Goal: Information Seeking & Learning: Learn about a topic

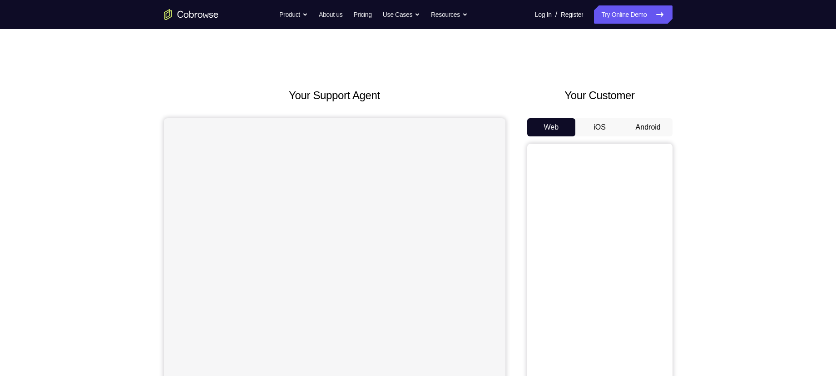
click at [656, 131] on button "Android" at bounding box center [648, 127] width 49 height 18
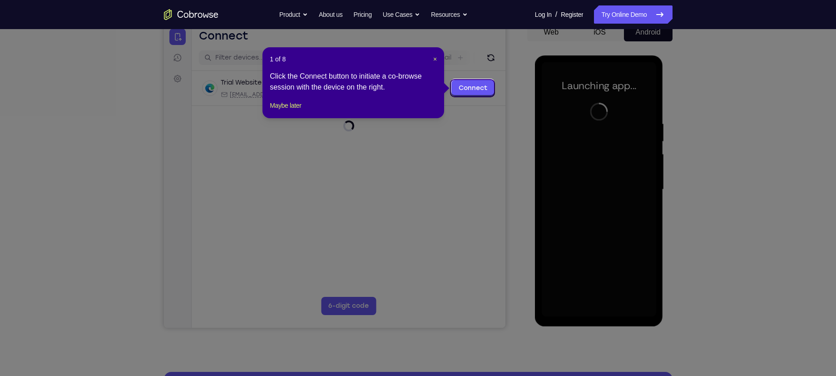
scroll to position [96, 0]
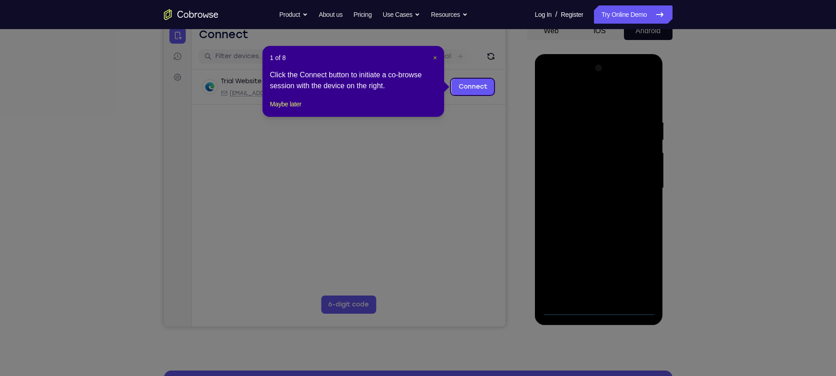
drag, startPoint x: 433, startPoint y: 57, endPoint x: 319, endPoint y: 122, distance: 130.8
click at [433, 57] on span "×" at bounding box center [435, 57] width 4 height 7
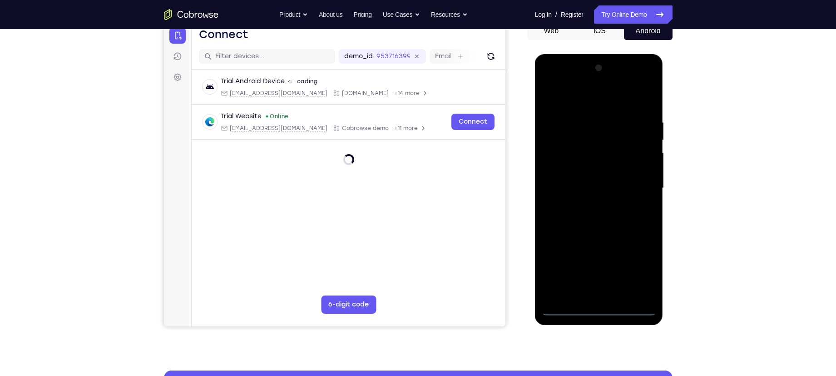
click at [597, 308] on div at bounding box center [599, 188] width 114 height 254
click at [640, 268] on div at bounding box center [599, 188] width 114 height 254
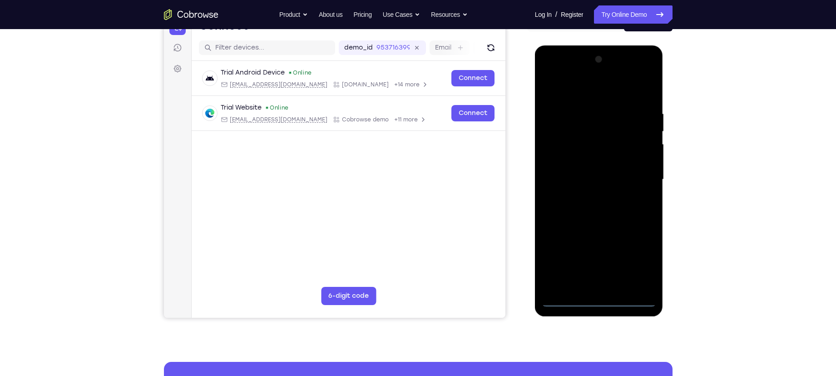
scroll to position [104, 0]
click at [577, 93] on div at bounding box center [599, 180] width 114 height 254
click at [633, 176] on div at bounding box center [599, 180] width 114 height 254
click at [588, 197] on div at bounding box center [599, 180] width 114 height 254
click at [581, 166] on div at bounding box center [599, 180] width 114 height 254
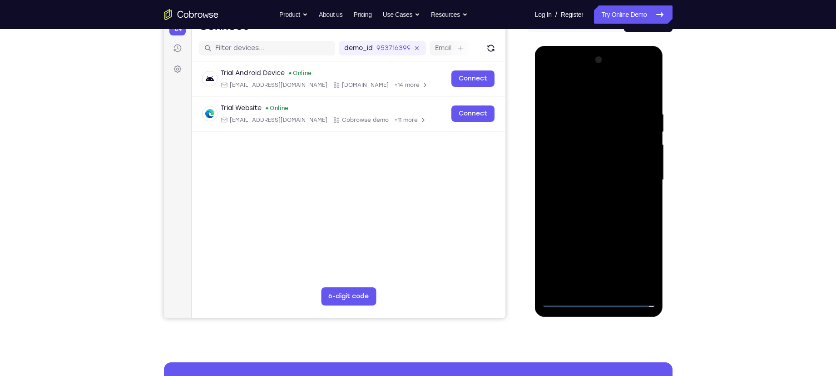
click at [584, 164] on div at bounding box center [599, 180] width 114 height 254
click at [594, 181] on div at bounding box center [599, 180] width 114 height 254
click at [590, 224] on div at bounding box center [599, 180] width 114 height 254
drag, startPoint x: 574, startPoint y: 93, endPoint x: 734, endPoint y: 108, distance: 161.1
click at [665, 108] on html "Online web based iOS Simulators and Android Emulators. Run iPhone, iPad, Mobile…" at bounding box center [599, 182] width 129 height 273
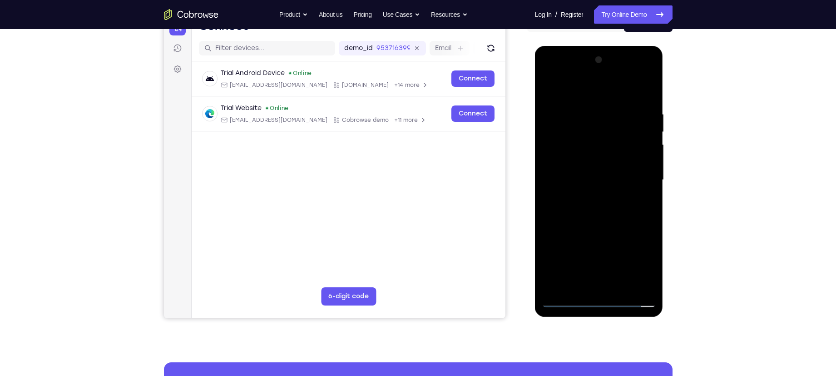
drag, startPoint x: 595, startPoint y: 219, endPoint x: 586, endPoint y: 175, distance: 44.5
click at [586, 175] on div at bounding box center [599, 180] width 114 height 254
click at [652, 157] on div at bounding box center [599, 180] width 114 height 254
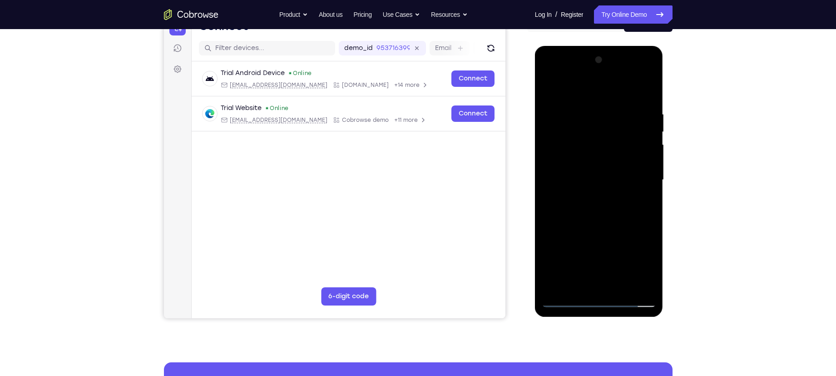
drag, startPoint x: 617, startPoint y: 146, endPoint x: 610, endPoint y: 172, distance: 26.9
click at [610, 172] on div at bounding box center [599, 180] width 114 height 254
click at [649, 182] on div at bounding box center [599, 180] width 114 height 254
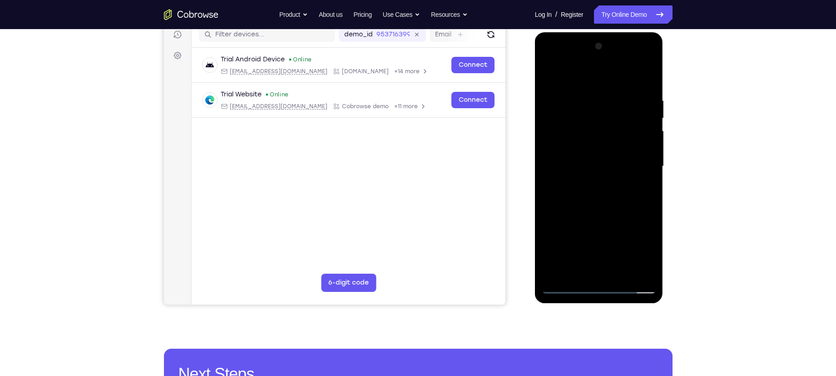
scroll to position [119, 0]
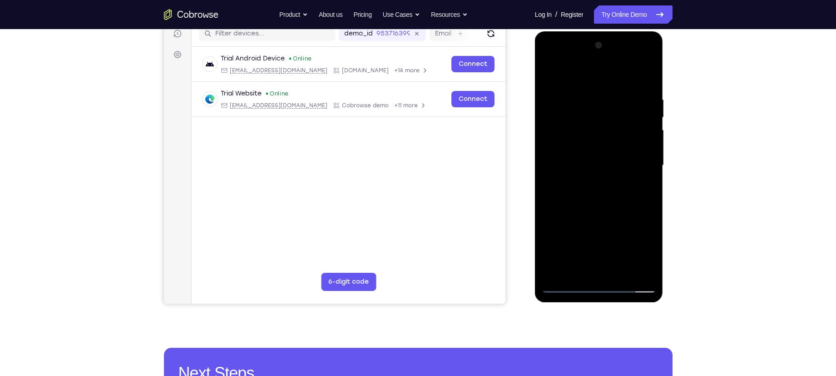
click at [544, 166] on div at bounding box center [599, 165] width 114 height 254
click at [547, 167] on div at bounding box center [599, 165] width 114 height 254
drag, startPoint x: 593, startPoint y: 138, endPoint x: 582, endPoint y: 180, distance: 43.6
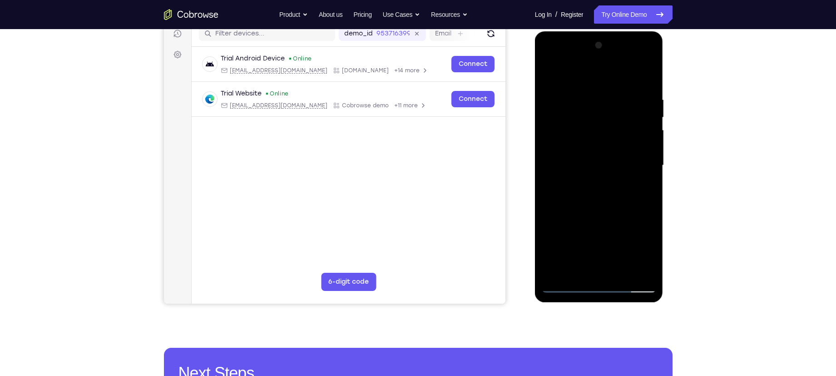
click at [582, 180] on div at bounding box center [599, 165] width 114 height 254
click at [585, 99] on div at bounding box center [599, 165] width 114 height 254
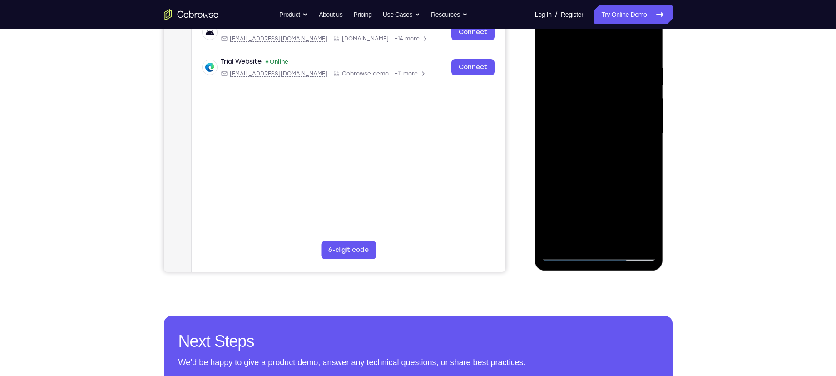
scroll to position [151, 0]
click at [635, 234] on div at bounding box center [599, 133] width 114 height 254
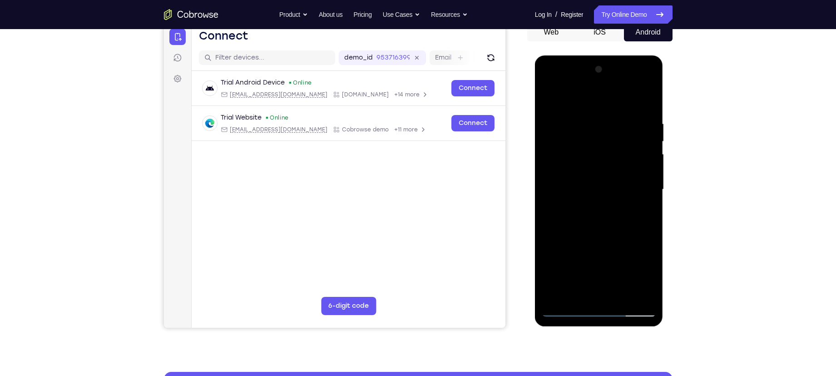
scroll to position [95, 0]
click at [590, 123] on div at bounding box center [599, 189] width 114 height 254
click at [648, 138] on div at bounding box center [599, 189] width 114 height 254
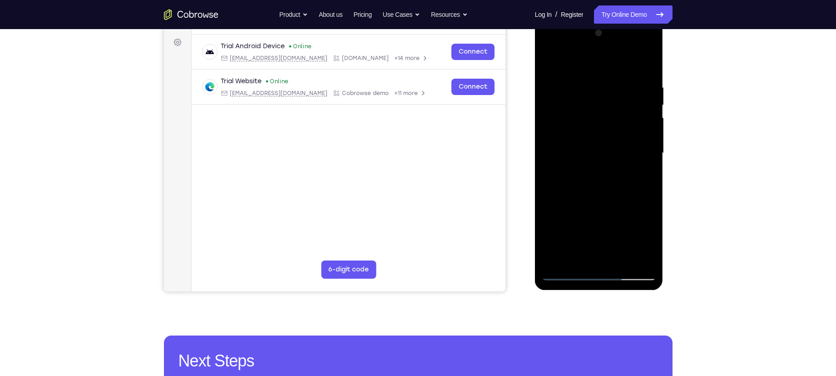
scroll to position [132, 0]
click at [634, 256] on div at bounding box center [599, 152] width 114 height 254
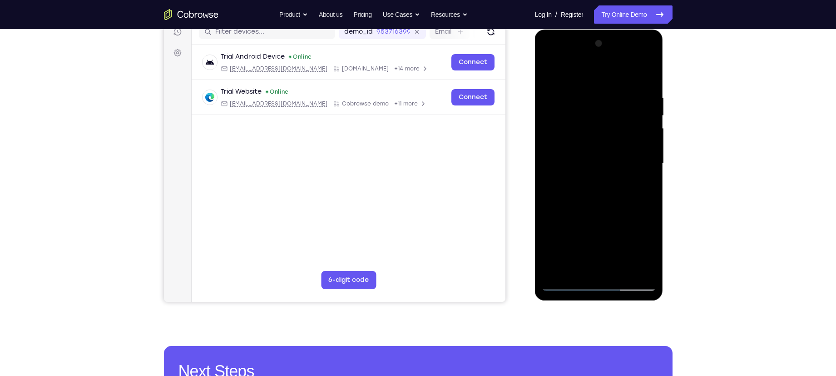
scroll to position [129, 0]
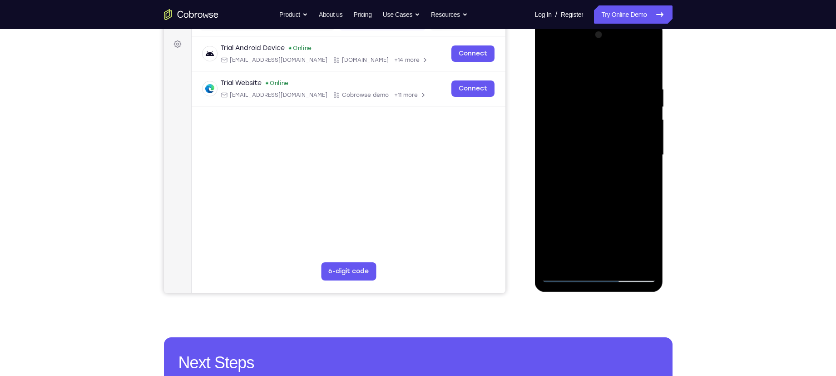
click at [651, 164] on div at bounding box center [599, 155] width 114 height 254
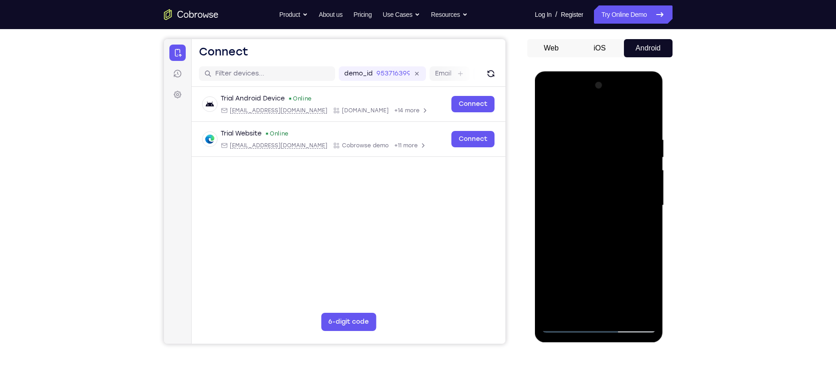
scroll to position [93, 0]
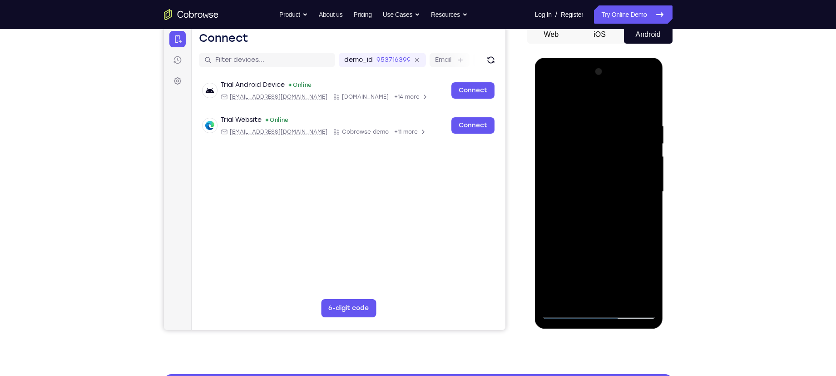
click at [651, 164] on div at bounding box center [599, 192] width 114 height 254
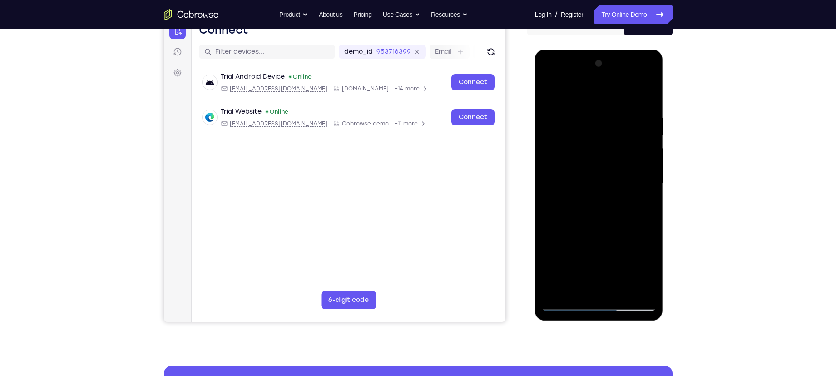
scroll to position [145, 0]
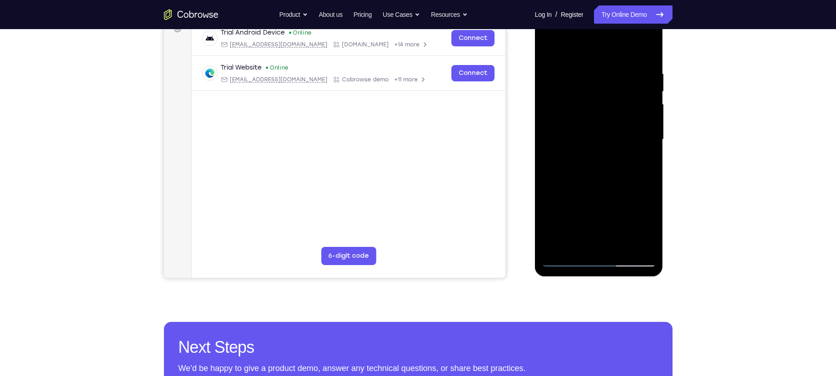
click at [635, 238] on div at bounding box center [599, 139] width 114 height 254
click at [640, 164] on div at bounding box center [599, 139] width 114 height 254
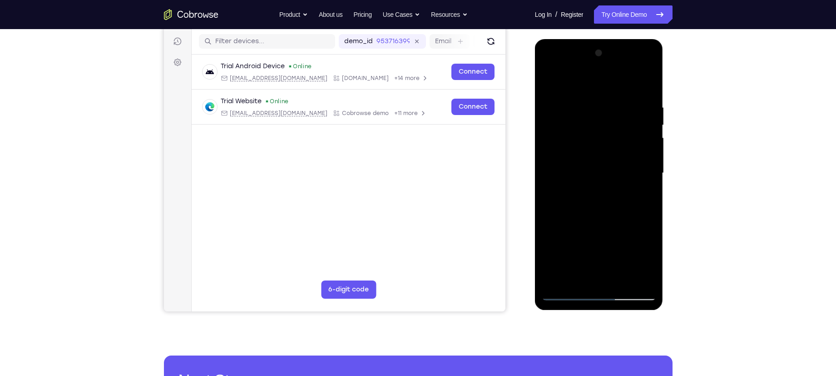
scroll to position [110, 0]
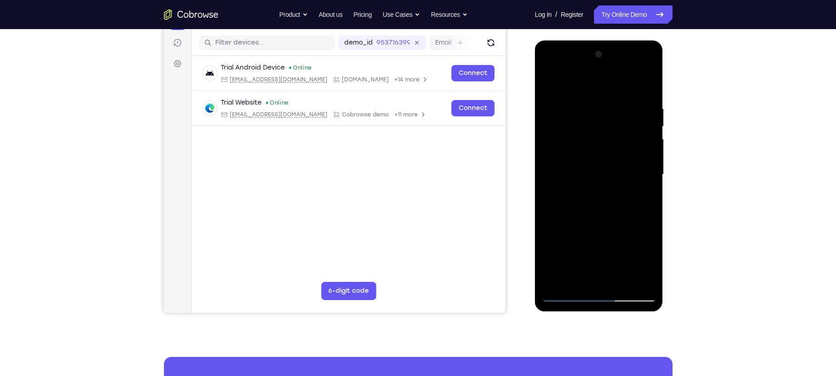
click at [640, 164] on div at bounding box center [599, 174] width 114 height 254
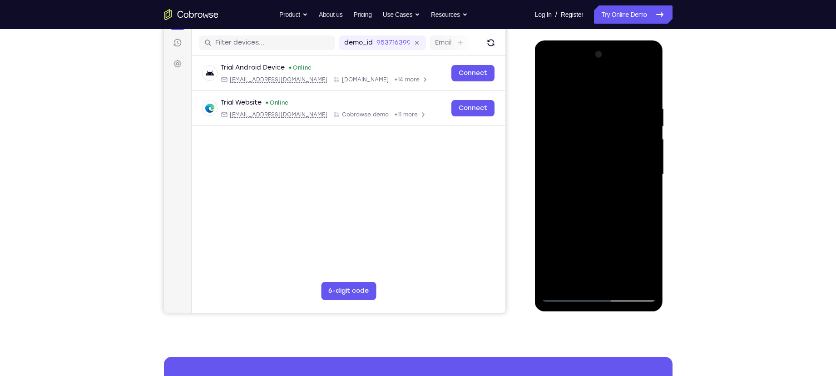
click at [640, 164] on div at bounding box center [599, 174] width 114 height 254
click at [561, 204] on div at bounding box center [599, 174] width 114 height 254
click at [645, 164] on div at bounding box center [599, 174] width 114 height 254
click at [644, 164] on div at bounding box center [599, 174] width 114 height 254
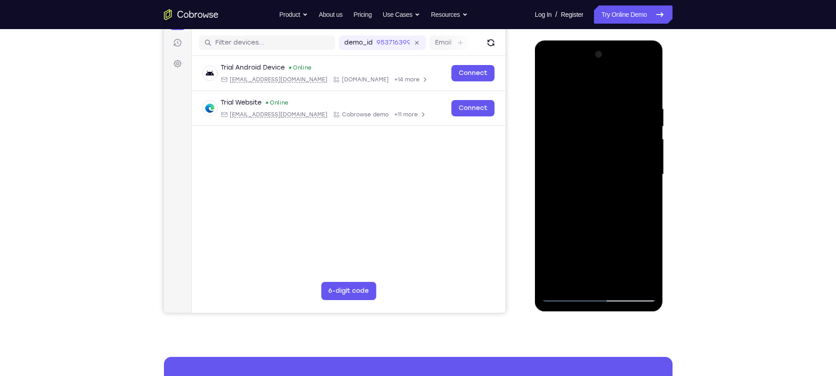
click at [643, 163] on div at bounding box center [599, 174] width 114 height 254
click at [647, 84] on div at bounding box center [599, 174] width 114 height 254
drag, startPoint x: 617, startPoint y: 159, endPoint x: 619, endPoint y: 135, distance: 23.7
click at [619, 135] on div at bounding box center [599, 174] width 114 height 254
drag, startPoint x: 611, startPoint y: 216, endPoint x: 638, endPoint y: 107, distance: 112.1
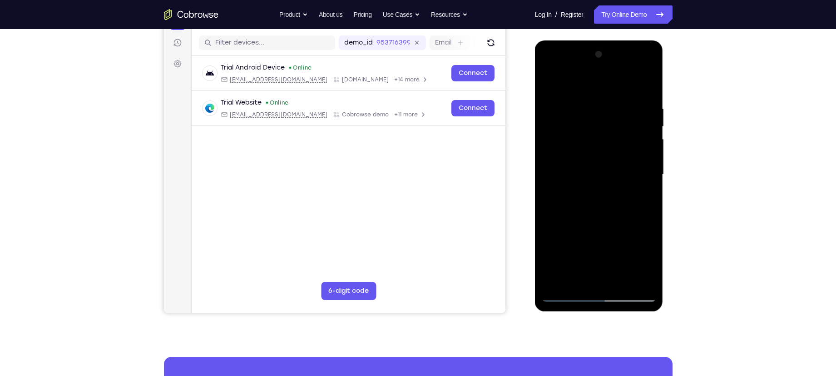
click at [637, 111] on div at bounding box center [599, 174] width 114 height 254
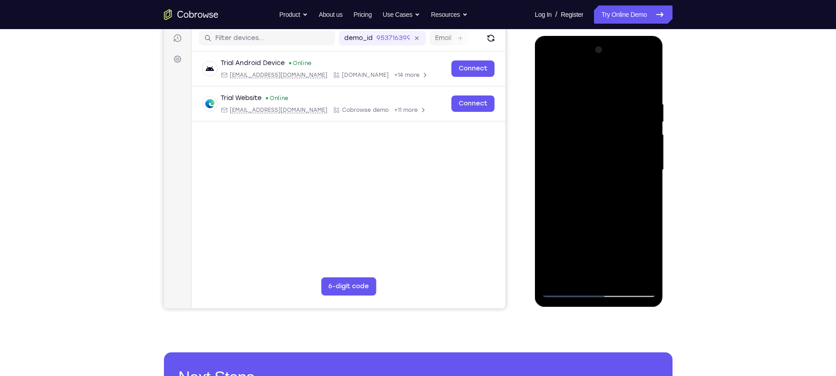
scroll to position [115, 0]
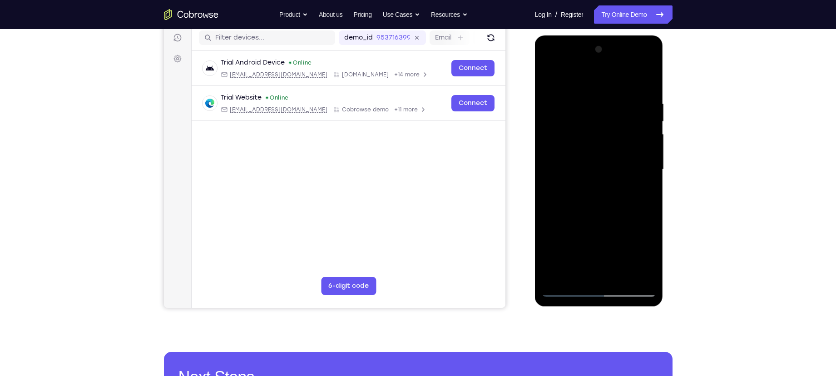
drag, startPoint x: 616, startPoint y: 223, endPoint x: 615, endPoint y: 138, distance: 85.4
click at [615, 138] on div at bounding box center [599, 169] width 114 height 254
drag, startPoint x: 616, startPoint y: 252, endPoint x: 630, endPoint y: 142, distance: 110.7
click at [630, 142] on div at bounding box center [599, 169] width 114 height 254
click at [623, 277] on div at bounding box center [599, 169] width 114 height 254
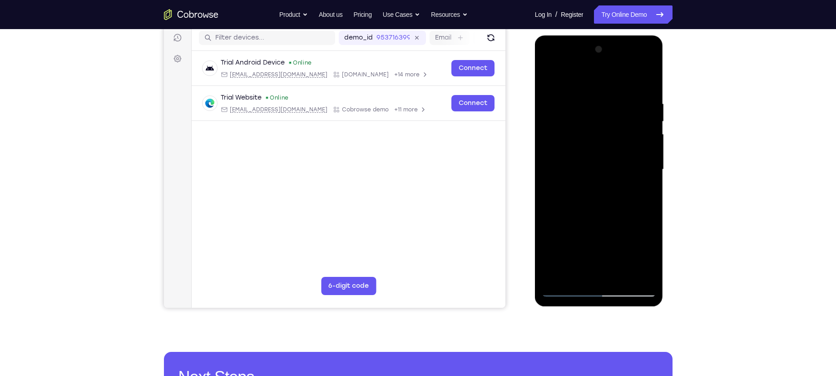
click at [605, 270] on div at bounding box center [599, 169] width 114 height 254
click at [620, 276] on div at bounding box center [599, 169] width 114 height 254
click at [597, 214] on div at bounding box center [599, 169] width 114 height 254
click at [599, 145] on div at bounding box center [599, 169] width 114 height 254
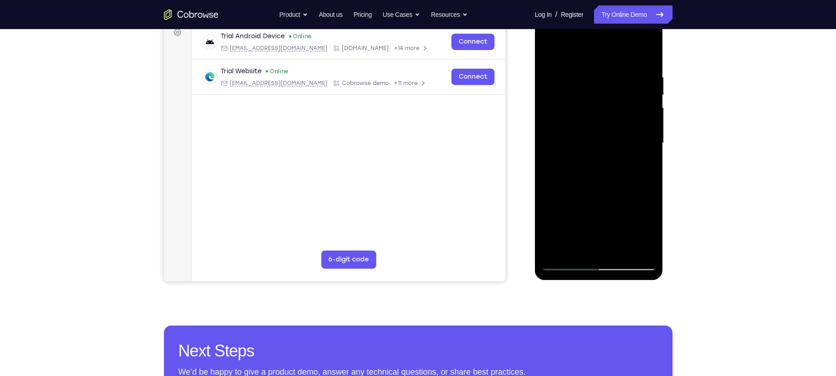
scroll to position [143, 0]
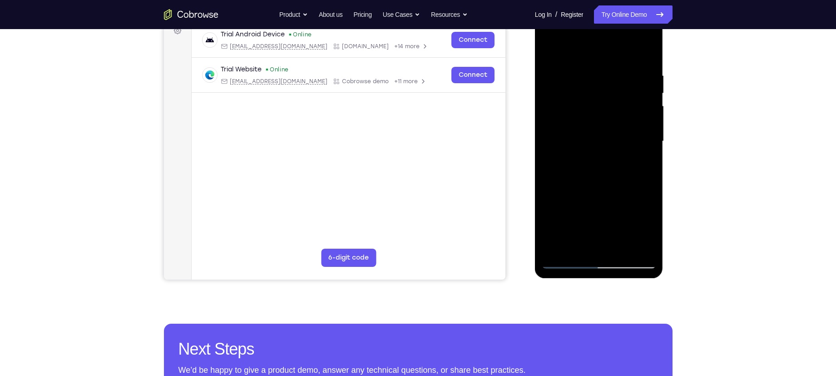
click at [627, 144] on div at bounding box center [599, 141] width 114 height 254
click at [637, 144] on div at bounding box center [599, 141] width 114 height 254
click at [613, 180] on div at bounding box center [599, 141] width 114 height 254
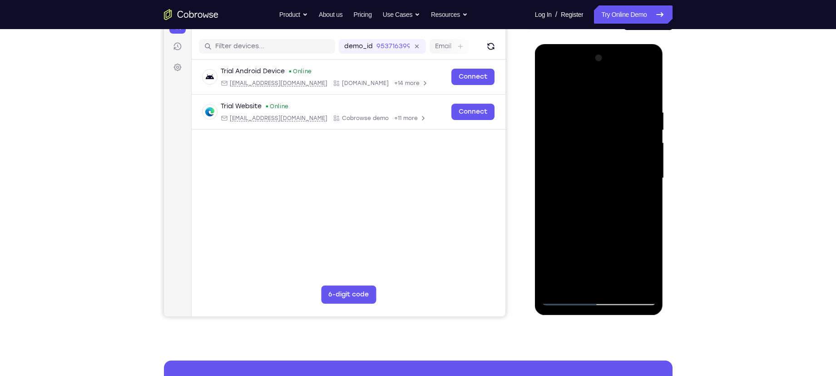
click at [587, 114] on div at bounding box center [599, 178] width 114 height 254
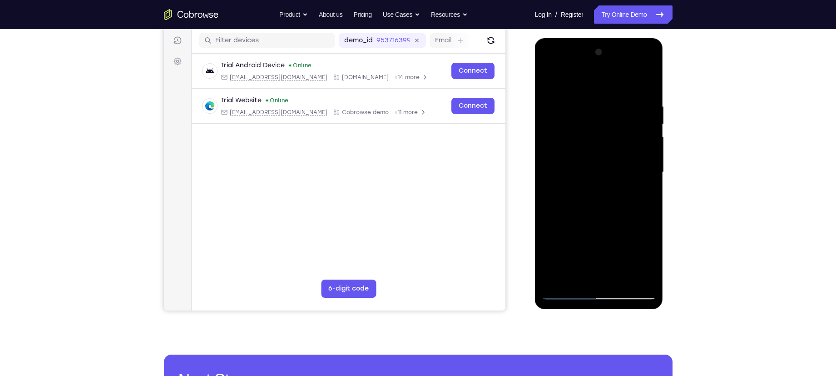
scroll to position [114, 0]
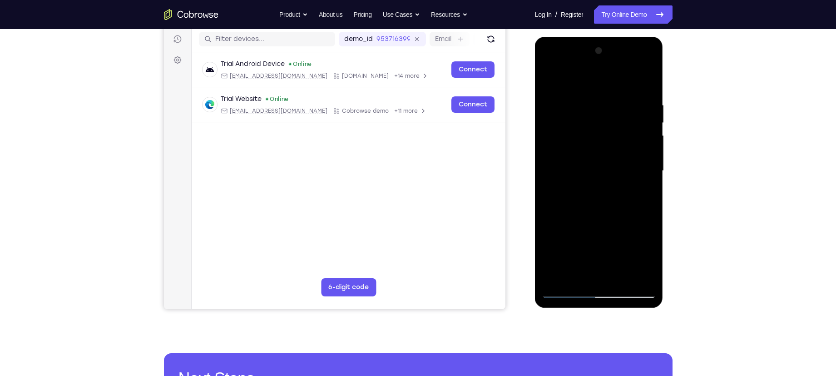
click at [613, 275] on div at bounding box center [599, 171] width 114 height 254
drag, startPoint x: 601, startPoint y: 223, endPoint x: 614, endPoint y: 136, distance: 88.2
click at [614, 136] on div at bounding box center [599, 171] width 114 height 254
drag, startPoint x: 582, startPoint y: 248, endPoint x: 605, endPoint y: 144, distance: 107.0
click at [603, 147] on div at bounding box center [599, 171] width 114 height 254
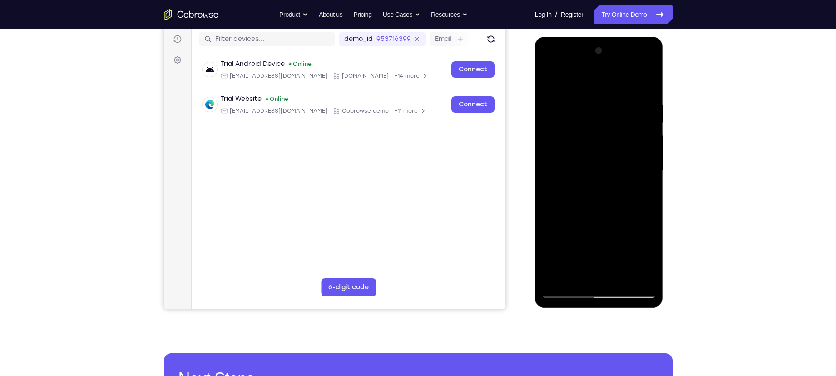
drag, startPoint x: 564, startPoint y: 243, endPoint x: 572, endPoint y: 154, distance: 89.4
click at [572, 154] on div at bounding box center [599, 171] width 114 height 254
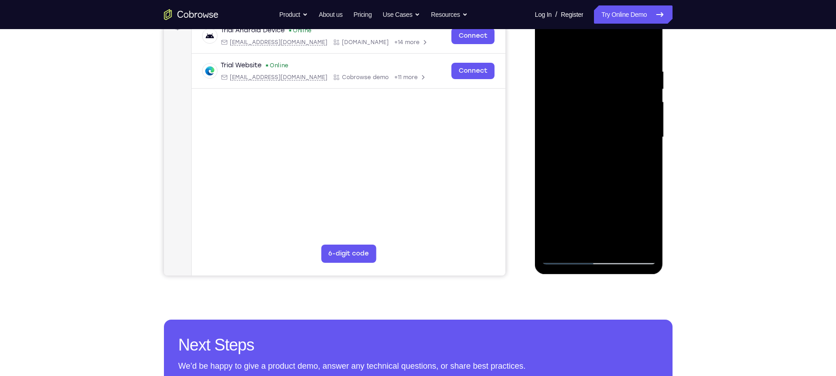
scroll to position [148, 0]
click at [561, 240] on div at bounding box center [599, 137] width 114 height 254
click at [564, 127] on div at bounding box center [599, 137] width 114 height 254
click at [638, 245] on div at bounding box center [599, 137] width 114 height 254
click at [567, 256] on div at bounding box center [599, 137] width 114 height 254
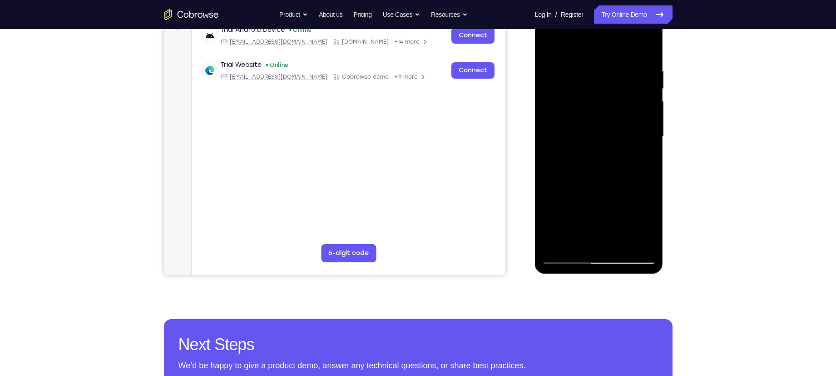
click at [575, 124] on div at bounding box center [599, 137] width 114 height 254
click at [643, 177] on div at bounding box center [599, 137] width 114 height 254
click at [569, 256] on div at bounding box center [599, 137] width 114 height 254
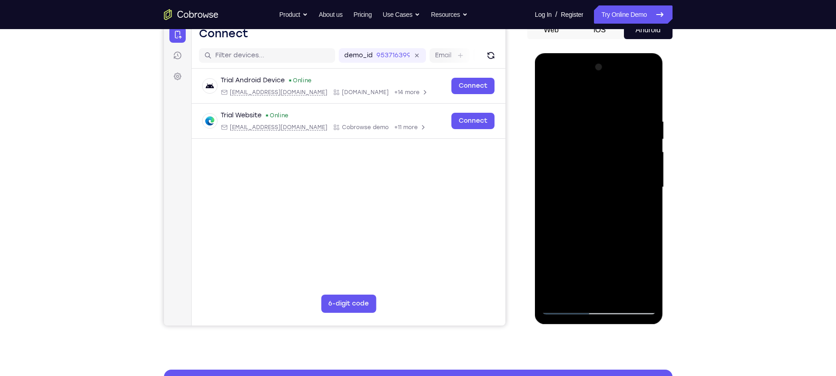
scroll to position [97, 0]
drag, startPoint x: 637, startPoint y: 154, endPoint x: 634, endPoint y: 162, distance: 8.4
click at [634, 162] on div at bounding box center [599, 187] width 114 height 254
drag, startPoint x: 632, startPoint y: 127, endPoint x: 621, endPoint y: 150, distance: 25.0
click at [621, 150] on div at bounding box center [599, 187] width 114 height 254
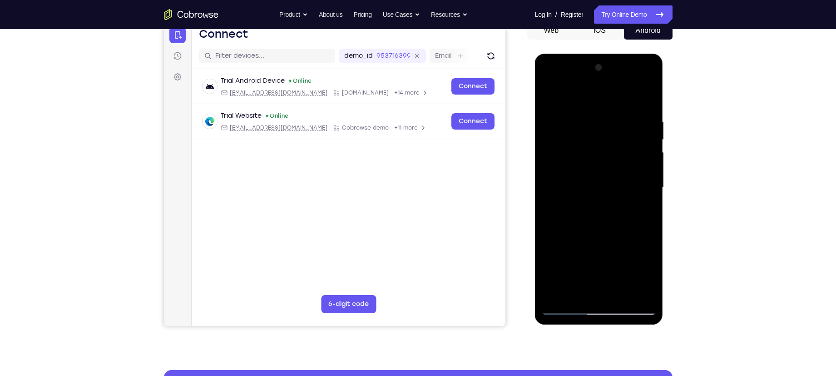
click at [639, 135] on div at bounding box center [599, 187] width 114 height 254
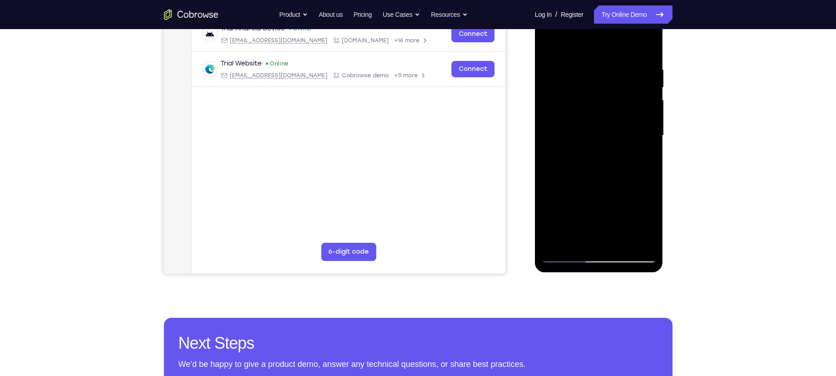
scroll to position [149, 0]
click at [587, 235] on div at bounding box center [599, 136] width 114 height 254
click at [579, 239] on div at bounding box center [599, 136] width 114 height 254
click at [638, 223] on div at bounding box center [599, 136] width 114 height 254
click at [592, 205] on div at bounding box center [599, 136] width 114 height 254
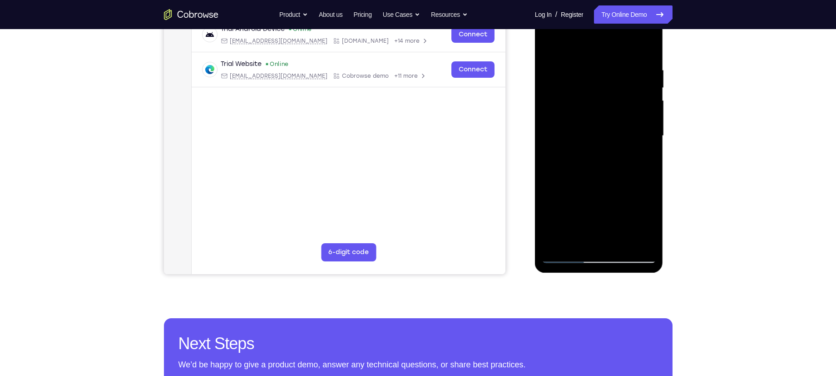
click at [598, 178] on div at bounding box center [599, 136] width 114 height 254
click at [557, 192] on div at bounding box center [599, 136] width 114 height 254
click at [637, 189] on div at bounding box center [599, 136] width 114 height 254
click at [611, 236] on div at bounding box center [599, 136] width 114 height 254
click at [610, 226] on div at bounding box center [599, 136] width 114 height 254
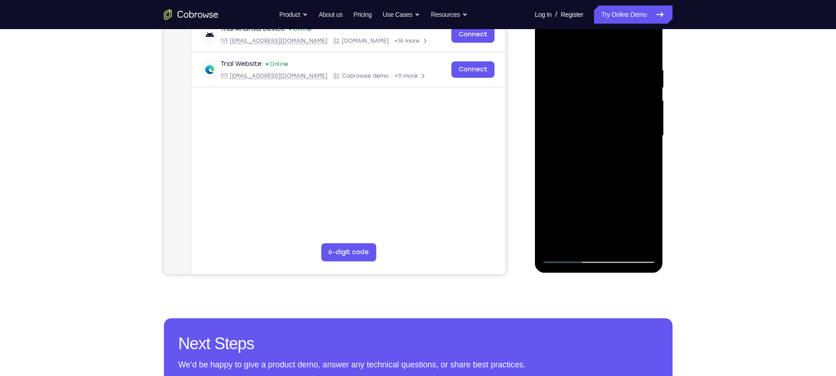
click at [567, 175] on div at bounding box center [599, 136] width 114 height 254
drag, startPoint x: 562, startPoint y: 238, endPoint x: 563, endPoint y: 218, distance: 20.0
click at [563, 218] on div at bounding box center [599, 136] width 114 height 254
click at [575, 187] on div at bounding box center [599, 136] width 114 height 254
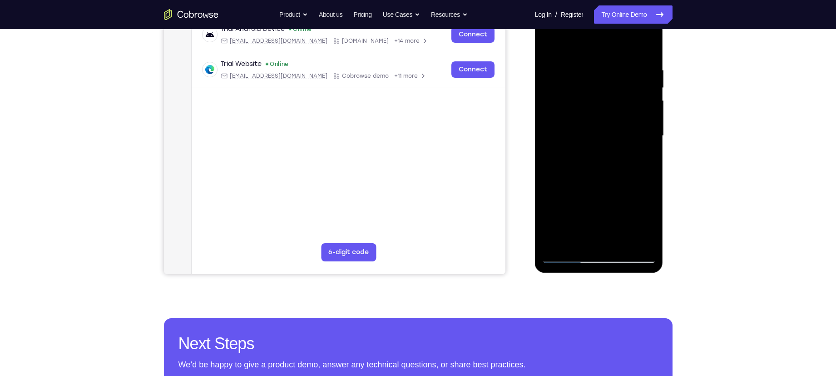
click at [646, 150] on div at bounding box center [599, 136] width 114 height 254
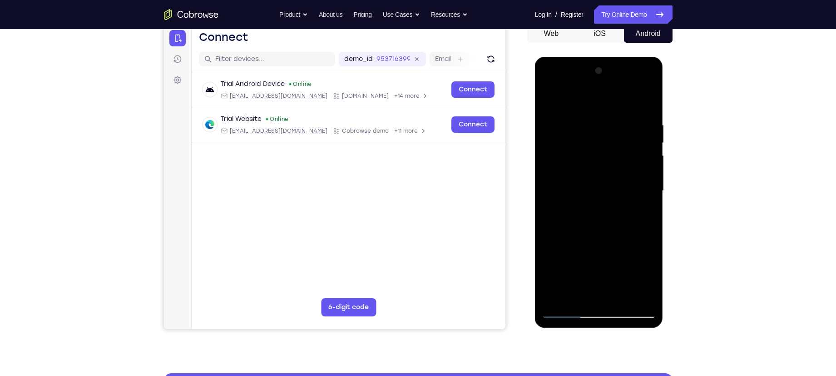
scroll to position [91, 0]
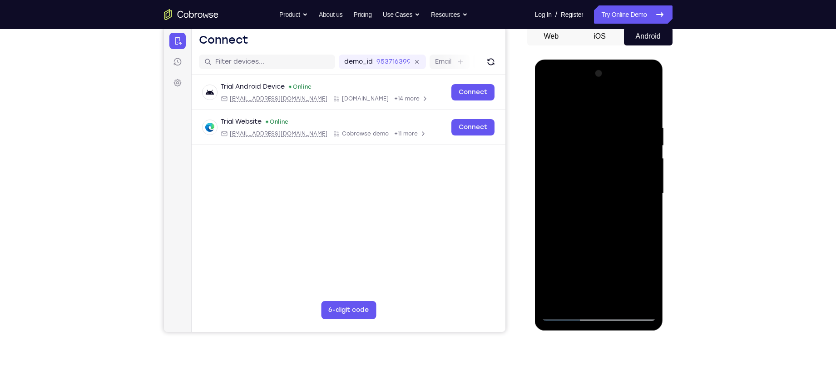
drag, startPoint x: 599, startPoint y: 139, endPoint x: 592, endPoint y: 158, distance: 20.4
click at [592, 158] on div at bounding box center [599, 193] width 114 height 254
click at [579, 157] on div at bounding box center [599, 193] width 114 height 254
click at [583, 221] on div at bounding box center [599, 193] width 114 height 254
click at [580, 206] on div at bounding box center [599, 193] width 114 height 254
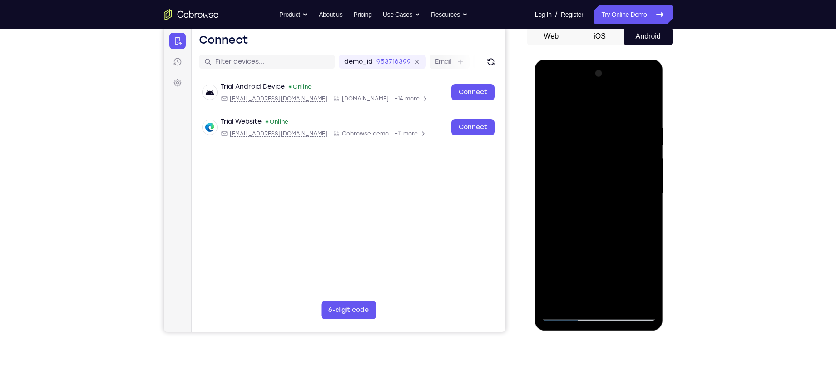
click at [590, 220] on div at bounding box center [599, 193] width 114 height 254
click at [597, 259] on div at bounding box center [599, 193] width 114 height 254
click at [588, 265] on div at bounding box center [599, 193] width 114 height 254
click at [595, 236] on div at bounding box center [599, 193] width 114 height 254
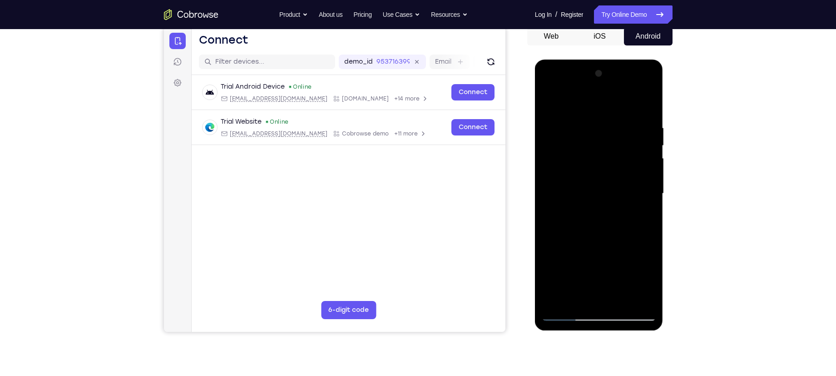
click at [595, 234] on div at bounding box center [599, 193] width 114 height 254
click at [567, 263] on div at bounding box center [599, 193] width 114 height 254
click at [577, 263] on div at bounding box center [599, 193] width 114 height 254
click at [599, 263] on div at bounding box center [599, 193] width 114 height 254
click at [596, 234] on div at bounding box center [599, 193] width 114 height 254
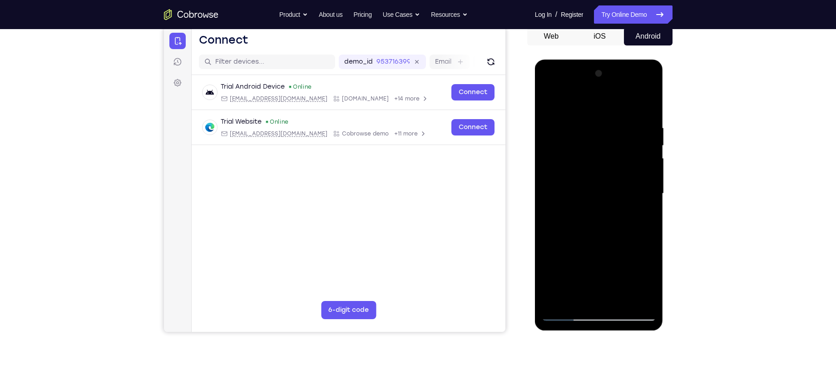
click at [599, 236] on div at bounding box center [599, 193] width 114 height 254
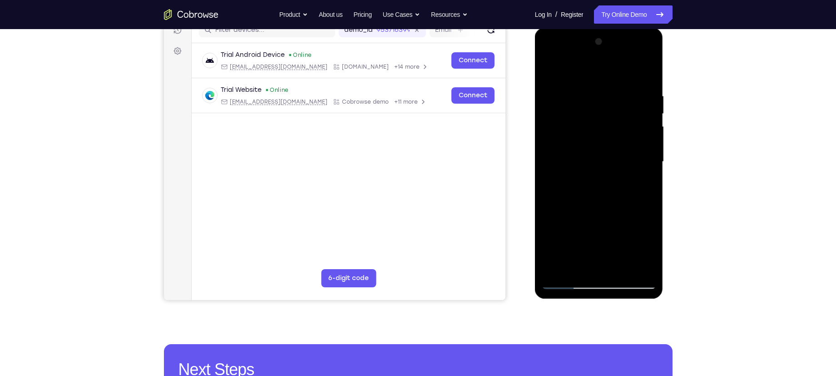
scroll to position [125, 0]
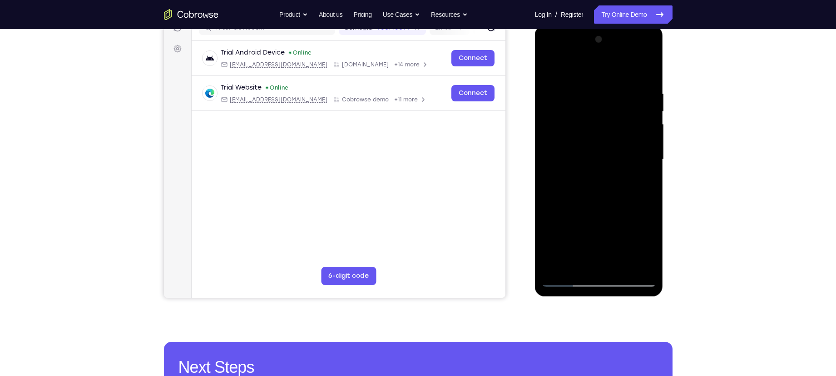
click at [650, 248] on div at bounding box center [599, 159] width 114 height 254
click at [587, 246] on div at bounding box center [599, 159] width 114 height 254
click at [643, 182] on div at bounding box center [599, 159] width 114 height 254
drag, startPoint x: 580, startPoint y: 129, endPoint x: 576, endPoint y: 184, distance: 55.6
click at [576, 184] on div at bounding box center [599, 159] width 114 height 254
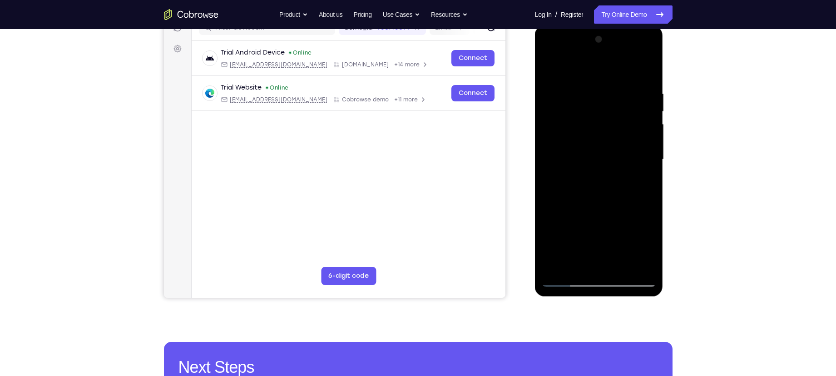
drag, startPoint x: 616, startPoint y: 115, endPoint x: 612, endPoint y: 124, distance: 10.2
click at [612, 124] on div at bounding box center [599, 159] width 114 height 254
click at [630, 111] on div at bounding box center [599, 159] width 114 height 254
click at [640, 115] on div at bounding box center [599, 159] width 114 height 254
click at [596, 229] on div at bounding box center [599, 159] width 114 height 254
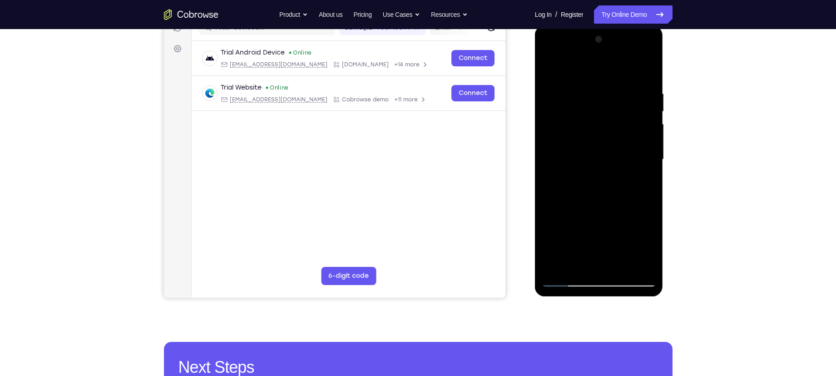
click at [596, 229] on div at bounding box center [599, 159] width 114 height 254
click at [624, 215] on div at bounding box center [599, 159] width 114 height 254
click at [646, 249] on div at bounding box center [599, 159] width 114 height 254
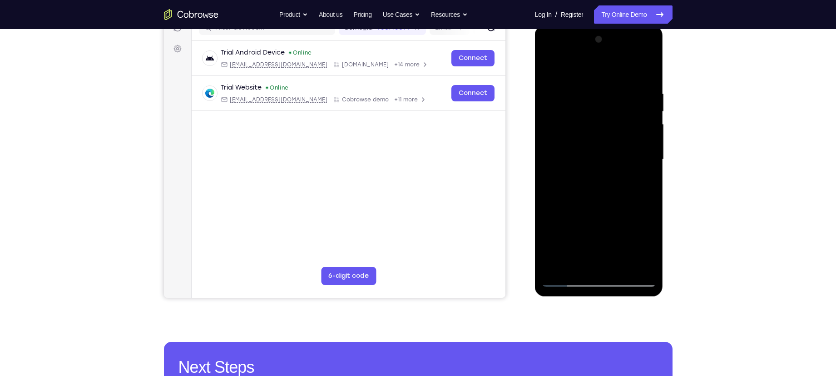
click at [646, 249] on div at bounding box center [599, 159] width 114 height 254
click at [600, 229] on div at bounding box center [599, 159] width 114 height 254
click at [619, 214] on div at bounding box center [599, 159] width 114 height 254
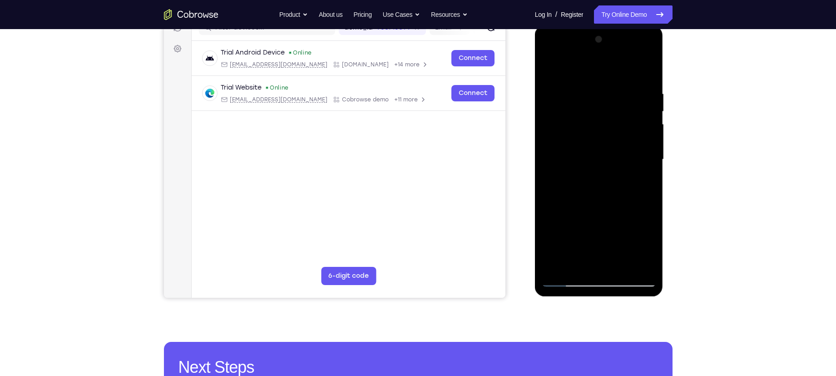
click at [599, 264] on div at bounding box center [599, 159] width 114 height 254
click at [599, 235] on div at bounding box center [599, 159] width 114 height 254
click at [620, 231] on div at bounding box center [599, 159] width 114 height 254
click at [600, 229] on div at bounding box center [599, 159] width 114 height 254
click at [598, 267] on div at bounding box center [599, 159] width 114 height 254
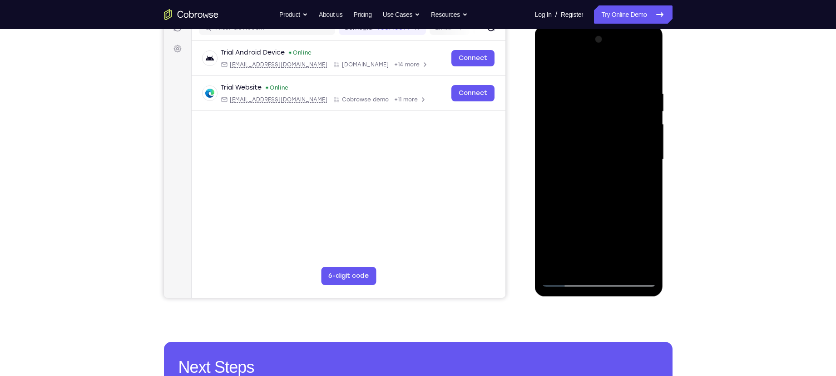
click at [621, 233] on div at bounding box center [599, 159] width 114 height 254
click at [593, 230] on div at bounding box center [599, 159] width 114 height 254
click at [557, 228] on div at bounding box center [599, 159] width 114 height 254
click at [568, 230] on div at bounding box center [599, 159] width 114 height 254
click at [604, 269] on div at bounding box center [599, 159] width 114 height 254
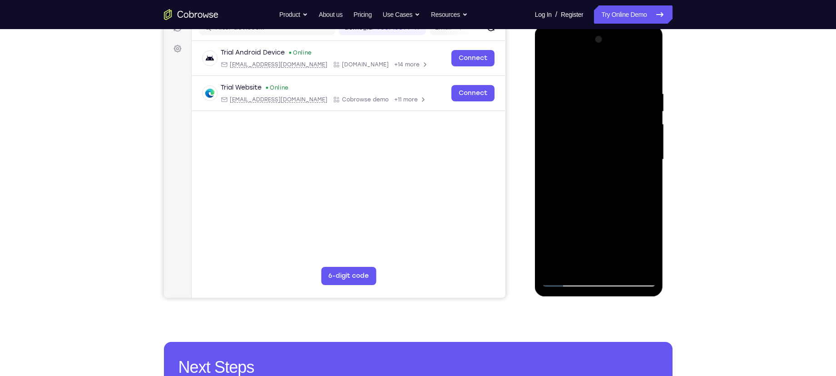
click at [599, 230] on div at bounding box center [599, 159] width 114 height 254
click at [585, 230] on div at bounding box center [599, 159] width 114 height 254
click at [638, 215] on div at bounding box center [599, 159] width 114 height 254
click at [608, 249] on div at bounding box center [599, 159] width 114 height 254
click at [601, 233] on div at bounding box center [599, 159] width 114 height 254
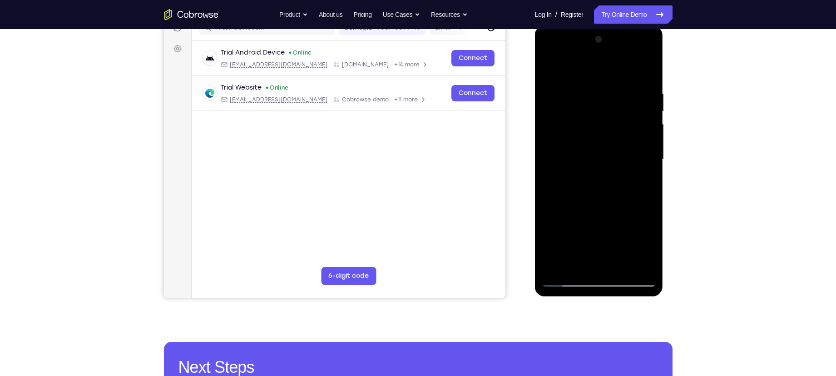
click at [579, 245] on div at bounding box center [599, 159] width 114 height 254
click at [589, 262] on div at bounding box center [599, 159] width 114 height 254
click at [641, 246] on div at bounding box center [599, 159] width 114 height 254
click at [597, 229] on div at bounding box center [599, 159] width 114 height 254
click at [611, 266] on div at bounding box center [599, 159] width 114 height 254
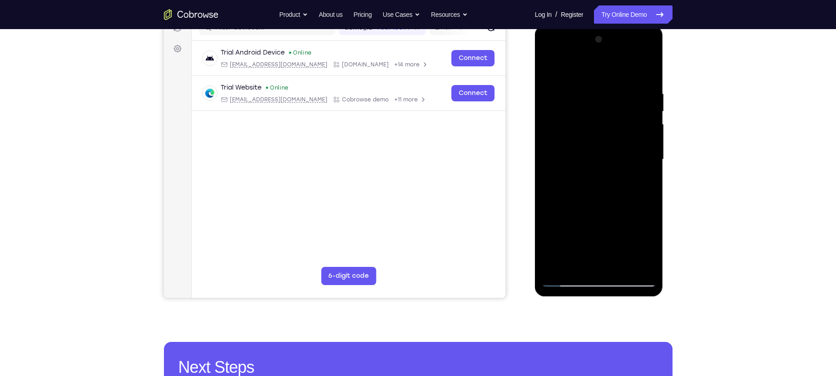
click at [634, 232] on div at bounding box center [599, 159] width 114 height 254
click at [646, 248] on div at bounding box center [599, 159] width 114 height 254
click at [640, 233] on div at bounding box center [599, 159] width 114 height 254
click at [621, 232] on div at bounding box center [599, 159] width 114 height 254
click at [614, 231] on div at bounding box center [599, 159] width 114 height 254
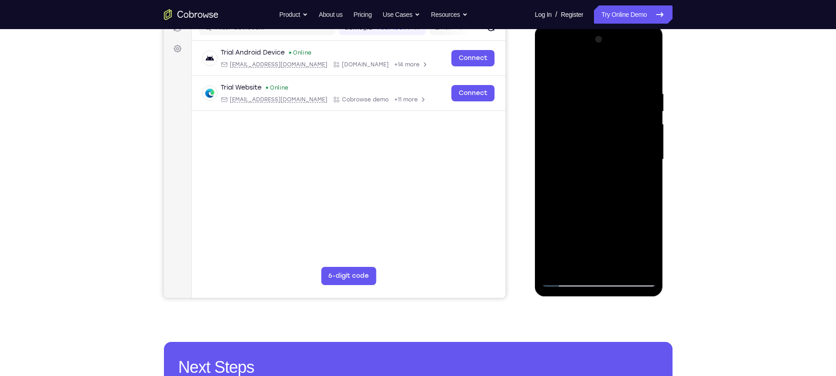
click at [598, 257] on div at bounding box center [599, 159] width 114 height 254
click at [647, 245] on div at bounding box center [599, 159] width 114 height 254
click at [613, 267] on div at bounding box center [599, 159] width 114 height 254
click at [639, 243] on div at bounding box center [599, 159] width 114 height 254
click at [602, 230] on div at bounding box center [599, 159] width 114 height 254
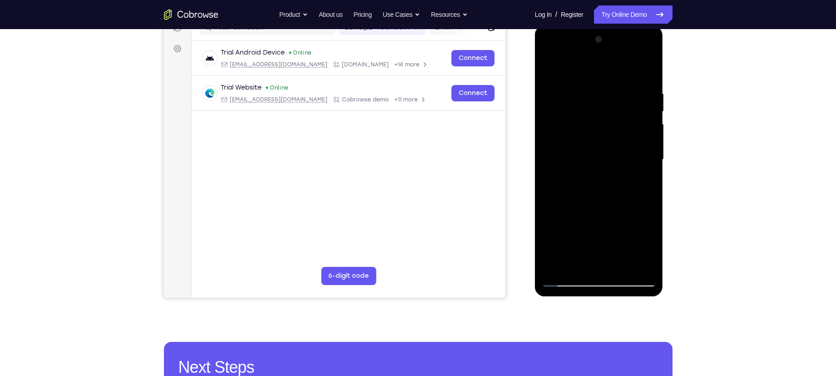
click at [628, 216] on div at bounding box center [599, 159] width 114 height 254
click at [590, 227] on div at bounding box center [599, 159] width 114 height 254
click at [601, 258] on div at bounding box center [599, 159] width 114 height 254
click at [611, 216] on div at bounding box center [599, 159] width 114 height 254
click at [621, 233] on div at bounding box center [599, 159] width 114 height 254
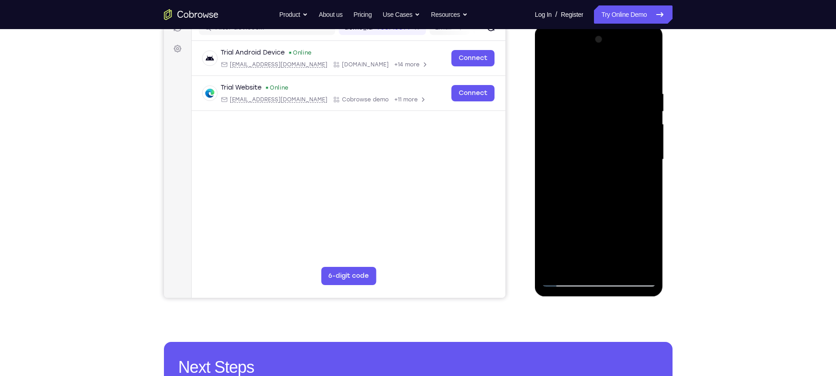
click at [641, 248] on div at bounding box center [599, 159] width 114 height 254
click at [641, 229] on div at bounding box center [599, 159] width 114 height 254
click at [629, 231] on div at bounding box center [599, 159] width 114 height 254
click at [603, 261] on div at bounding box center [599, 159] width 114 height 254
click at [589, 214] on div at bounding box center [599, 159] width 114 height 254
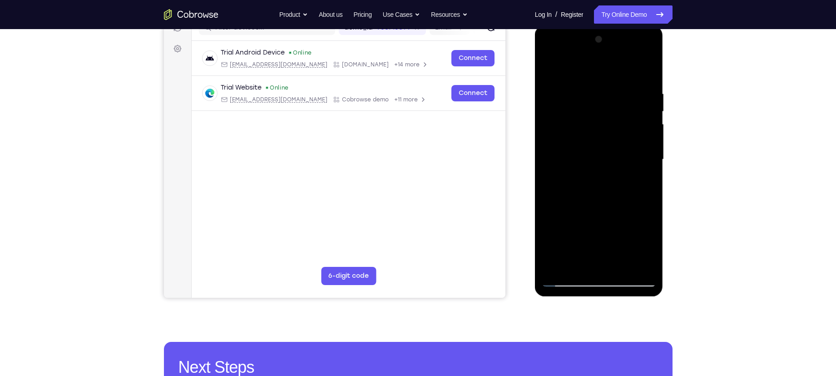
click at [588, 248] on div at bounding box center [599, 159] width 114 height 254
click at [593, 267] on div at bounding box center [599, 159] width 114 height 254
click at [630, 231] on div at bounding box center [599, 159] width 114 height 254
click at [579, 247] on div at bounding box center [599, 159] width 114 height 254
click at [620, 214] on div at bounding box center [599, 159] width 114 height 254
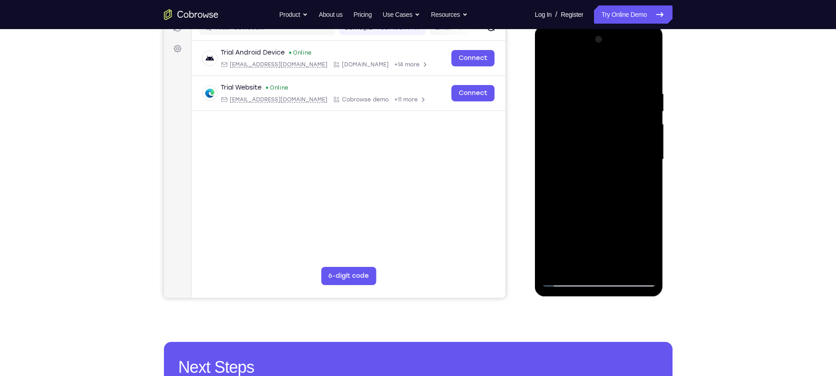
click at [609, 263] on div at bounding box center [599, 159] width 114 height 254
click at [609, 250] on div at bounding box center [599, 159] width 114 height 254
click at [580, 210] on div at bounding box center [599, 159] width 114 height 254
click at [600, 226] on div at bounding box center [599, 159] width 114 height 254
click at [586, 231] on div at bounding box center [599, 159] width 114 height 254
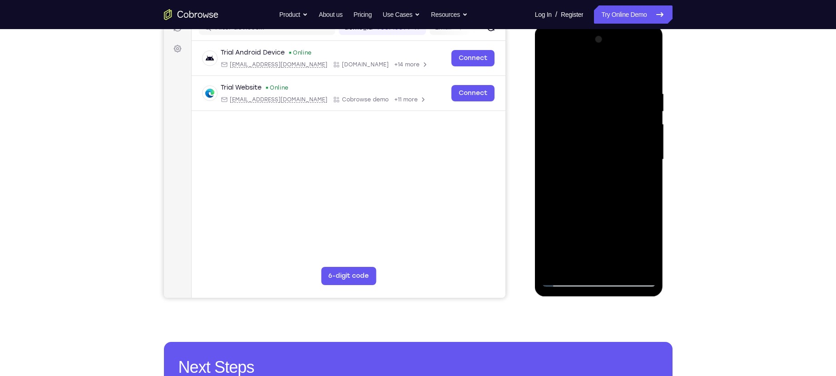
click at [589, 245] on div at bounding box center [599, 159] width 114 height 254
click at [597, 265] on div at bounding box center [599, 159] width 114 height 254
click at [598, 229] on div at bounding box center [599, 159] width 114 height 254
click at [586, 231] on div at bounding box center [599, 159] width 114 height 254
click at [581, 230] on div at bounding box center [599, 159] width 114 height 254
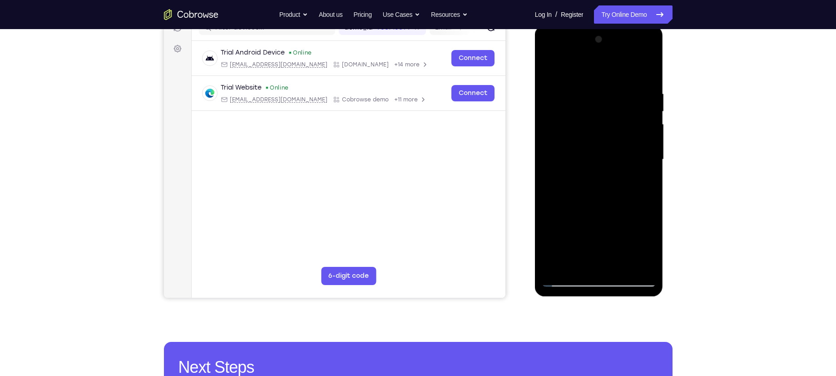
click at [562, 213] on div at bounding box center [599, 159] width 114 height 254
click at [627, 231] on div at bounding box center [599, 159] width 114 height 254
click at [616, 215] on div at bounding box center [599, 159] width 114 height 254
click at [649, 181] on div at bounding box center [599, 159] width 114 height 254
drag, startPoint x: 608, startPoint y: 109, endPoint x: 579, endPoint y: 178, distance: 74.1
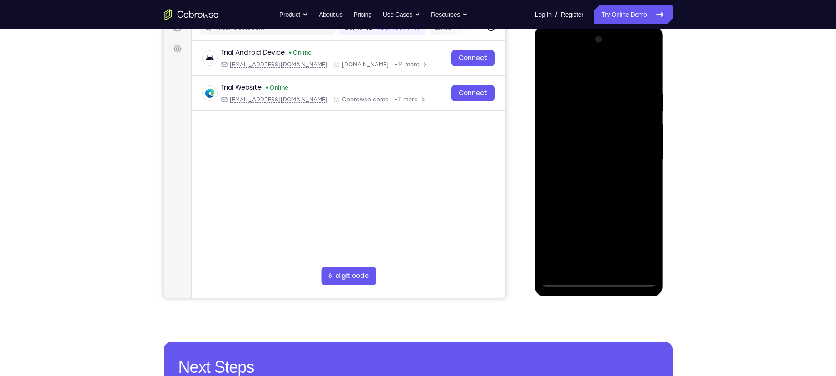
click at [579, 178] on div at bounding box center [599, 159] width 114 height 254
click at [629, 121] on div at bounding box center [599, 159] width 114 height 254
click at [640, 130] on div at bounding box center [599, 159] width 114 height 254
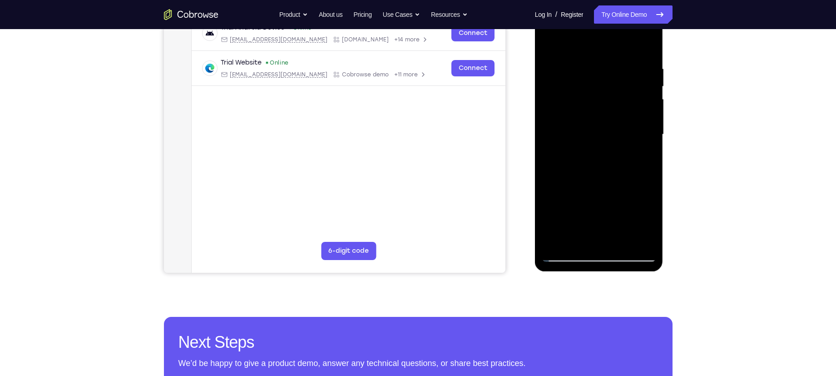
click at [599, 205] on div at bounding box center [599, 134] width 114 height 254
click at [592, 205] on div at bounding box center [599, 134] width 114 height 254
click at [599, 207] on div at bounding box center [599, 134] width 114 height 254
click at [627, 203] on div at bounding box center [599, 134] width 114 height 254
click at [605, 203] on div at bounding box center [599, 134] width 114 height 254
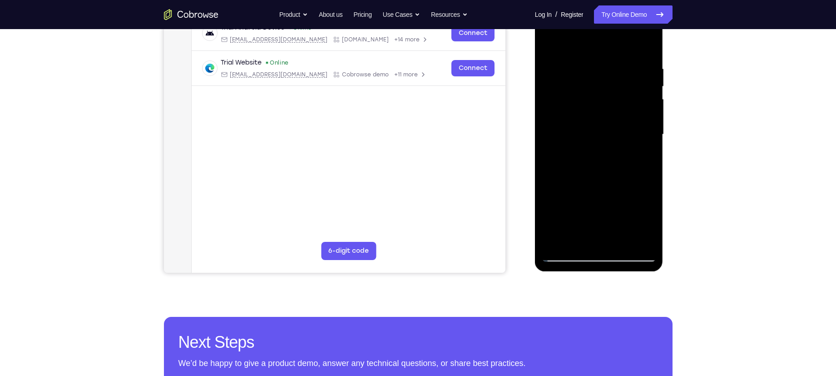
click at [636, 189] on div at bounding box center [599, 134] width 114 height 254
click at [592, 203] on div at bounding box center [599, 134] width 114 height 254
click at [574, 176] on div at bounding box center [599, 134] width 114 height 254
click at [629, 192] on div at bounding box center [599, 134] width 114 height 254
click at [587, 207] on div at bounding box center [599, 134] width 114 height 254
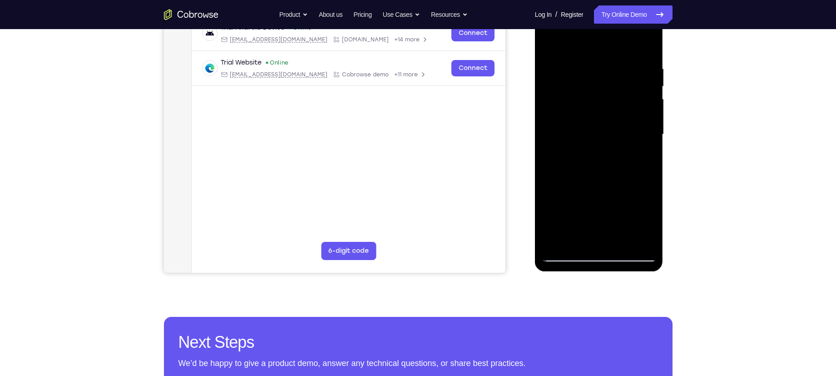
click at [556, 189] on div at bounding box center [599, 134] width 114 height 254
click at [604, 205] on div at bounding box center [599, 134] width 114 height 254
click at [587, 240] on div at bounding box center [599, 134] width 114 height 254
click at [570, 206] on div at bounding box center [599, 134] width 114 height 254
click at [607, 220] on div at bounding box center [599, 134] width 114 height 254
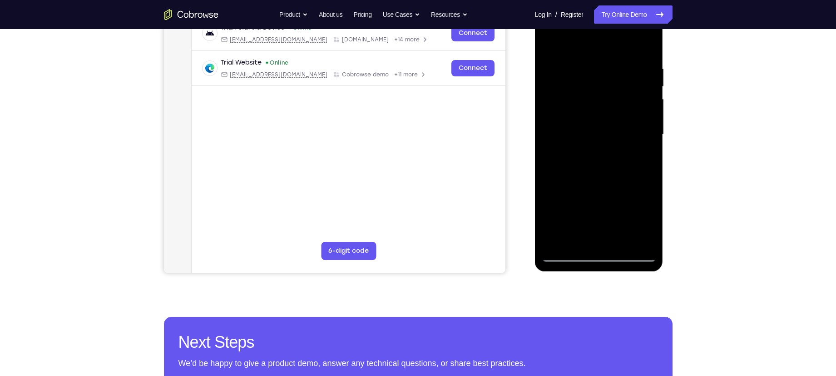
click at [632, 209] on div at bounding box center [599, 134] width 114 height 254
click at [595, 241] on div at bounding box center [599, 134] width 114 height 254
click at [599, 208] on div at bounding box center [599, 134] width 114 height 254
click at [589, 209] on div at bounding box center [599, 134] width 114 height 254
click at [557, 205] on div at bounding box center [599, 134] width 114 height 254
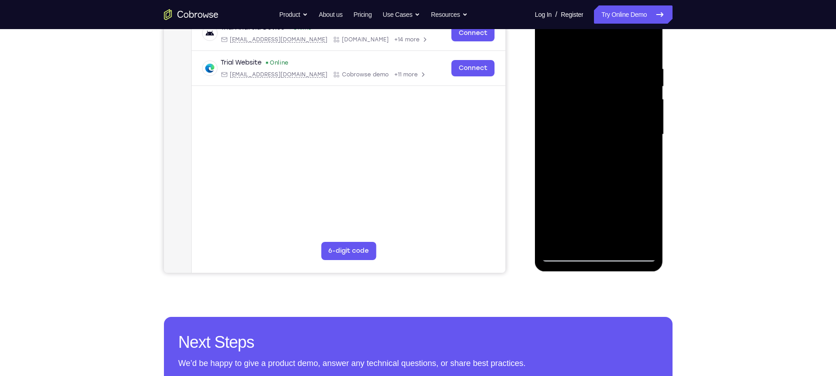
click at [580, 207] on div at bounding box center [599, 134] width 114 height 254
click at [606, 206] on div at bounding box center [599, 134] width 114 height 254
click at [600, 241] on div at bounding box center [599, 134] width 114 height 254
click at [607, 224] on div at bounding box center [599, 134] width 114 height 254
click at [595, 205] on div at bounding box center [599, 134] width 114 height 254
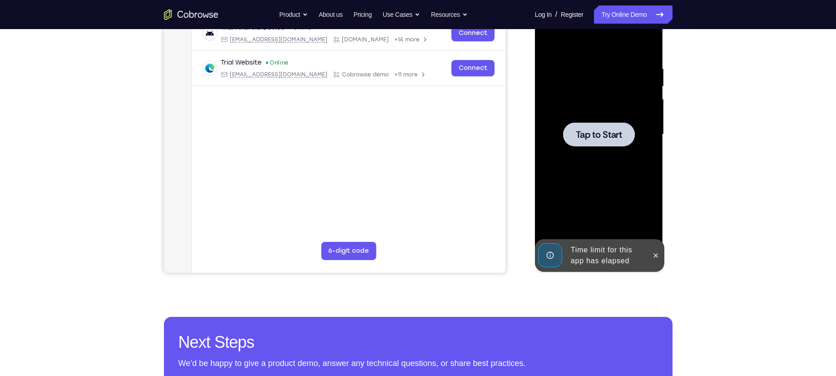
click at [656, 247] on div at bounding box center [656, 255] width 15 height 33
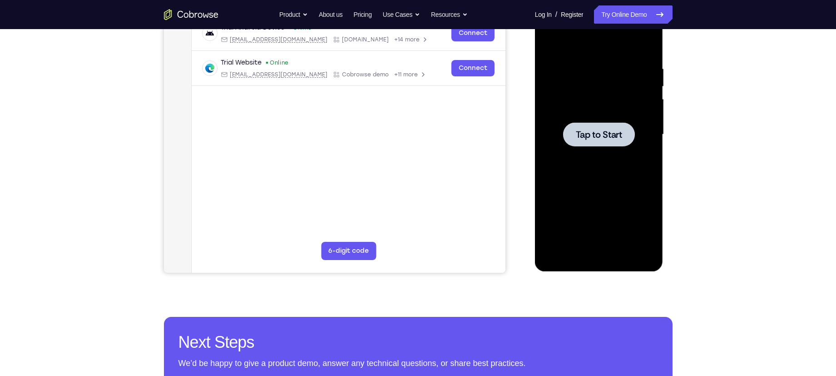
click at [601, 134] on span "Tap to Start" at bounding box center [599, 134] width 46 height 9
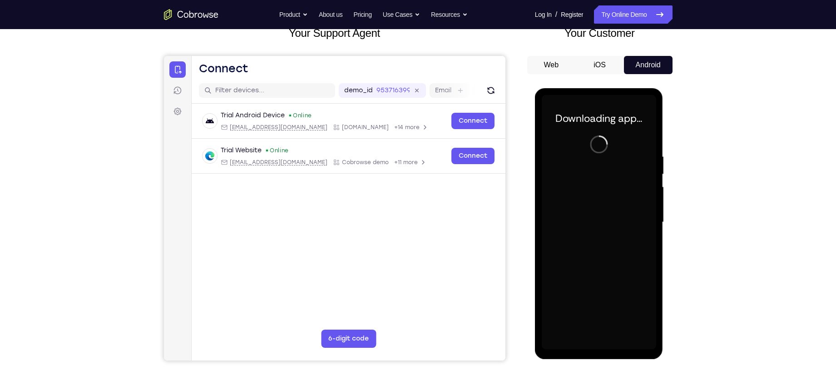
scroll to position [57, 0]
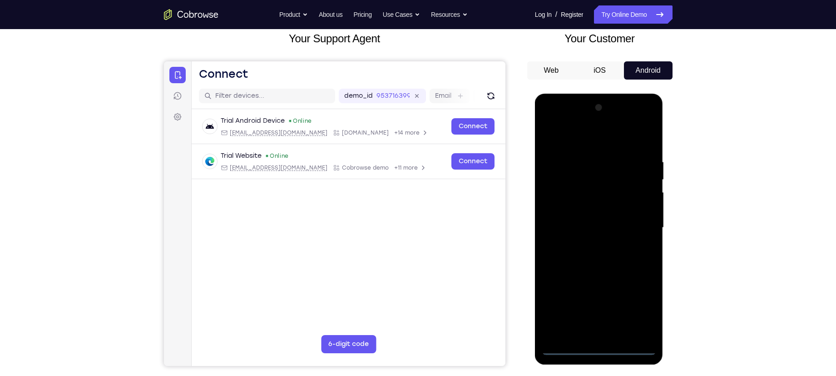
click at [593, 351] on div at bounding box center [599, 227] width 114 height 254
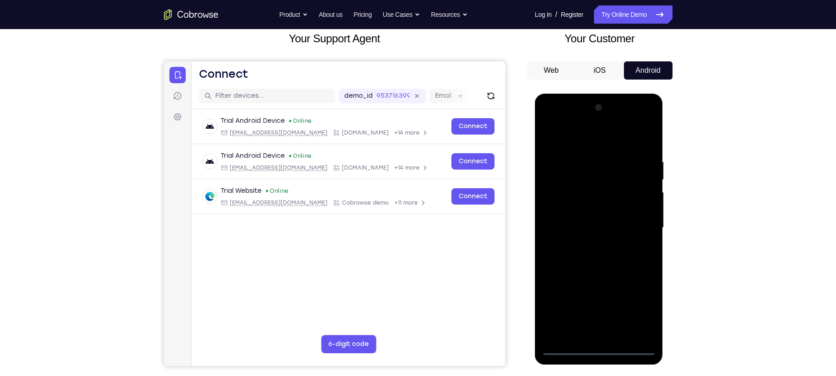
click at [638, 309] on div at bounding box center [599, 227] width 114 height 254
click at [588, 153] on div at bounding box center [599, 227] width 114 height 254
click at [580, 132] on div at bounding box center [599, 227] width 114 height 254
click at [636, 225] on div at bounding box center [599, 227] width 114 height 254
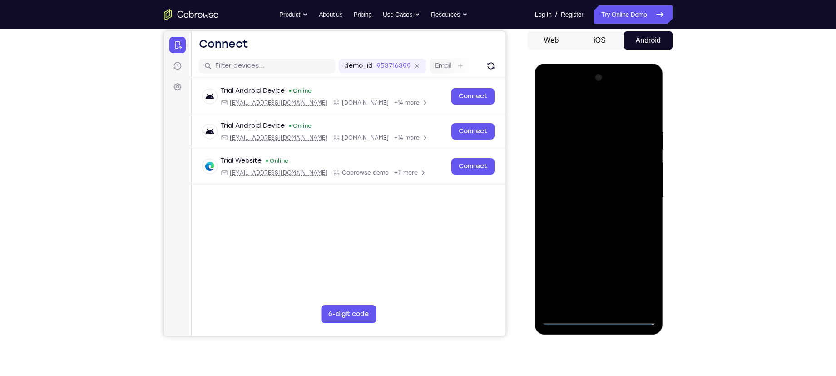
scroll to position [87, 0]
click at [588, 211] on div at bounding box center [599, 197] width 114 height 254
click at [577, 186] on div at bounding box center [599, 197] width 114 height 254
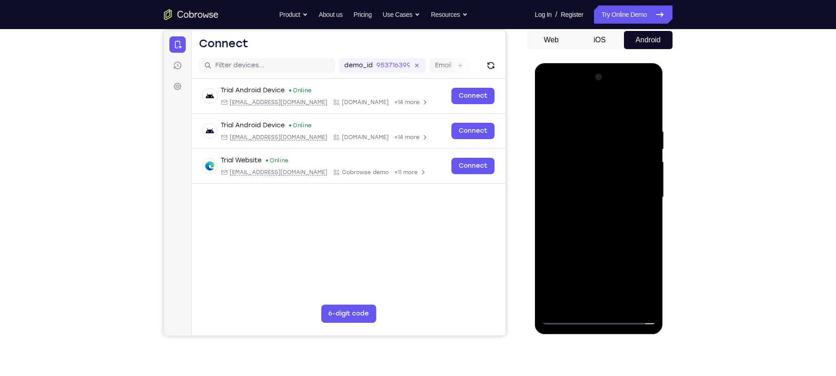
click at [641, 209] on div at bounding box center [599, 197] width 114 height 254
click at [610, 196] on div at bounding box center [599, 197] width 114 height 254
click at [646, 210] on div at bounding box center [599, 197] width 114 height 254
click at [630, 233] on div at bounding box center [599, 197] width 114 height 254
click at [648, 284] on div at bounding box center [599, 197] width 114 height 254
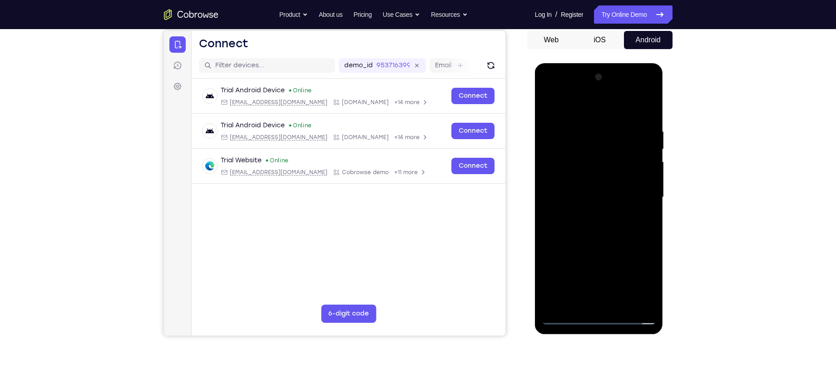
click at [602, 202] on div at bounding box center [599, 197] width 114 height 254
click at [620, 303] on div at bounding box center [599, 197] width 114 height 254
click at [597, 240] on div at bounding box center [599, 197] width 114 height 254
click at [622, 302] on div at bounding box center [599, 197] width 114 height 254
click at [583, 297] on div at bounding box center [599, 197] width 114 height 254
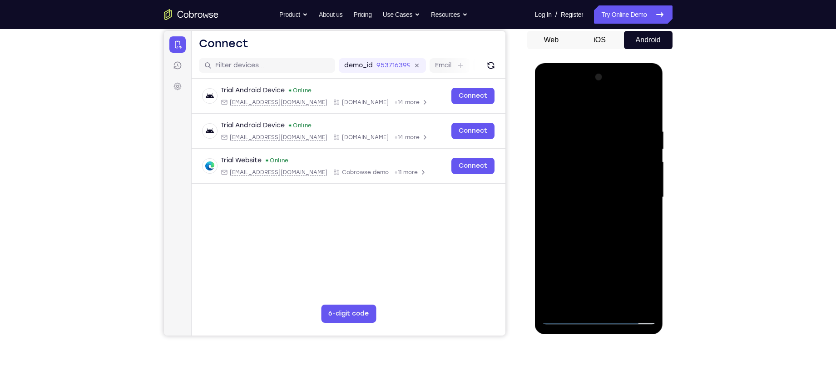
click at [583, 297] on div at bounding box center [599, 197] width 114 height 254
click at [572, 322] on div at bounding box center [599, 197] width 114 height 254
click at [596, 210] on div at bounding box center [599, 197] width 114 height 254
click at [594, 219] on div at bounding box center [599, 197] width 114 height 254
click at [597, 171] on div at bounding box center [599, 197] width 114 height 254
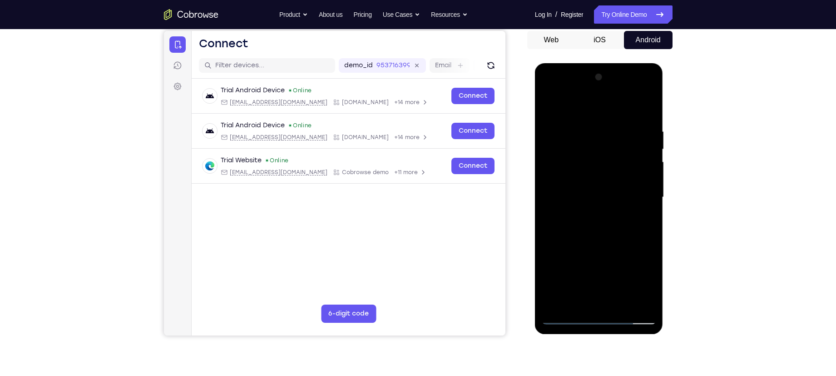
click at [589, 186] on div at bounding box center [599, 197] width 114 height 254
drag, startPoint x: 571, startPoint y: 101, endPoint x: 674, endPoint y: 110, distance: 104.0
click at [665, 110] on html "Online web based iOS Simulators and Android Emulators. Run iPhone, iPad, Mobile…" at bounding box center [599, 199] width 129 height 273
click at [606, 193] on div at bounding box center [599, 197] width 114 height 254
click at [618, 303] on div at bounding box center [599, 197] width 114 height 254
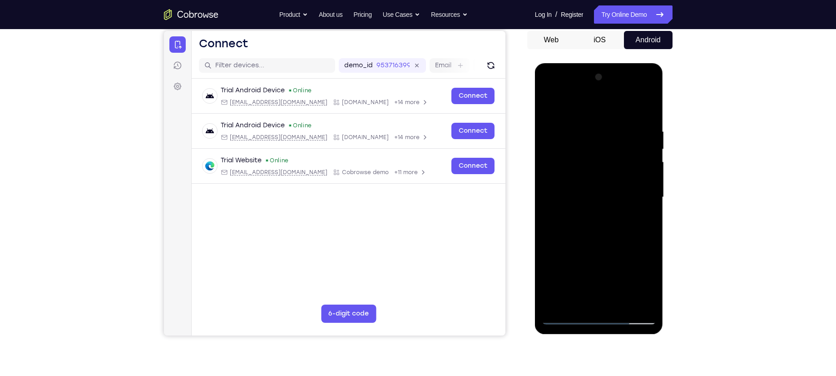
drag, startPoint x: 83, startPoint y: 240, endPoint x: 527, endPoint y: 264, distance: 444.0
click at [527, 264] on div "Your Support Agent Your Customer Web iOS Android" at bounding box center [418, 168] width 509 height 336
click at [622, 302] on div at bounding box center [599, 197] width 114 height 254
drag, startPoint x: 66, startPoint y: 235, endPoint x: 513, endPoint y: 264, distance: 448.4
click at [513, 264] on div "Your Support Agent Your Customer Web iOS Android" at bounding box center [418, 168] width 509 height 336
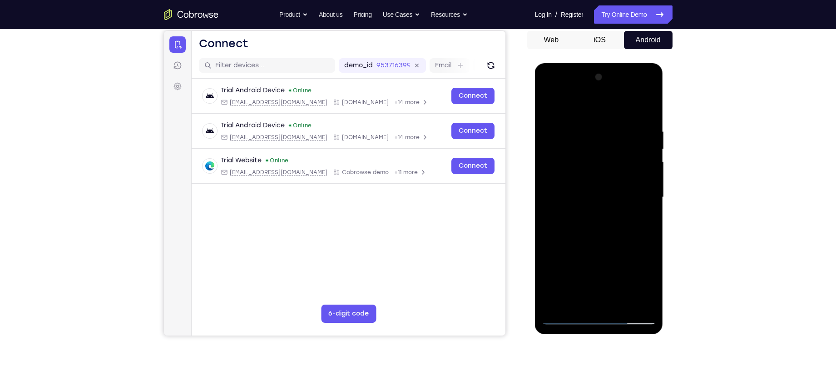
drag, startPoint x: 580, startPoint y: 144, endPoint x: 594, endPoint y: 294, distance: 151.1
click at [594, 294] on div at bounding box center [599, 197] width 114 height 254
click at [562, 320] on div at bounding box center [599, 197] width 114 height 254
drag, startPoint x: 573, startPoint y: 160, endPoint x: 565, endPoint y: 292, distance: 132.0
click at [565, 292] on div at bounding box center [599, 197] width 114 height 254
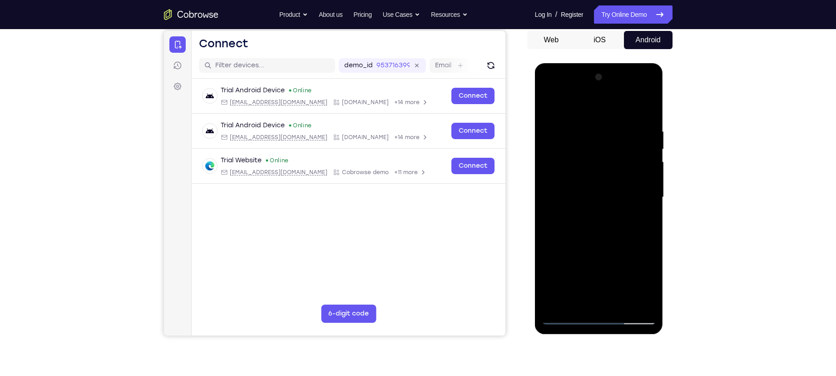
click at [596, 220] on div at bounding box center [599, 197] width 114 height 254
click at [589, 166] on div at bounding box center [599, 197] width 114 height 254
click at [594, 190] on div at bounding box center [599, 197] width 114 height 254
drag, startPoint x: 576, startPoint y: 110, endPoint x: 687, endPoint y: 129, distance: 113.0
click at [665, 129] on html "Online web based iOS Simulators and Android Emulators. Run iPhone, iPad, Mobile…" at bounding box center [599, 199] width 129 height 273
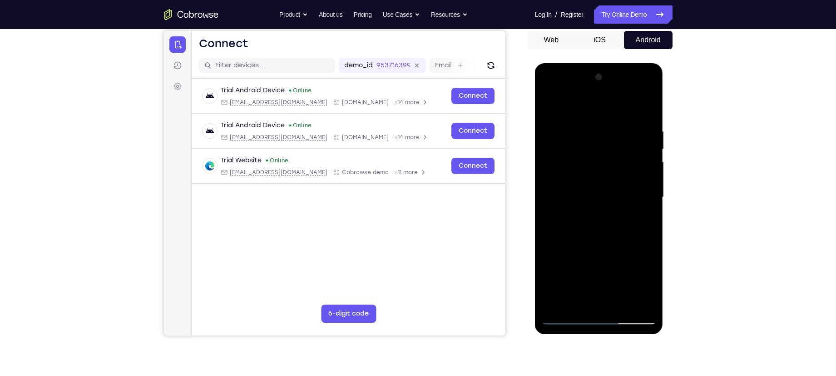
click at [579, 307] on div at bounding box center [599, 197] width 114 height 254
click at [595, 108] on div at bounding box center [599, 197] width 114 height 254
click at [557, 140] on div at bounding box center [599, 197] width 114 height 254
click at [617, 135] on div at bounding box center [599, 197] width 114 height 254
click at [596, 245] on div at bounding box center [599, 197] width 114 height 254
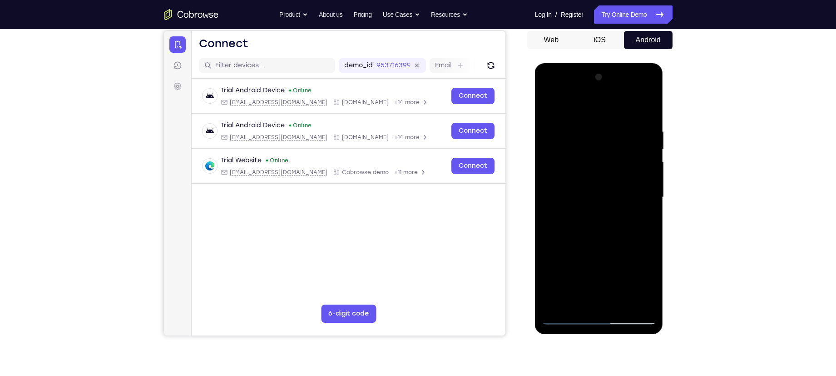
click at [598, 302] on div at bounding box center [599, 197] width 114 height 254
click at [615, 234] on div at bounding box center [599, 197] width 114 height 254
click at [576, 137] on div at bounding box center [599, 197] width 114 height 254
drag, startPoint x: 612, startPoint y: 255, endPoint x: 616, endPoint y: 203, distance: 51.9
click at [616, 203] on div at bounding box center [599, 197] width 114 height 254
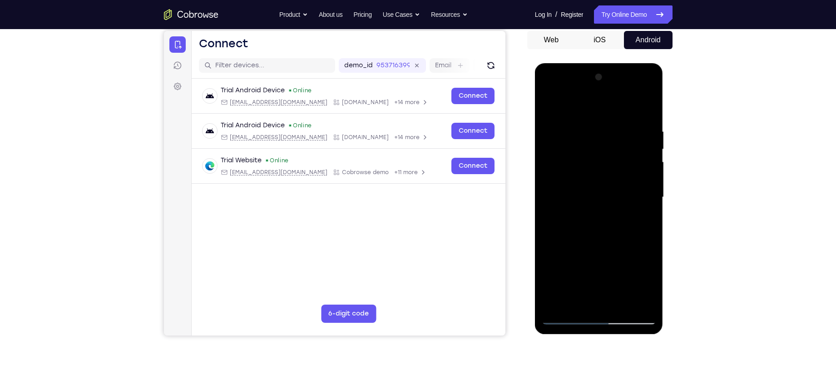
click at [596, 301] on div at bounding box center [599, 197] width 114 height 254
drag, startPoint x: 596, startPoint y: 280, endPoint x: 628, endPoint y: 124, distance: 158.7
click at [628, 124] on div at bounding box center [599, 197] width 114 height 254
drag, startPoint x: 559, startPoint y: 278, endPoint x: 559, endPoint y: 235, distance: 42.3
click at [559, 235] on div at bounding box center [599, 197] width 114 height 254
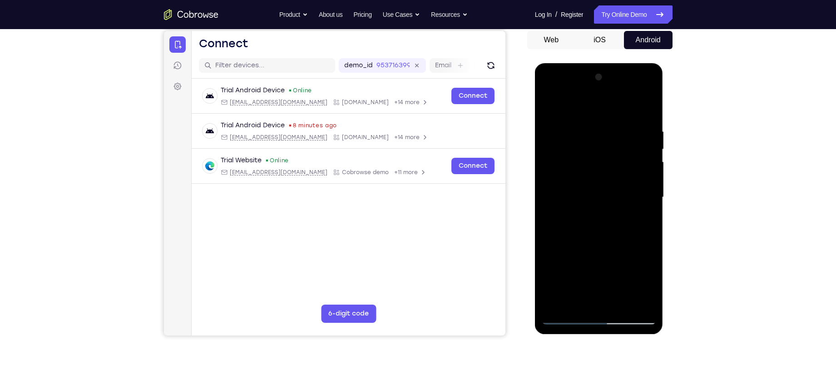
click at [550, 308] on div at bounding box center [599, 197] width 114 height 254
click at [561, 189] on div at bounding box center [599, 197] width 114 height 254
click at [638, 299] on div at bounding box center [599, 197] width 114 height 254
click at [573, 319] on div at bounding box center [599, 197] width 114 height 254
click at [578, 181] on div at bounding box center [599, 197] width 114 height 254
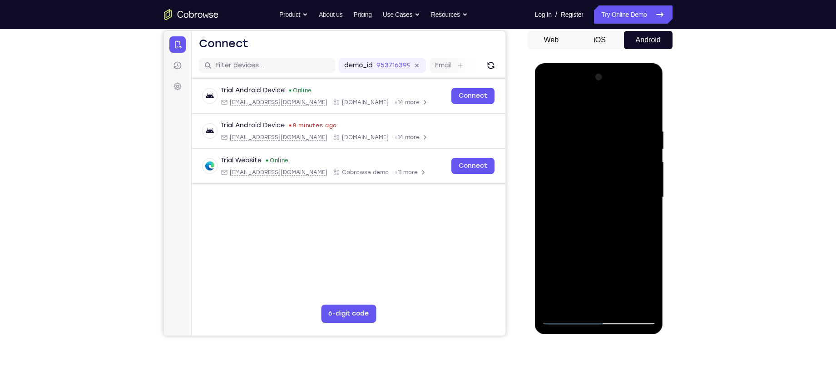
click at [644, 239] on div at bounding box center [599, 197] width 114 height 254
click at [565, 316] on div at bounding box center [599, 197] width 114 height 254
click at [575, 292] on div at bounding box center [599, 197] width 114 height 254
click at [651, 283] on div at bounding box center [599, 197] width 114 height 254
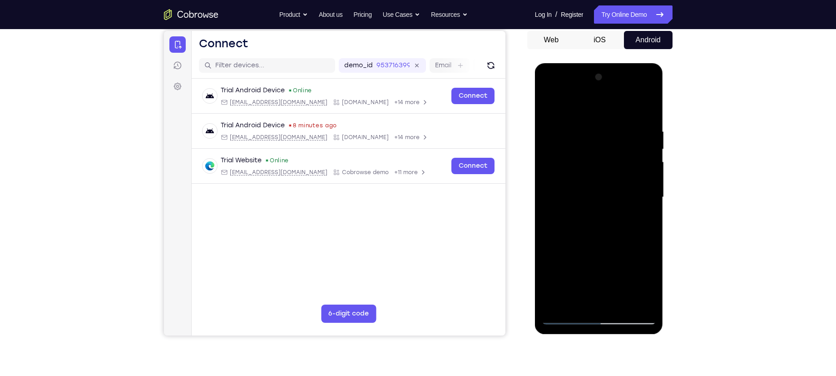
click at [574, 303] on div at bounding box center [599, 197] width 114 height 254
drag, startPoint x: 563, startPoint y: 149, endPoint x: 557, endPoint y: 200, distance: 51.2
click at [557, 200] on div at bounding box center [599, 197] width 114 height 254
click at [628, 134] on div at bounding box center [599, 197] width 114 height 254
click at [639, 168] on div at bounding box center [599, 197] width 114 height 254
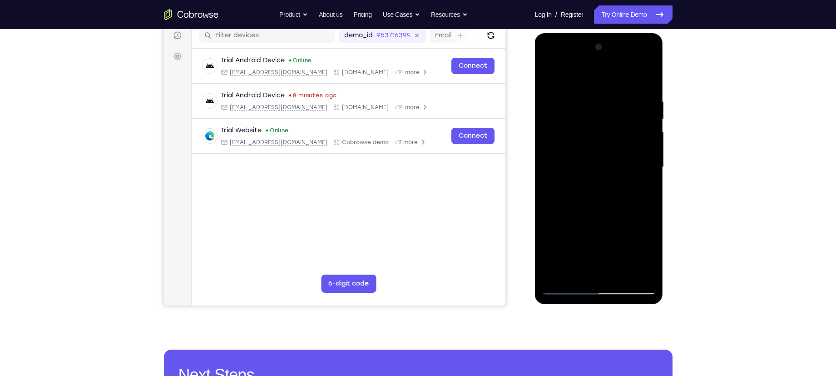
scroll to position [118, 0]
click at [597, 241] on div at bounding box center [599, 167] width 114 height 254
click at [591, 241] on div at bounding box center [599, 167] width 114 height 254
click at [596, 239] on div at bounding box center [599, 167] width 114 height 254
click at [625, 242] on div at bounding box center [599, 167] width 114 height 254
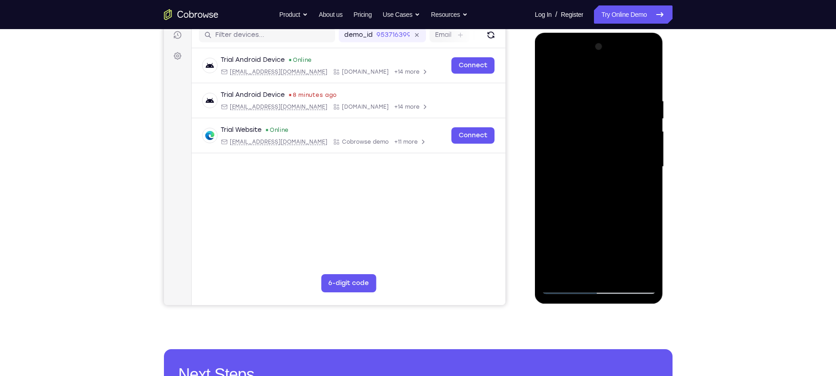
click at [613, 237] on div at bounding box center [599, 167] width 114 height 254
click at [638, 224] on div at bounding box center [599, 167] width 114 height 254
click at [597, 237] on div at bounding box center [599, 167] width 114 height 254
click at [563, 204] on div at bounding box center [599, 167] width 114 height 254
click at [631, 224] on div at bounding box center [599, 167] width 114 height 254
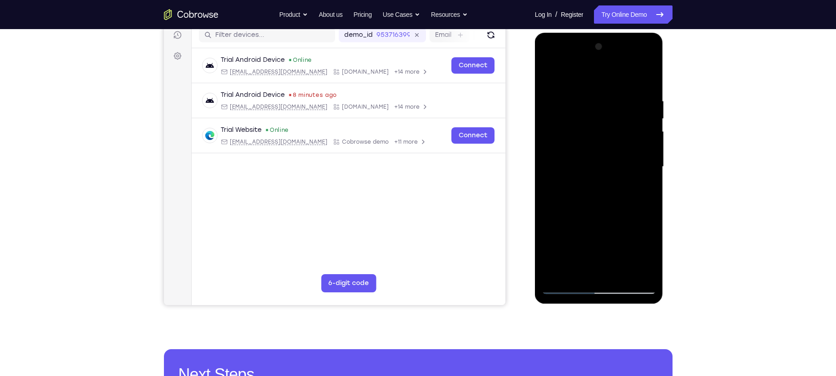
click at [588, 237] on div at bounding box center [599, 167] width 114 height 254
click at [556, 221] on div at bounding box center [599, 167] width 114 height 254
click at [606, 239] on div at bounding box center [599, 167] width 114 height 254
click at [597, 274] on div at bounding box center [599, 167] width 114 height 254
click at [597, 233] on div at bounding box center [599, 167] width 114 height 254
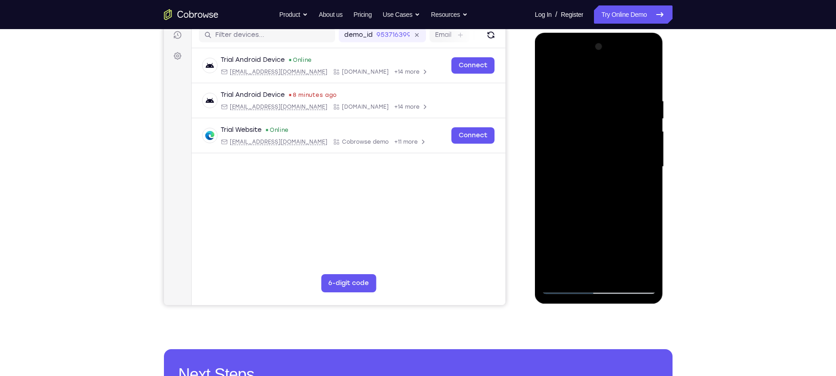
click at [589, 237] on div at bounding box center [599, 167] width 114 height 254
click at [558, 239] on div at bounding box center [599, 167] width 114 height 254
click at [576, 238] on div at bounding box center [599, 167] width 114 height 254
click at [607, 236] on div at bounding box center [599, 167] width 114 height 254
click at [603, 271] on div at bounding box center [599, 167] width 114 height 254
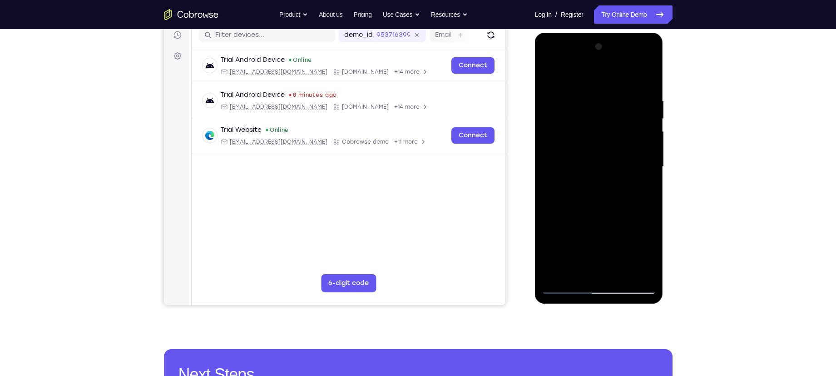
click at [608, 255] on div at bounding box center [599, 167] width 114 height 254
click at [599, 241] on div at bounding box center [599, 167] width 114 height 254
click at [587, 240] on div at bounding box center [599, 167] width 114 height 254
click at [615, 235] on div at bounding box center [599, 167] width 114 height 254
click at [611, 235] on div at bounding box center [599, 167] width 114 height 254
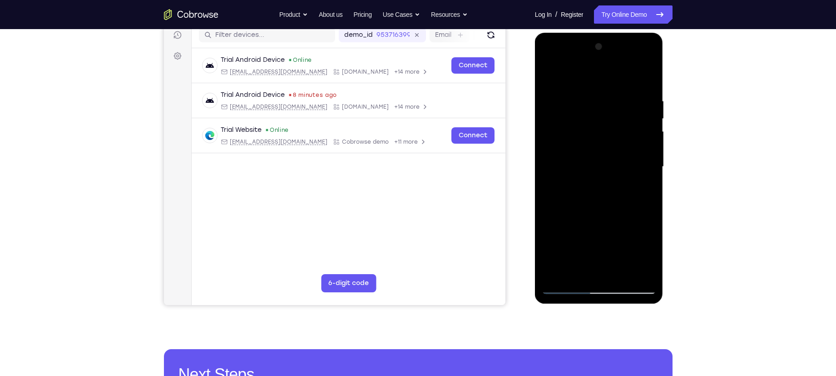
click at [568, 236] on div at bounding box center [599, 167] width 114 height 254
click at [565, 204] on div at bounding box center [599, 167] width 114 height 254
click at [630, 255] on div at bounding box center [599, 167] width 114 height 254
click at [618, 221] on div at bounding box center [599, 167] width 114 height 254
click at [579, 254] on div at bounding box center [599, 167] width 114 height 254
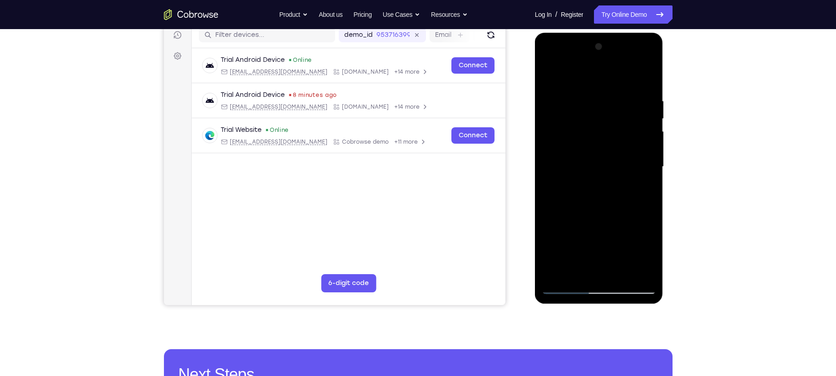
click at [604, 238] on div at bounding box center [599, 167] width 114 height 254
click at [600, 273] on div at bounding box center [599, 167] width 114 height 254
click at [597, 239] on div at bounding box center [599, 167] width 114 height 254
click at [631, 236] on div at bounding box center [599, 167] width 114 height 254
click at [581, 239] on div at bounding box center [599, 167] width 114 height 254
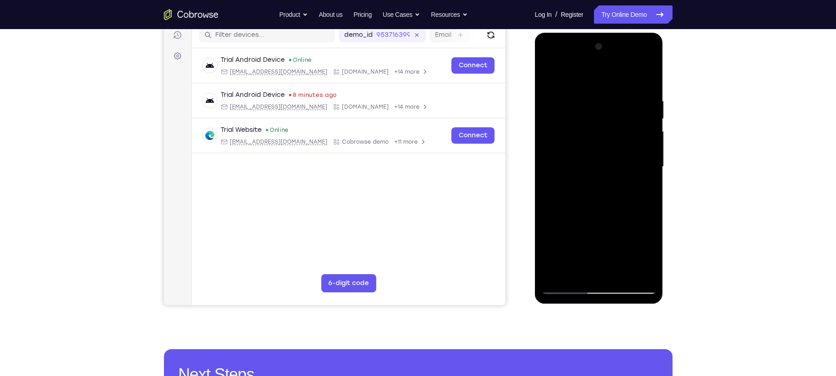
click at [597, 238] on div at bounding box center [599, 167] width 114 height 254
click at [579, 257] on div at bounding box center [599, 167] width 114 height 254
click at [642, 220] on div at bounding box center [599, 167] width 114 height 254
click at [609, 269] on div at bounding box center [599, 167] width 114 height 254
click at [617, 223] on div at bounding box center [599, 167] width 114 height 254
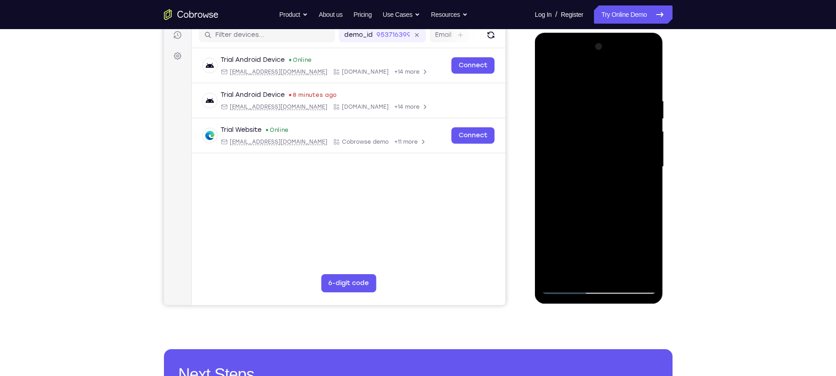
click at [567, 238] on div at bounding box center [599, 167] width 114 height 254
click at [600, 236] on div at bounding box center [599, 167] width 114 height 254
click at [599, 267] on div at bounding box center [599, 167] width 114 height 254
click at [640, 234] on div at bounding box center [599, 167] width 114 height 254
click at [638, 249] on div at bounding box center [599, 167] width 114 height 254
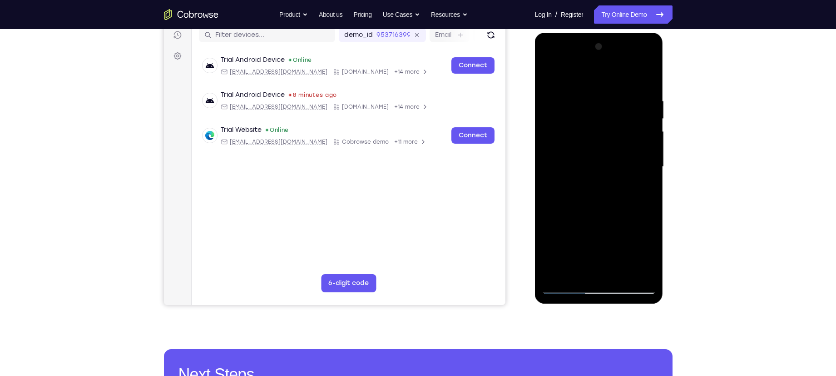
click at [601, 239] on div at bounding box center [599, 167] width 114 height 254
click at [605, 272] on div at bounding box center [599, 167] width 114 height 254
click at [608, 223] on div at bounding box center [599, 167] width 114 height 254
click at [601, 237] on div at bounding box center [599, 167] width 114 height 254
click at [642, 252] on div at bounding box center [599, 167] width 114 height 254
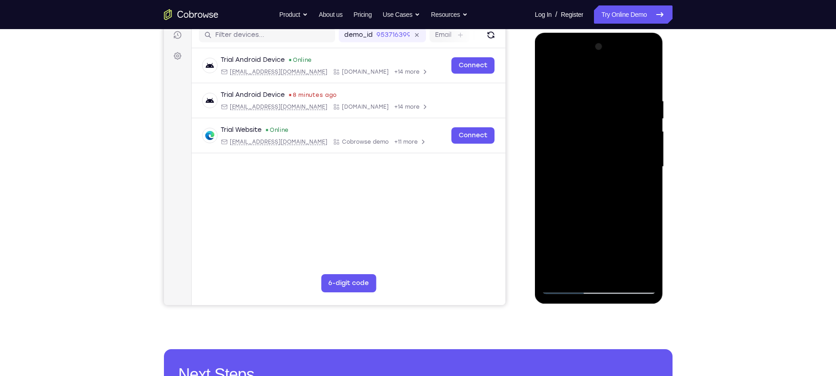
click at [585, 253] on div at bounding box center [599, 167] width 114 height 254
click at [600, 268] on div at bounding box center [599, 167] width 114 height 254
click at [599, 242] on div at bounding box center [599, 167] width 114 height 254
click at [595, 241] on div at bounding box center [599, 167] width 114 height 254
click at [561, 235] on div at bounding box center [599, 167] width 114 height 254
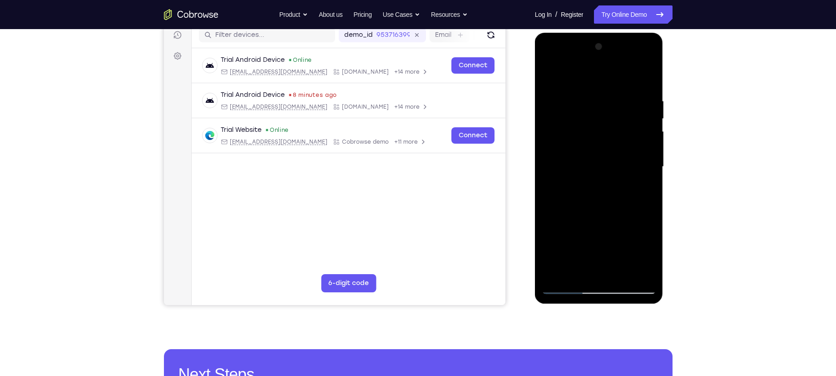
click at [619, 239] on div at bounding box center [599, 167] width 114 height 254
click at [618, 224] on div at bounding box center [599, 167] width 114 height 254
click at [605, 273] on div at bounding box center [599, 167] width 114 height 254
click at [600, 239] on div at bounding box center [599, 167] width 114 height 254
click at [593, 238] on div at bounding box center [599, 167] width 114 height 254
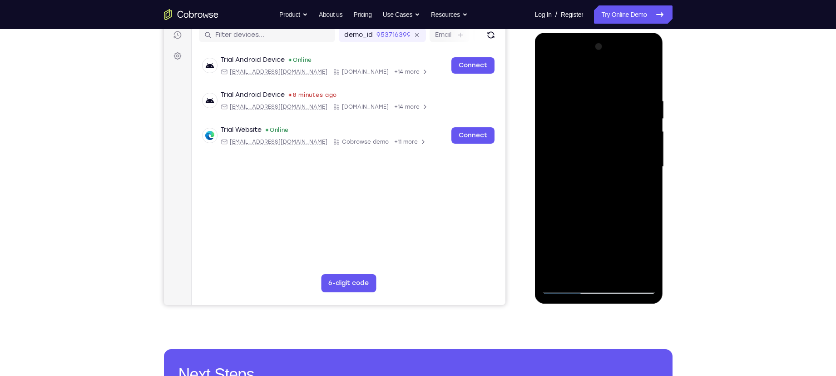
click at [593, 238] on div at bounding box center [599, 167] width 114 height 254
click at [590, 254] on div at bounding box center [599, 167] width 114 height 254
click at [591, 274] on div at bounding box center [599, 167] width 114 height 254
click at [610, 219] on div at bounding box center [599, 167] width 114 height 254
click at [644, 255] on div at bounding box center [599, 167] width 114 height 254
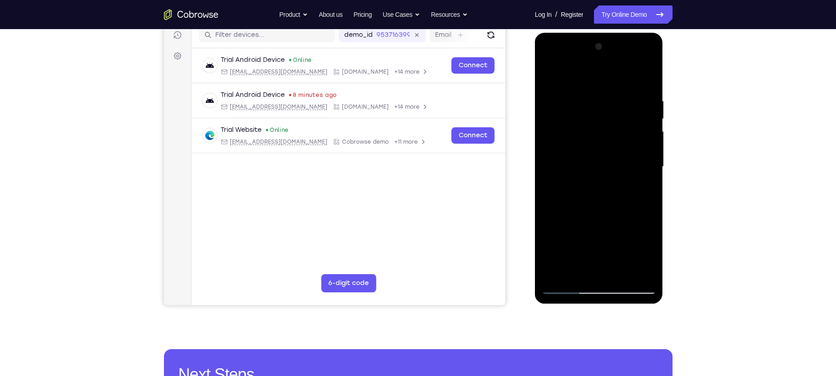
click at [608, 238] on div at bounding box center [599, 167] width 114 height 254
click at [604, 266] on div at bounding box center [599, 167] width 114 height 254
click at [630, 222] on div at bounding box center [599, 167] width 114 height 254
click at [590, 239] on div at bounding box center [599, 167] width 114 height 254
click at [553, 216] on div at bounding box center [599, 167] width 114 height 254
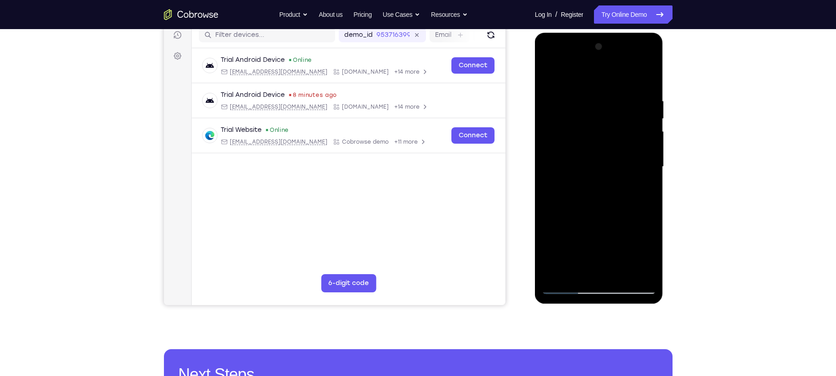
click at [608, 235] on div at bounding box center [599, 167] width 114 height 254
click at [600, 203] on div at bounding box center [599, 167] width 114 height 254
click at [601, 238] on div at bounding box center [599, 167] width 114 height 254
click at [631, 241] on div at bounding box center [599, 167] width 114 height 254
click at [611, 239] on div at bounding box center [599, 167] width 114 height 254
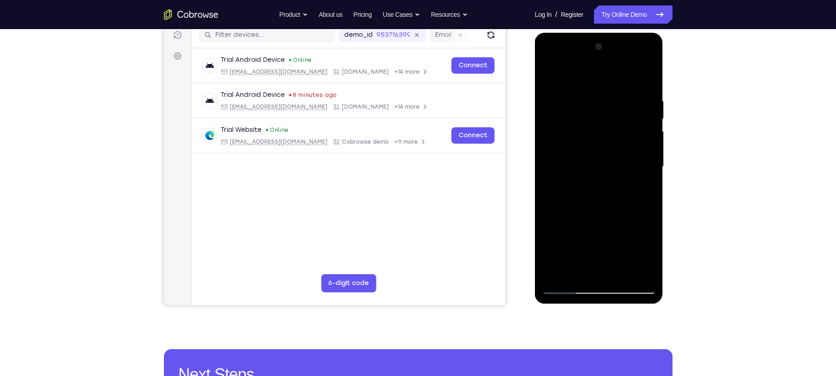
click at [587, 208] on div at bounding box center [599, 167] width 114 height 254
click at [612, 256] on div at bounding box center [599, 167] width 114 height 254
click at [628, 255] on div at bounding box center [599, 167] width 114 height 254
click at [620, 223] on div at bounding box center [599, 167] width 114 height 254
click at [578, 253] on div at bounding box center [599, 167] width 114 height 254
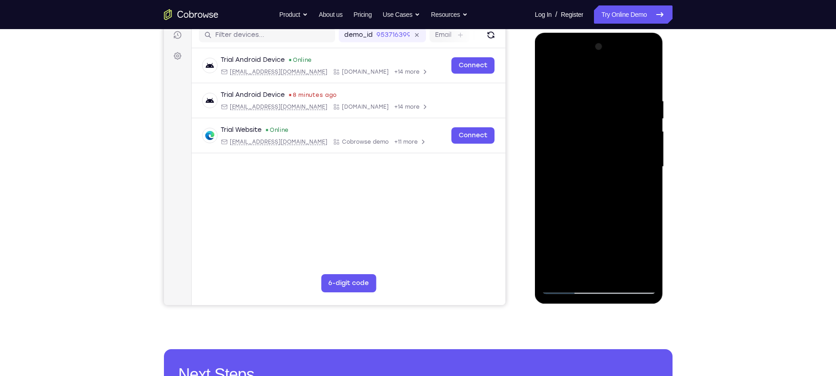
click at [611, 234] on div at bounding box center [599, 167] width 114 height 254
click at [608, 276] on div at bounding box center [599, 167] width 114 height 254
click at [607, 238] on div at bounding box center [599, 167] width 114 height 254
click at [597, 238] on div at bounding box center [599, 167] width 114 height 254
click at [619, 237] on div at bounding box center [599, 167] width 114 height 254
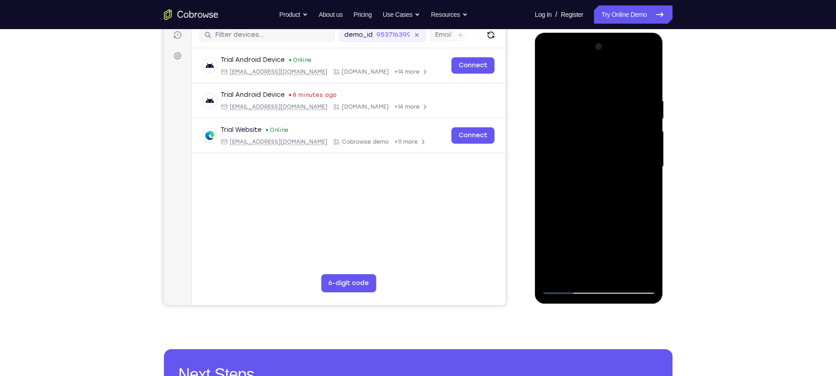
click at [591, 254] on div at bounding box center [599, 167] width 114 height 254
click at [597, 270] on div at bounding box center [599, 167] width 114 height 254
click at [598, 204] on div at bounding box center [599, 167] width 114 height 254
click at [646, 188] on div at bounding box center [599, 167] width 114 height 254
click at [636, 236] on div at bounding box center [599, 167] width 114 height 254
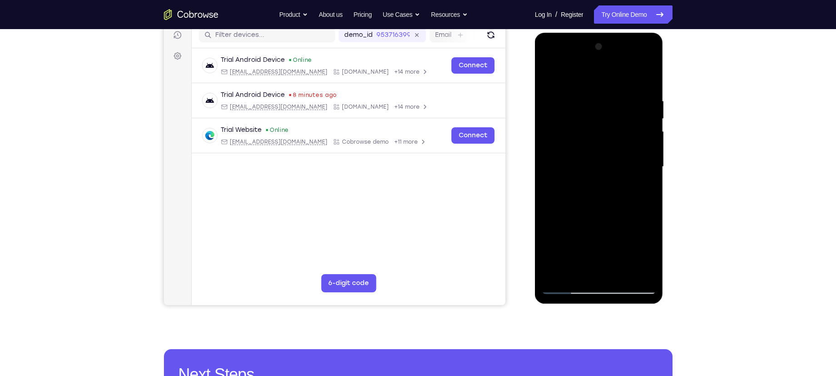
click at [640, 257] on div at bounding box center [599, 167] width 114 height 254
click at [601, 238] on div at bounding box center [599, 167] width 114 height 254
click at [595, 269] on div at bounding box center [599, 167] width 114 height 254
click at [618, 223] on div at bounding box center [599, 167] width 114 height 254
click at [618, 238] on div at bounding box center [599, 167] width 114 height 254
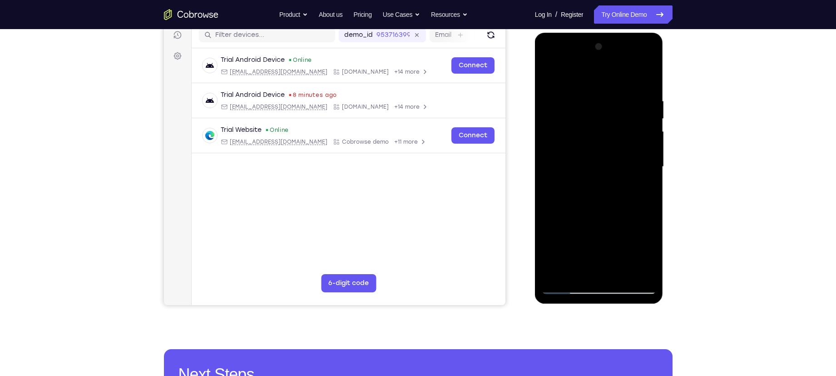
click at [600, 235] on div at bounding box center [599, 167] width 114 height 254
click at [627, 221] on div at bounding box center [599, 167] width 114 height 254
click at [642, 256] on div at bounding box center [599, 167] width 114 height 254
click at [621, 262] on div at bounding box center [599, 167] width 114 height 254
click at [648, 254] on div at bounding box center [599, 167] width 114 height 254
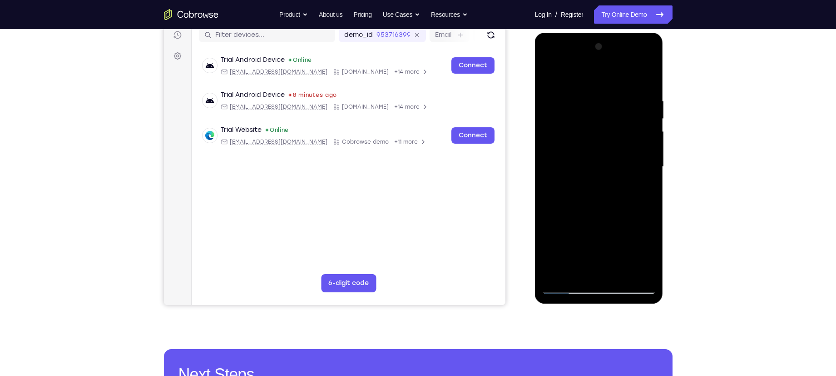
click at [617, 266] on div at bounding box center [599, 167] width 114 height 254
click at [600, 239] on div at bounding box center [599, 167] width 114 height 254
click at [592, 239] on div at bounding box center [599, 167] width 114 height 254
click at [544, 232] on div at bounding box center [599, 167] width 114 height 254
click at [620, 221] on div at bounding box center [599, 167] width 114 height 254
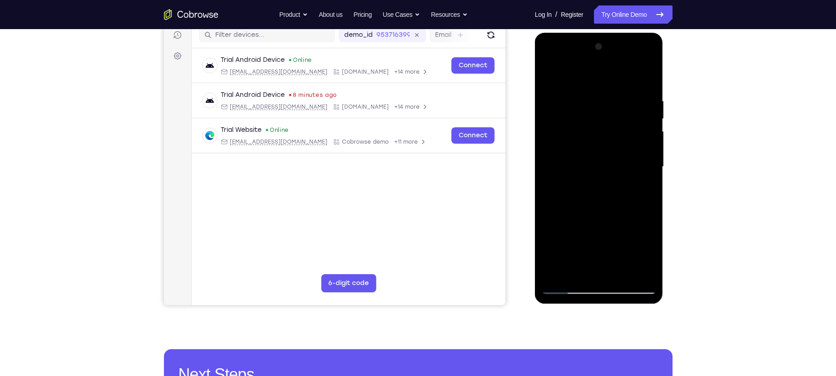
click at [581, 257] on div at bounding box center [599, 167] width 114 height 254
click at [598, 265] on div at bounding box center [599, 167] width 114 height 254
click at [641, 237] on div at bounding box center [599, 167] width 114 height 254
click at [598, 242] on div at bounding box center [599, 167] width 114 height 254
click at [650, 252] on div at bounding box center [599, 167] width 114 height 254
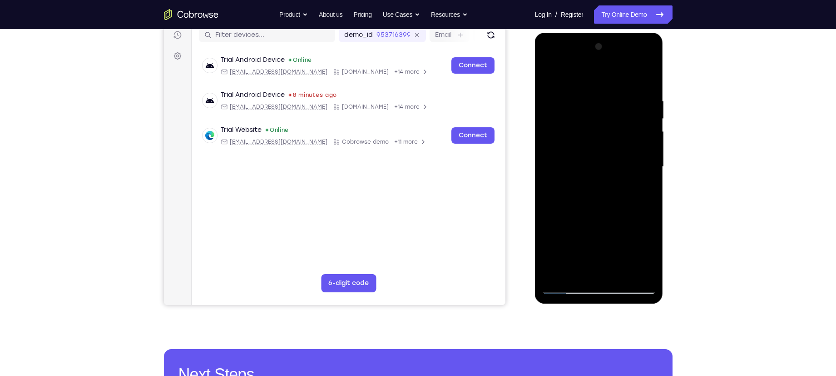
click at [650, 252] on div at bounding box center [599, 167] width 114 height 254
click at [640, 254] on div at bounding box center [599, 167] width 114 height 254
click at [600, 241] on div at bounding box center [599, 167] width 114 height 254
click at [605, 273] on div at bounding box center [599, 167] width 114 height 254
click at [639, 240] on div at bounding box center [599, 167] width 114 height 254
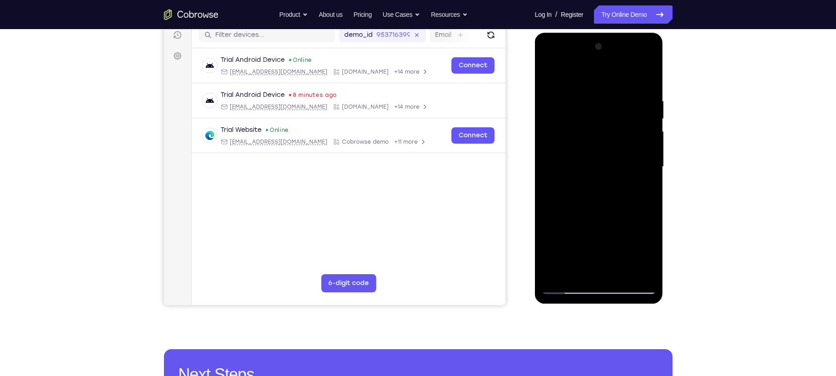
click at [592, 238] on div at bounding box center [599, 167] width 114 height 254
click at [621, 222] on div at bounding box center [599, 167] width 114 height 254
click at [607, 276] on div at bounding box center [599, 167] width 114 height 254
click at [608, 241] on div at bounding box center [599, 167] width 114 height 254
click at [639, 254] on div at bounding box center [599, 167] width 114 height 254
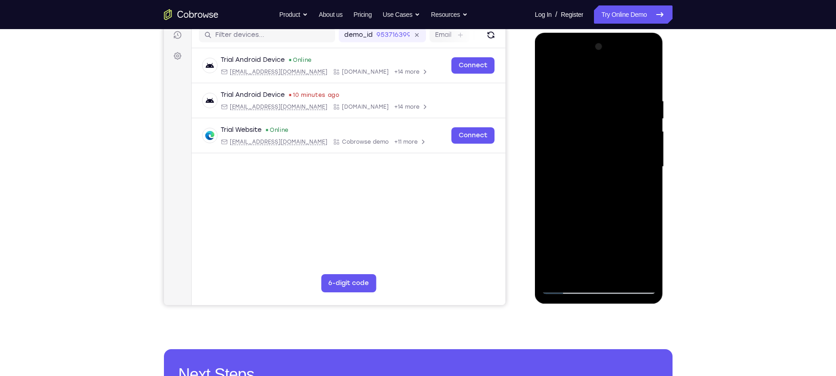
click at [576, 206] on div at bounding box center [599, 167] width 114 height 254
click at [578, 240] on div at bounding box center [599, 167] width 114 height 254
click at [561, 239] on div at bounding box center [599, 167] width 114 height 254
click at [646, 190] on div at bounding box center [599, 167] width 114 height 254
click at [570, 287] on div at bounding box center [599, 167] width 114 height 254
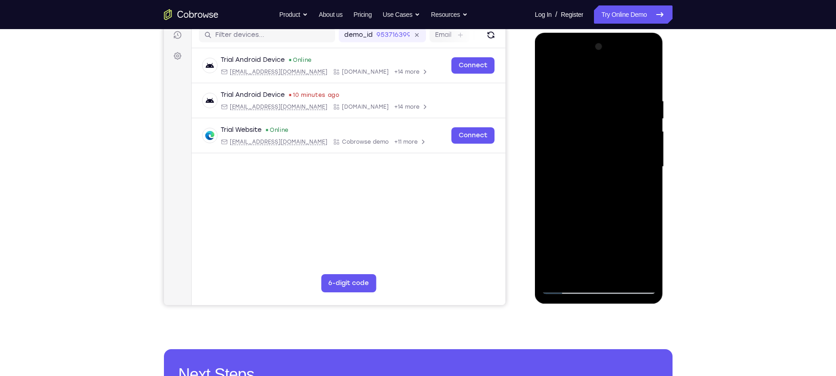
click at [570, 287] on div at bounding box center [599, 167] width 114 height 254
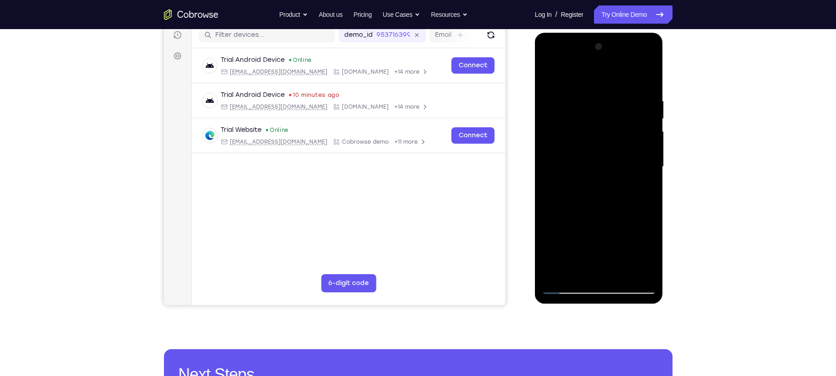
click at [582, 104] on div at bounding box center [599, 167] width 114 height 254
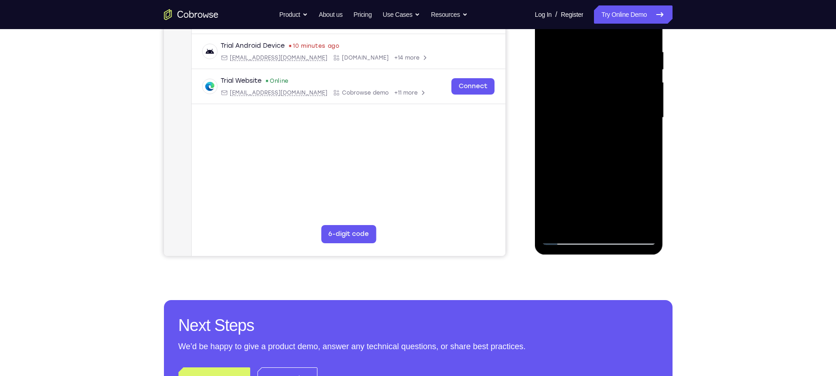
scroll to position [172, 0]
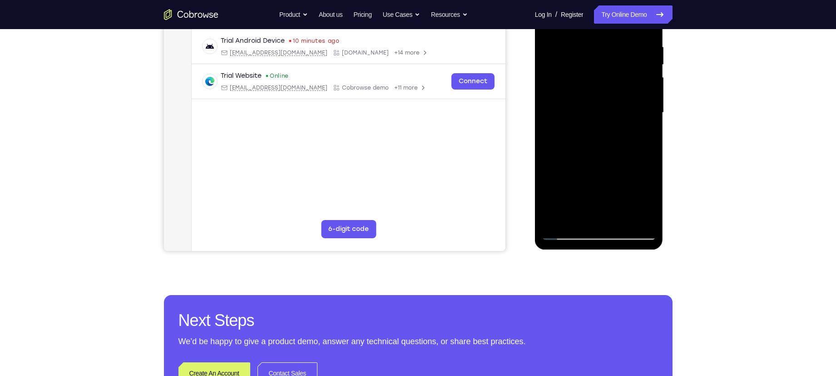
click at [633, 215] on div at bounding box center [599, 112] width 114 height 254
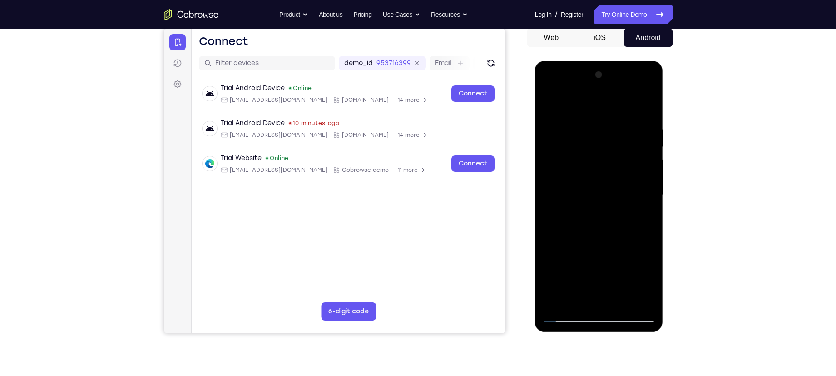
scroll to position [111, 0]
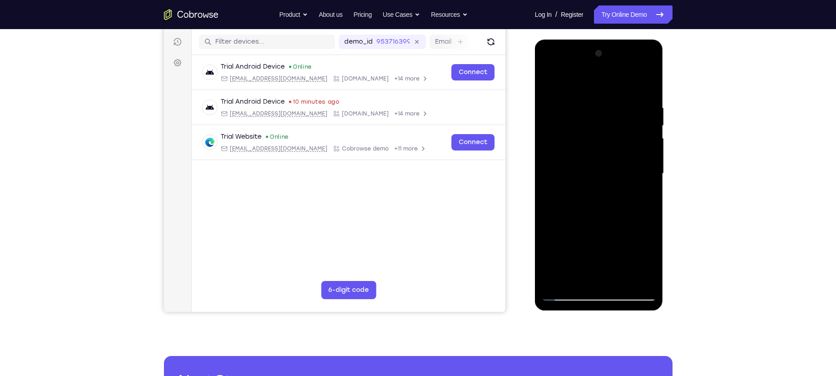
click at [641, 124] on div at bounding box center [599, 173] width 114 height 254
drag, startPoint x: 552, startPoint y: 136, endPoint x: 656, endPoint y: 135, distance: 103.1
click at [656, 135] on div at bounding box center [599, 173] width 114 height 254
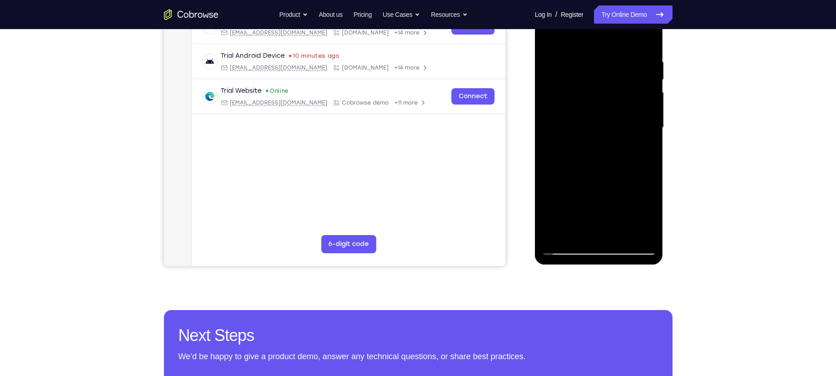
scroll to position [135, 0]
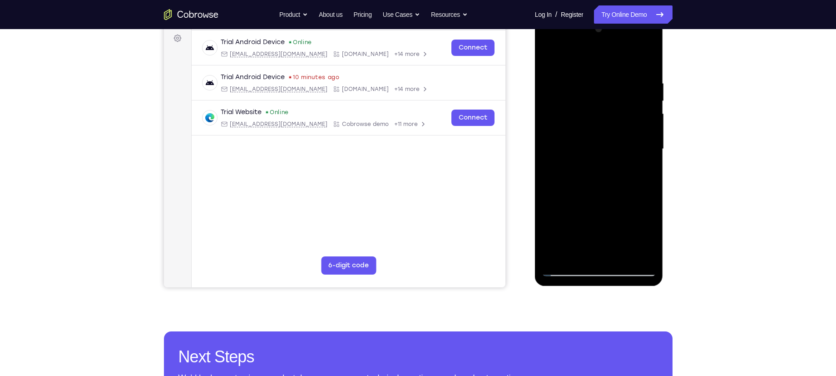
click at [635, 131] on div at bounding box center [599, 149] width 114 height 254
click at [638, 122] on div at bounding box center [599, 149] width 114 height 254
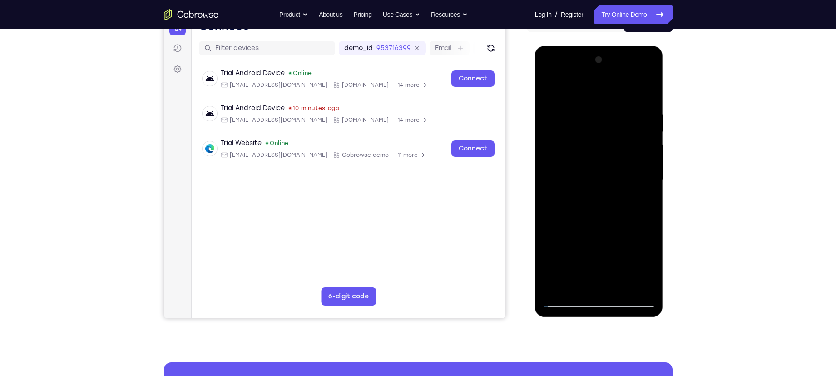
scroll to position [105, 0]
click at [650, 88] on div at bounding box center [599, 179] width 114 height 254
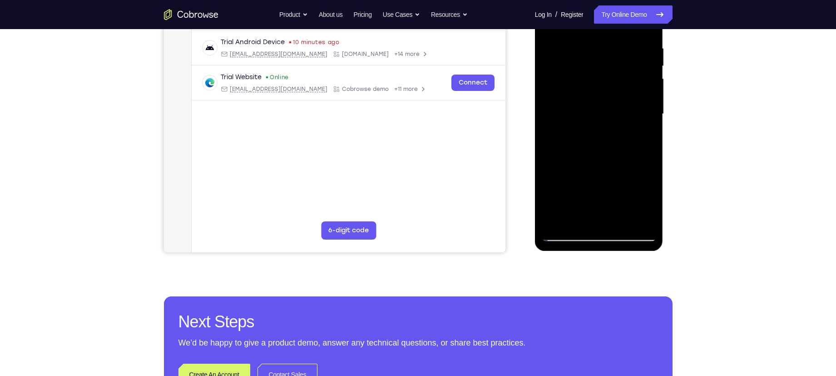
scroll to position [171, 0]
click at [577, 220] on div at bounding box center [599, 113] width 114 height 254
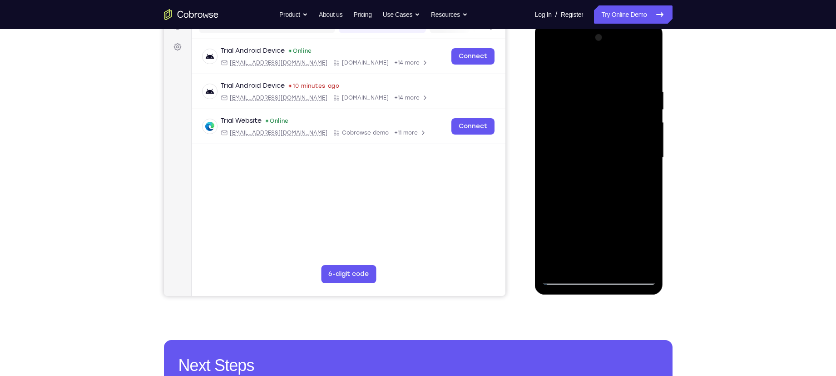
scroll to position [111, 0]
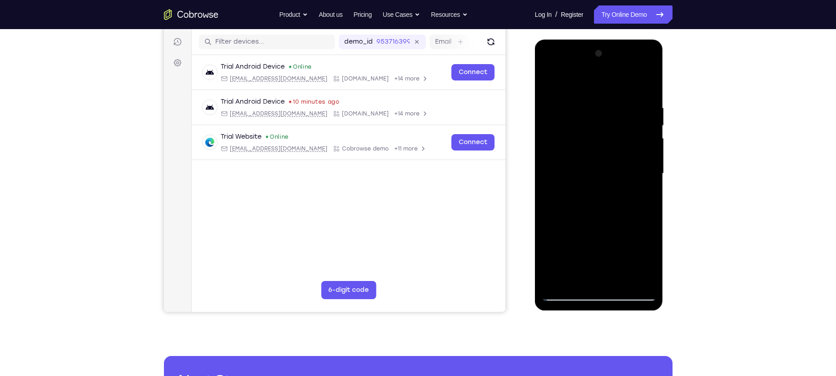
click at [587, 82] on div at bounding box center [599, 173] width 114 height 254
drag, startPoint x: 586, startPoint y: 103, endPoint x: 577, endPoint y: 144, distance: 42.4
click at [577, 144] on div at bounding box center [599, 173] width 114 height 254
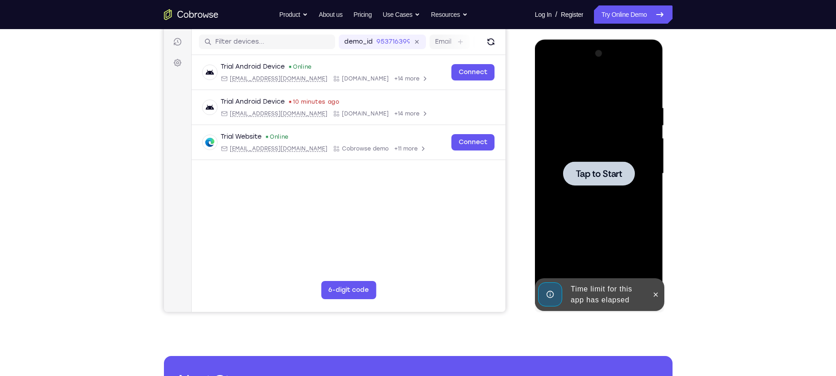
click at [594, 174] on span "Tap to Start" at bounding box center [599, 173] width 46 height 9
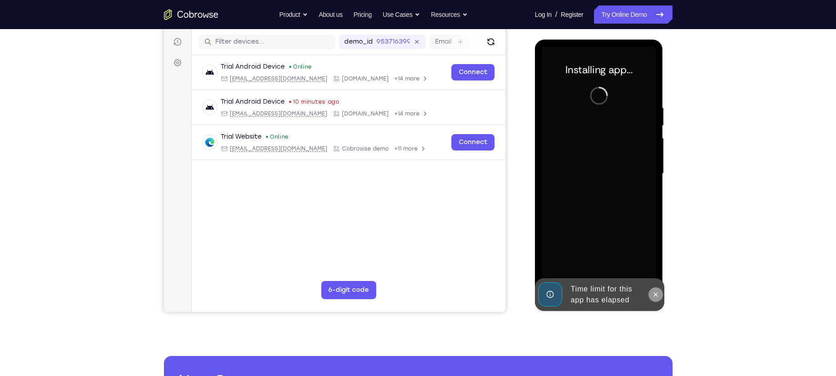
click at [654, 293] on icon at bounding box center [655, 294] width 7 height 7
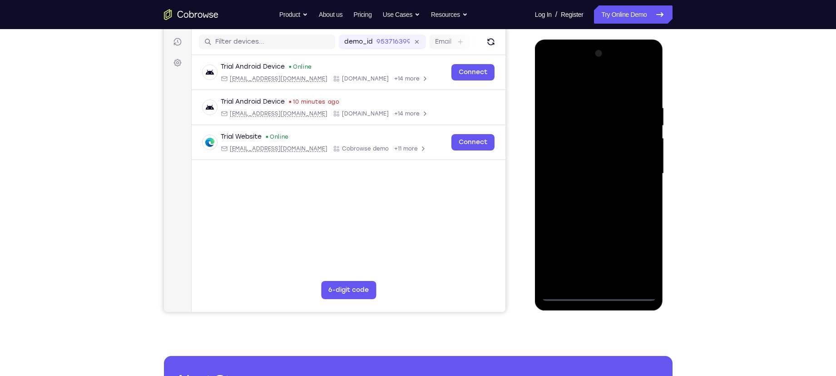
click at [601, 290] on div at bounding box center [599, 173] width 114 height 254
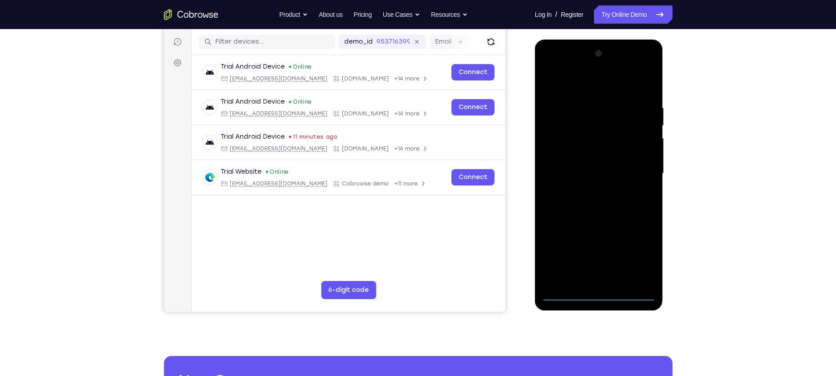
click at [599, 294] on div at bounding box center [599, 173] width 114 height 254
click at [642, 251] on div at bounding box center [599, 173] width 114 height 254
click at [642, 250] on div at bounding box center [599, 173] width 114 height 254
click at [563, 85] on div at bounding box center [599, 173] width 114 height 254
click at [634, 164] on div at bounding box center [599, 173] width 114 height 254
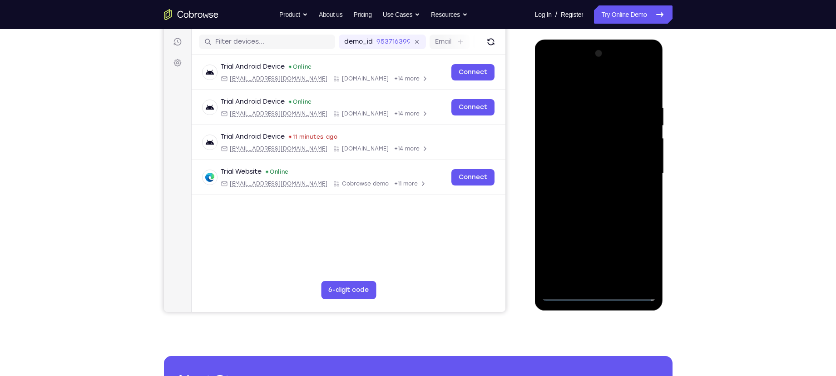
click at [588, 282] on div at bounding box center [599, 173] width 114 height 254
click at [591, 165] on div at bounding box center [599, 173] width 114 height 254
click at [589, 156] on div at bounding box center [599, 173] width 114 height 254
click at [595, 174] on div at bounding box center [599, 173] width 114 height 254
click at [605, 201] on div at bounding box center [599, 173] width 114 height 254
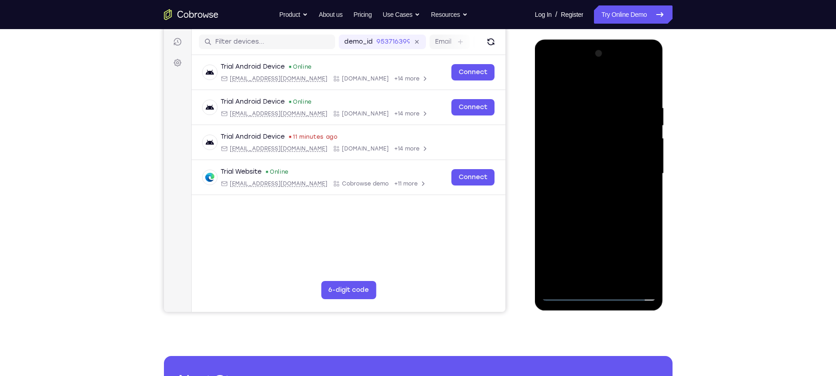
click at [603, 204] on div at bounding box center [599, 173] width 114 height 254
click at [595, 208] on div at bounding box center [599, 173] width 114 height 254
click at [651, 83] on div at bounding box center [599, 173] width 114 height 254
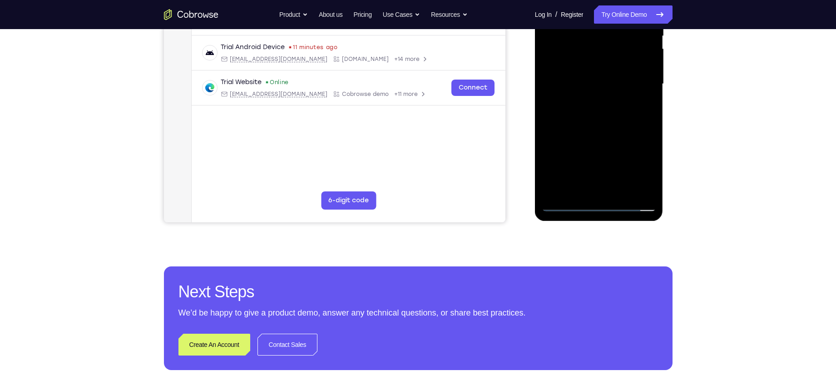
scroll to position [250, 0]
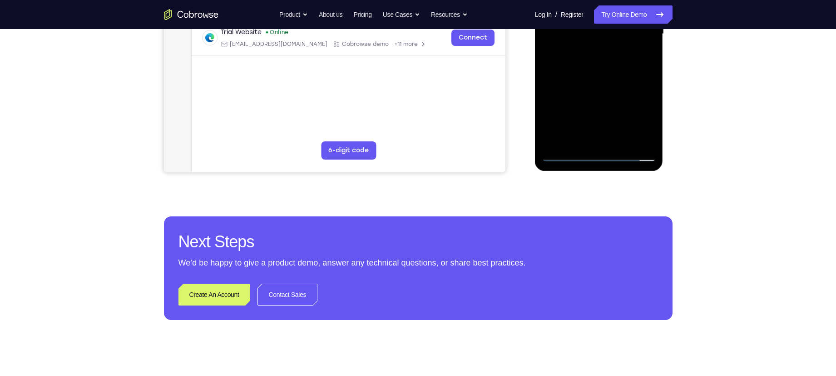
click at [578, 141] on div at bounding box center [599, 34] width 114 height 254
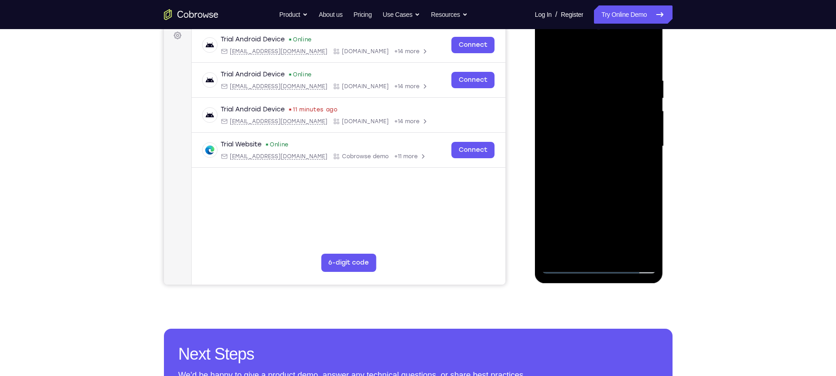
scroll to position [120, 0]
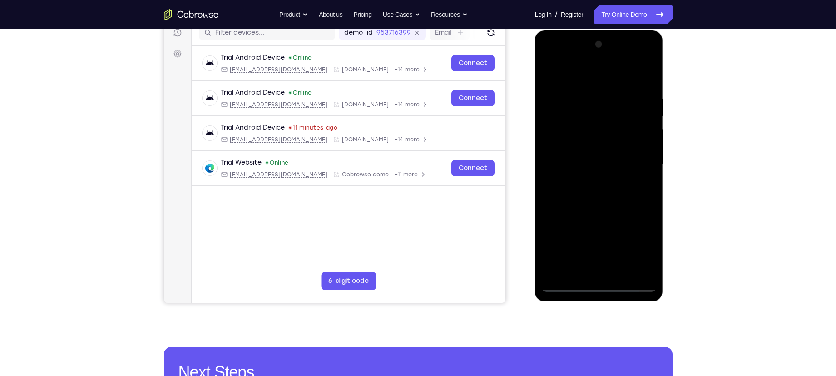
click at [581, 75] on div at bounding box center [599, 164] width 114 height 254
click at [565, 101] on div at bounding box center [599, 164] width 114 height 254
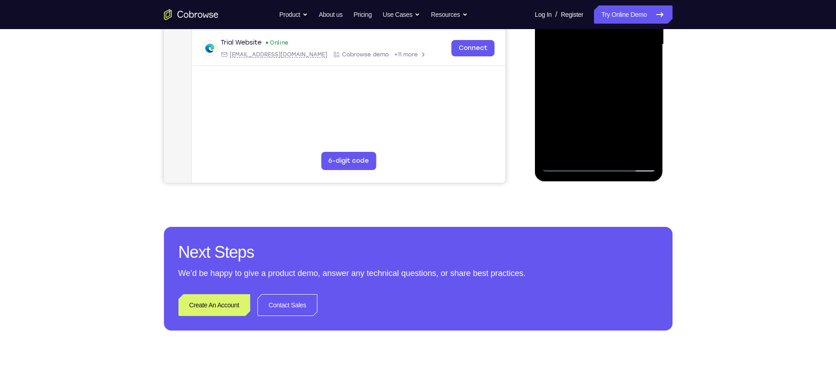
scroll to position [240, 0]
click at [570, 162] on div at bounding box center [599, 44] width 114 height 254
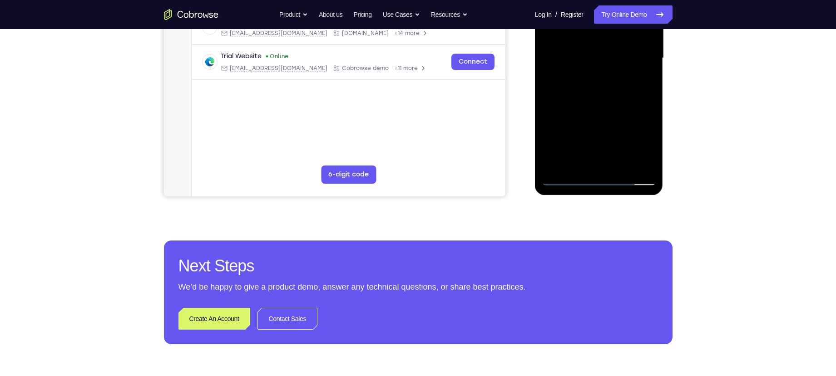
scroll to position [228, 0]
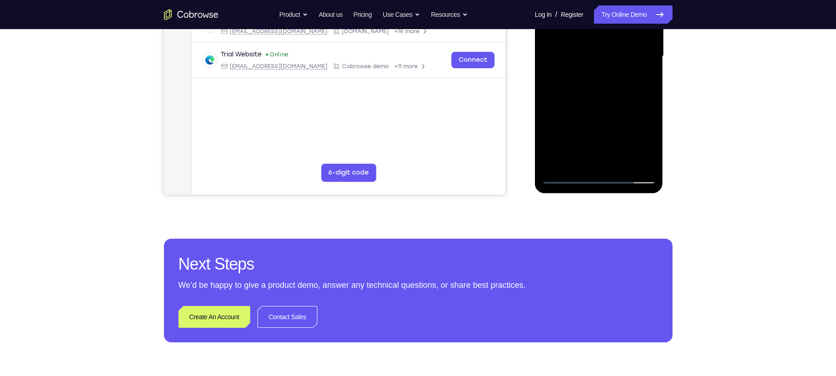
click at [578, 164] on div at bounding box center [599, 56] width 114 height 254
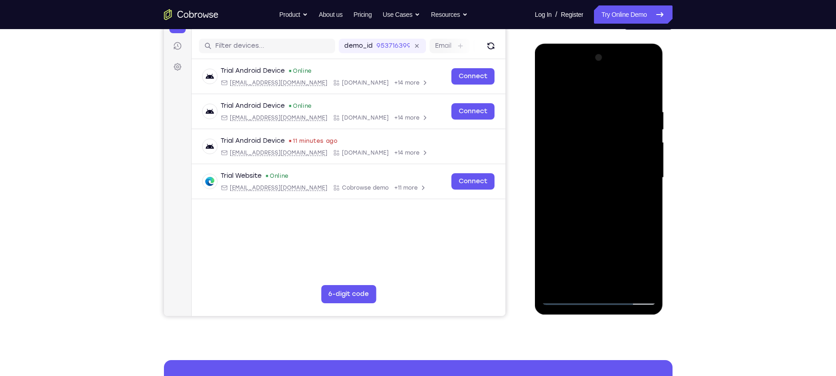
scroll to position [106, 0]
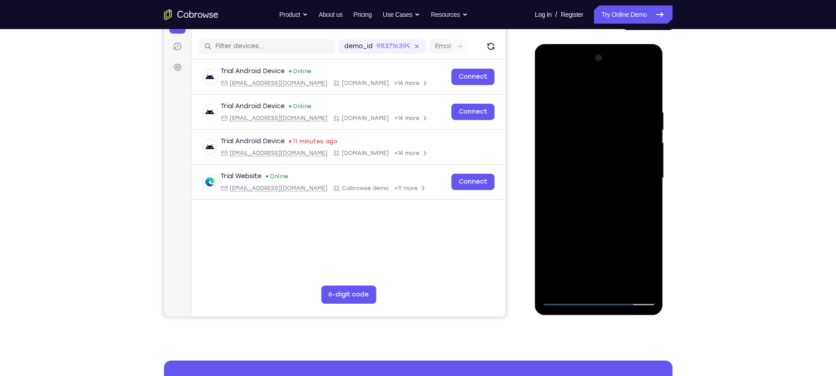
click at [568, 87] on div at bounding box center [599, 178] width 114 height 254
click at [564, 169] on div at bounding box center [599, 178] width 114 height 254
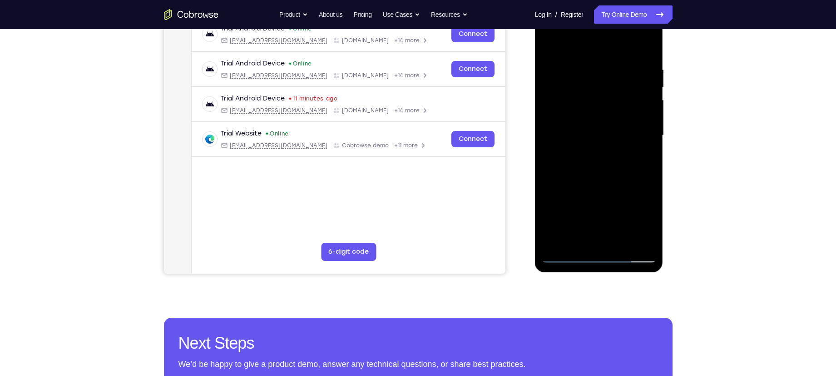
scroll to position [149, 0]
click at [606, 71] on div at bounding box center [599, 135] width 114 height 254
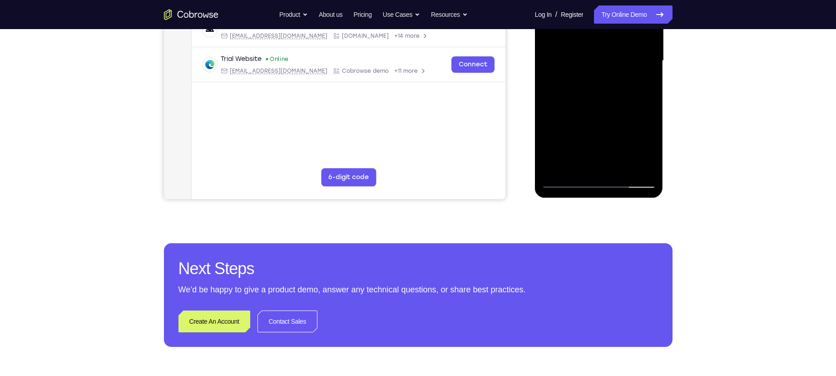
scroll to position [252, 0]
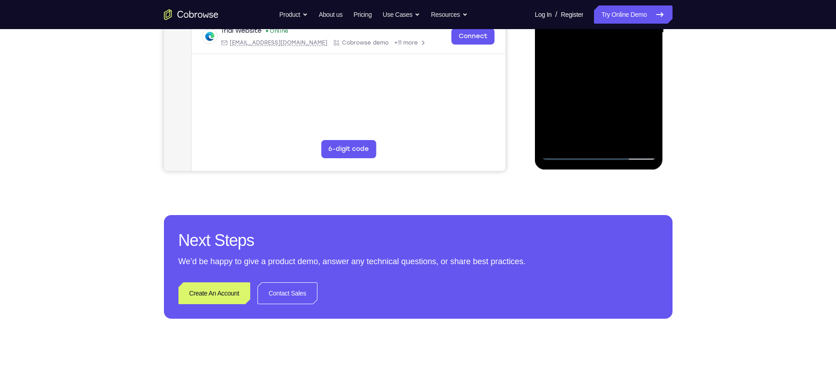
click at [552, 137] on div at bounding box center [599, 33] width 114 height 254
click at [554, 139] on div at bounding box center [599, 33] width 114 height 254
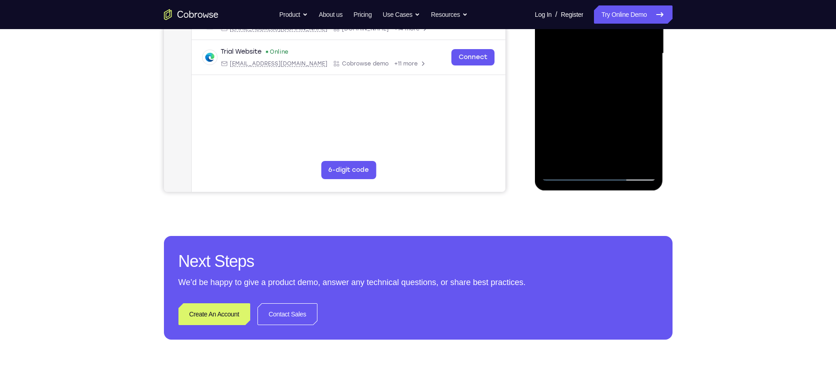
scroll to position [231, 0]
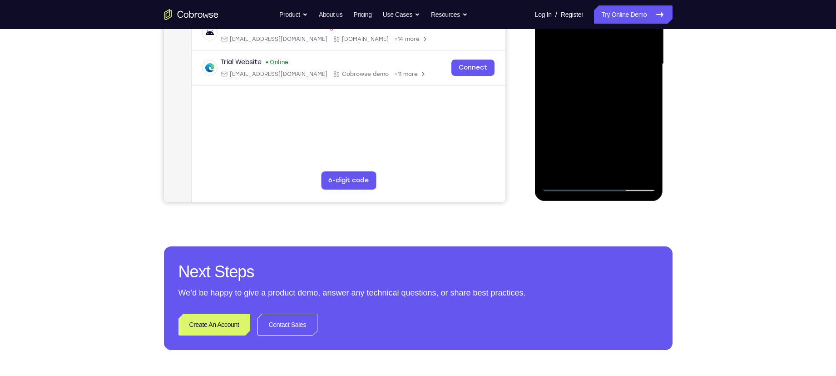
drag, startPoint x: 577, startPoint y: 80, endPoint x: 560, endPoint y: 157, distance: 79.0
click at [560, 157] on div at bounding box center [599, 64] width 114 height 254
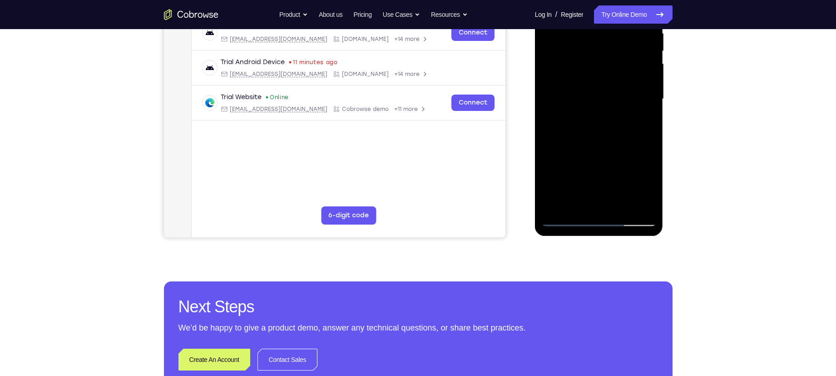
scroll to position [144, 0]
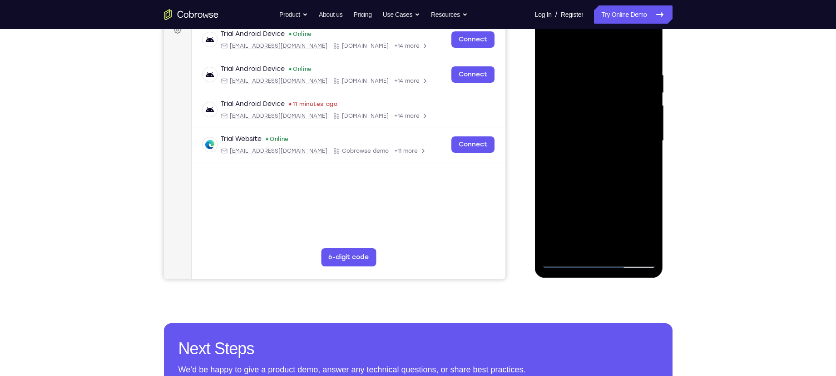
click at [587, 60] on div at bounding box center [599, 141] width 114 height 254
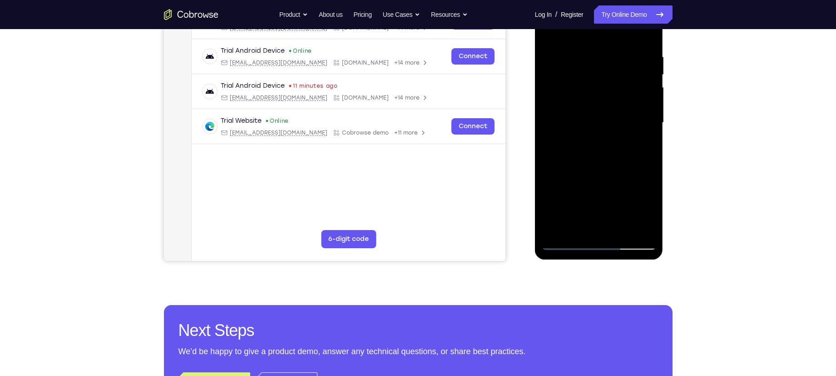
scroll to position [162, 0]
click at [642, 124] on div at bounding box center [599, 122] width 114 height 254
click at [634, 225] on div at bounding box center [599, 122] width 114 height 254
click at [572, 107] on div at bounding box center [599, 122] width 114 height 254
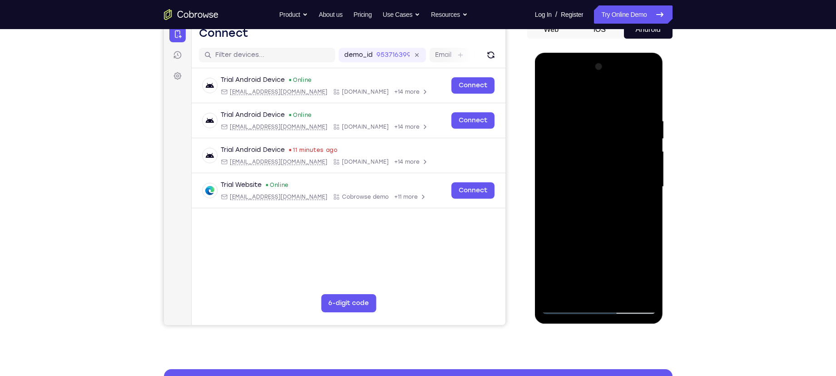
scroll to position [97, 0]
click at [646, 98] on div at bounding box center [599, 187] width 114 height 254
click at [578, 295] on div at bounding box center [599, 187] width 114 height 254
click at [595, 97] on div at bounding box center [599, 187] width 114 height 254
click at [565, 145] on div at bounding box center [599, 187] width 114 height 254
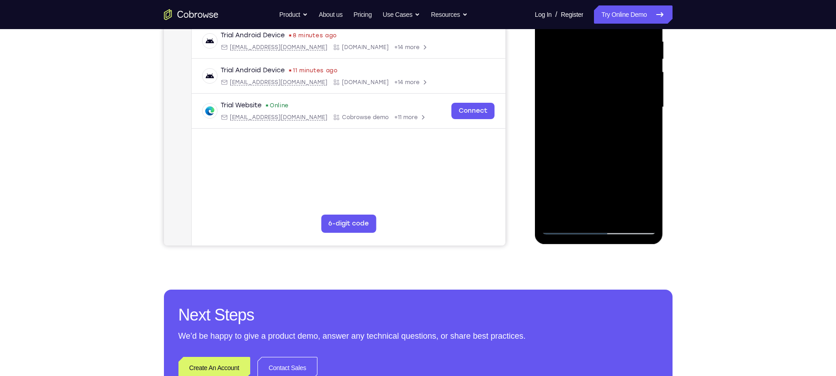
scroll to position [178, 0]
click at [562, 164] on div at bounding box center [599, 107] width 114 height 254
drag, startPoint x: 600, startPoint y: 99, endPoint x: 590, endPoint y: 138, distance: 39.6
click at [590, 138] on div at bounding box center [599, 107] width 114 height 254
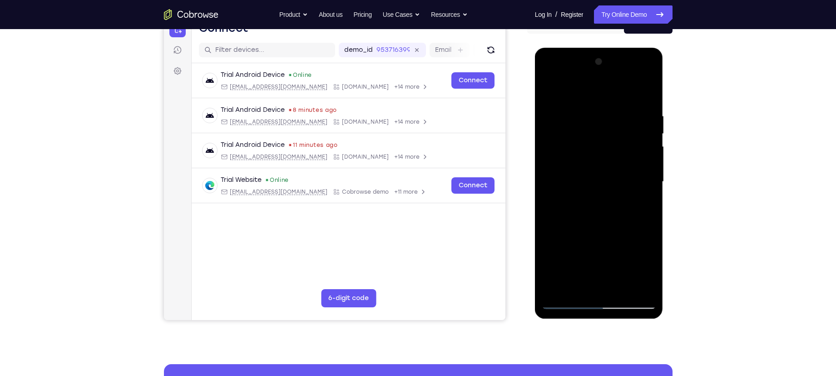
scroll to position [101, 0]
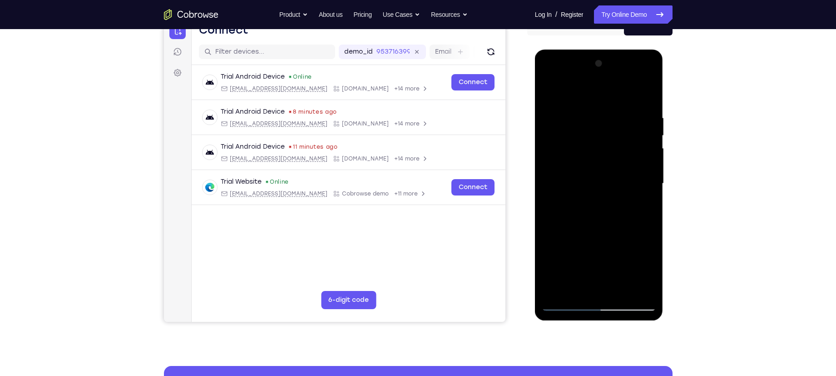
click at [652, 172] on div at bounding box center [599, 183] width 114 height 254
click at [653, 172] on div at bounding box center [599, 183] width 114 height 254
click at [652, 172] on div at bounding box center [599, 183] width 114 height 254
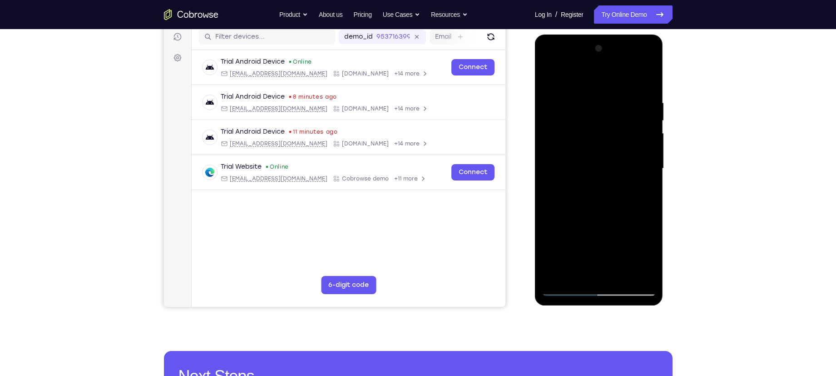
scroll to position [116, 0]
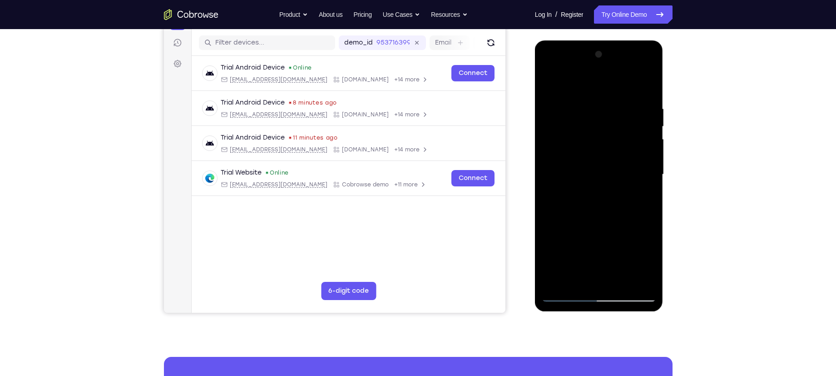
click at [646, 191] on div at bounding box center [599, 174] width 114 height 254
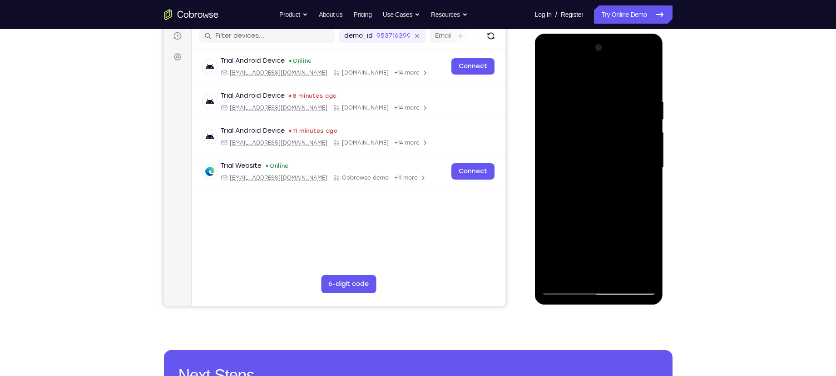
scroll to position [116, 0]
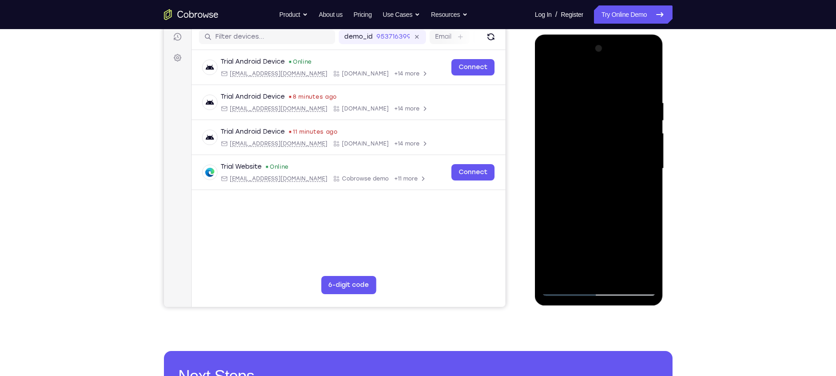
click at [577, 61] on div at bounding box center [599, 168] width 114 height 254
click at [562, 78] on div at bounding box center [599, 168] width 114 height 254
click at [552, 132] on div at bounding box center [599, 168] width 114 height 254
click at [587, 169] on div at bounding box center [599, 168] width 114 height 254
click at [586, 165] on div at bounding box center [599, 168] width 114 height 254
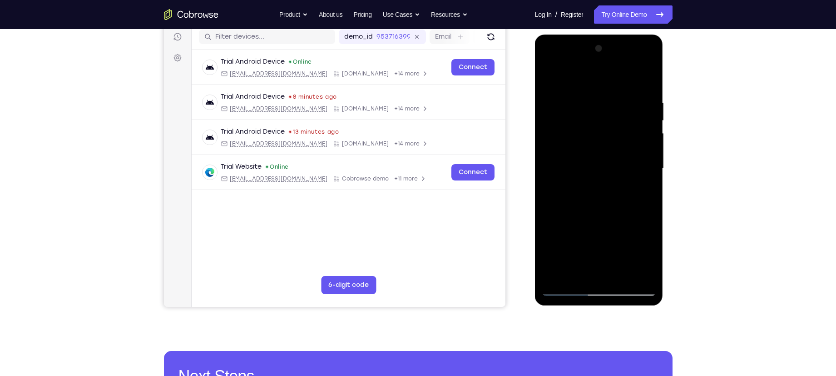
click at [590, 174] on div at bounding box center [599, 168] width 114 height 254
drag, startPoint x: 570, startPoint y: 79, endPoint x: 678, endPoint y: 79, distance: 107.7
click at [665, 79] on html "Online web based iOS Simulators and Android Emulators. Run iPhone, iPad, Mobile…" at bounding box center [599, 171] width 129 height 273
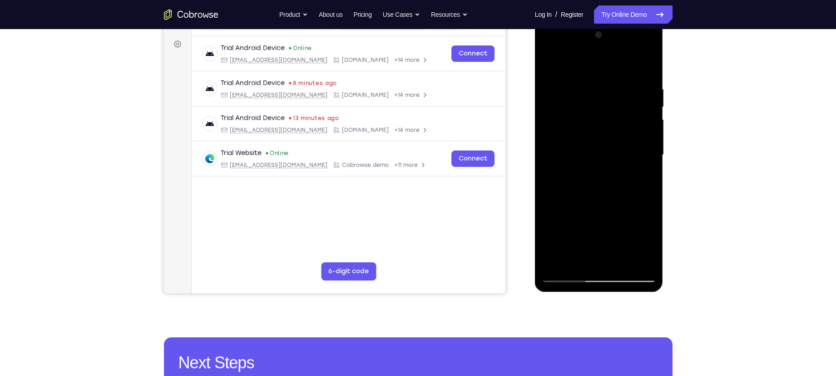
scroll to position [150, 0]
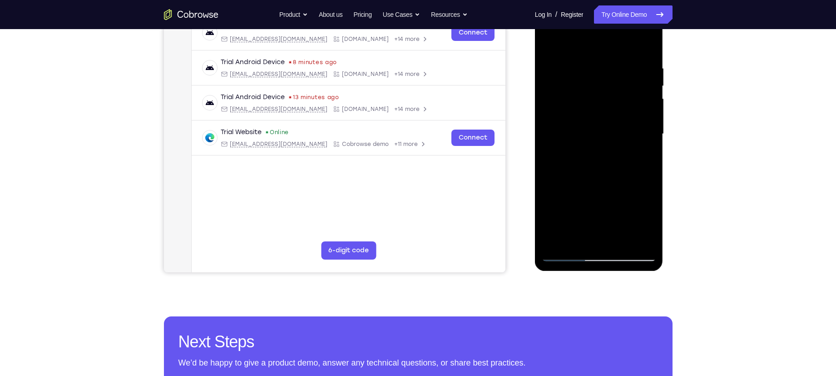
drag, startPoint x: 590, startPoint y: 182, endPoint x: 595, endPoint y: 182, distance: 4.6
click at [595, 182] on div at bounding box center [599, 134] width 114 height 254
click at [596, 237] on div at bounding box center [599, 134] width 114 height 254
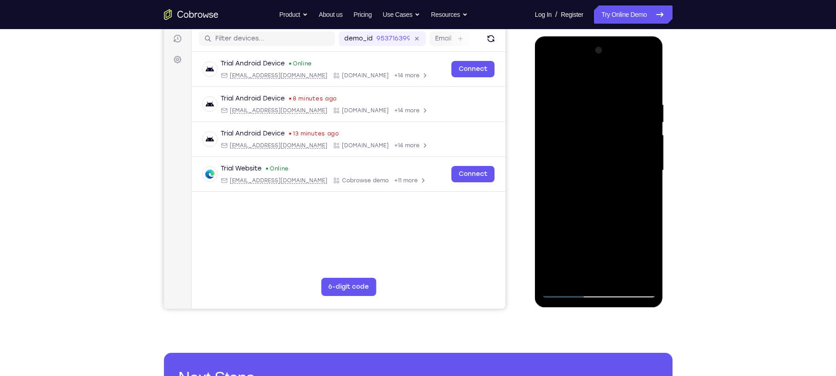
scroll to position [113, 0]
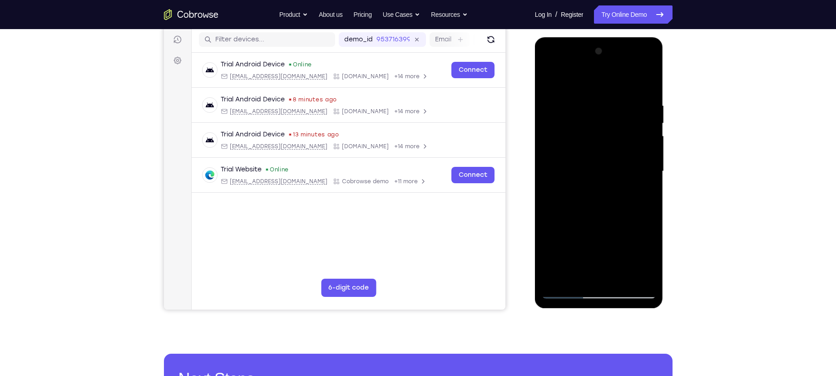
click at [627, 92] on div at bounding box center [599, 171] width 114 height 254
click at [644, 143] on div at bounding box center [599, 171] width 114 height 254
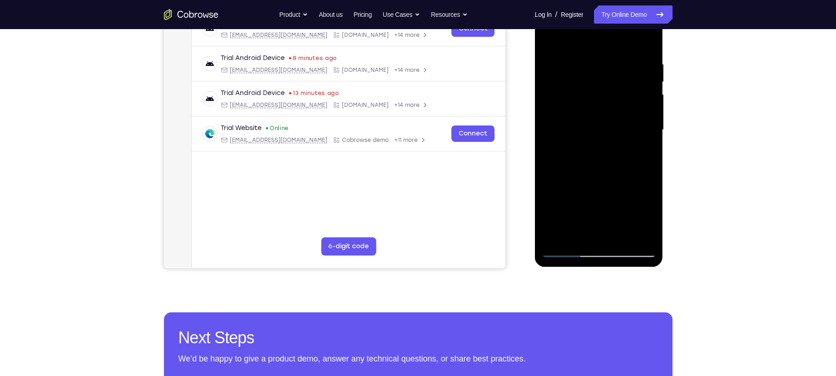
click at [631, 99] on div at bounding box center [599, 130] width 114 height 254
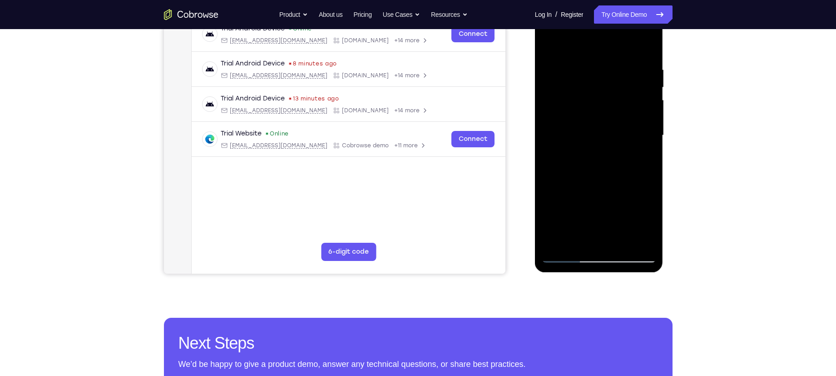
scroll to position [149, 0]
drag, startPoint x: 625, startPoint y: 139, endPoint x: 542, endPoint y: 150, distance: 84.2
click at [542, 150] on div at bounding box center [599, 136] width 114 height 254
drag, startPoint x: 565, startPoint y: 147, endPoint x: 656, endPoint y: 151, distance: 91.4
click at [656, 151] on div at bounding box center [599, 136] width 114 height 254
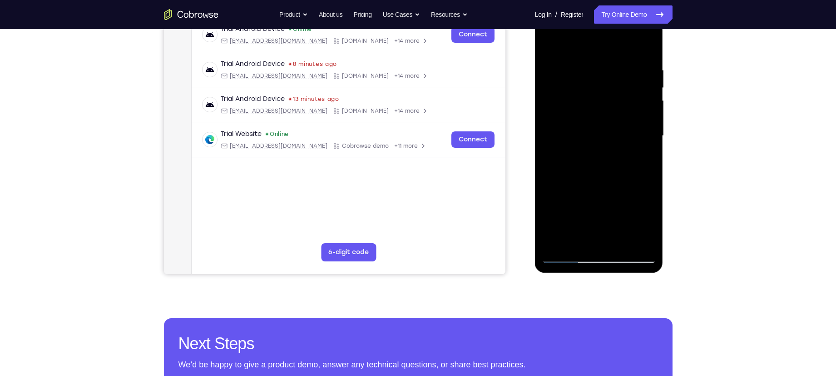
drag, startPoint x: 547, startPoint y: 170, endPoint x: 689, endPoint y: 159, distance: 141.7
click at [665, 159] on html "Online web based iOS Simulators and Android Emulators. Run iPhone, iPad, Mobile…" at bounding box center [599, 138] width 129 height 273
drag, startPoint x: 597, startPoint y: 197, endPoint x: 606, endPoint y: 131, distance: 66.4
click at [606, 131] on div at bounding box center [599, 136] width 114 height 254
drag, startPoint x: 581, startPoint y: 213, endPoint x: 598, endPoint y: 109, distance: 104.9
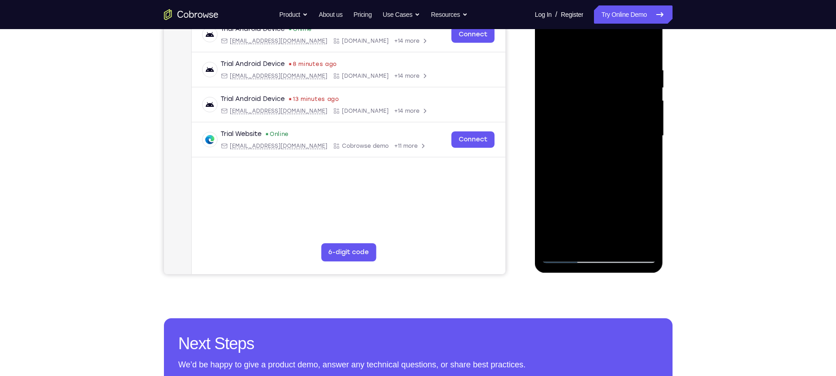
click at [598, 109] on div at bounding box center [599, 136] width 114 height 254
click at [568, 257] on div at bounding box center [599, 136] width 114 height 254
click at [606, 113] on div at bounding box center [599, 136] width 114 height 254
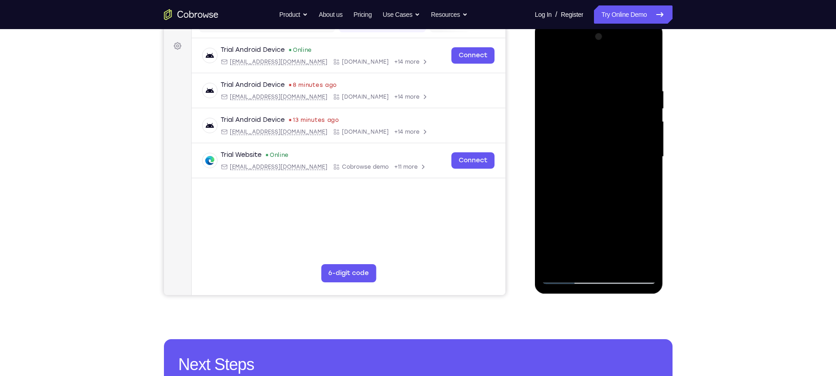
click at [623, 124] on div at bounding box center [599, 157] width 114 height 254
drag, startPoint x: 636, startPoint y: 114, endPoint x: 592, endPoint y: 240, distance: 133.2
click at [592, 240] on div at bounding box center [599, 157] width 114 height 254
drag, startPoint x: 608, startPoint y: 137, endPoint x: 569, endPoint y: 272, distance: 139.9
click at [569, 272] on div at bounding box center [599, 157] width 114 height 254
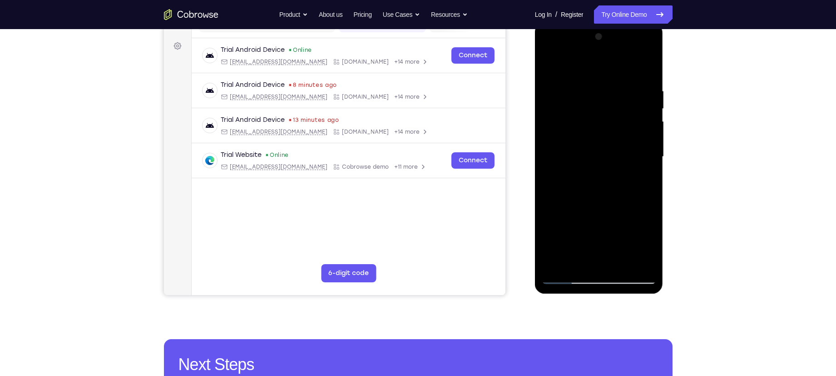
click at [633, 169] on div at bounding box center [599, 157] width 114 height 254
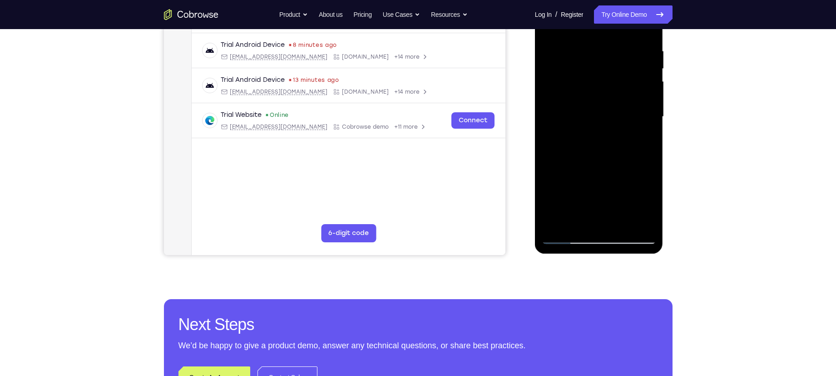
click at [605, 149] on div at bounding box center [599, 117] width 114 height 254
click at [616, 99] on div at bounding box center [599, 117] width 114 height 254
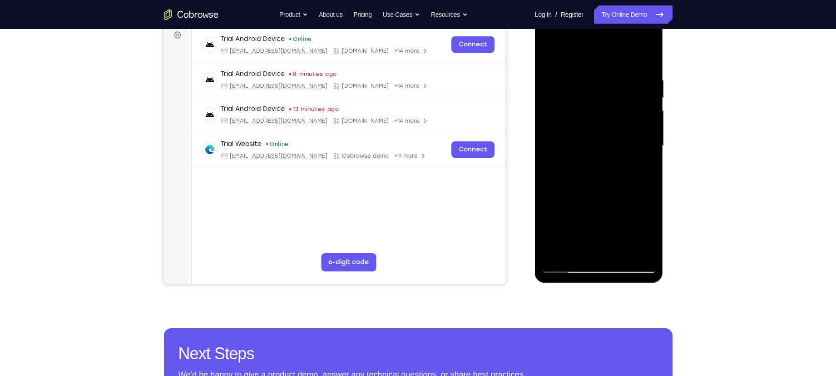
scroll to position [138, 0]
drag, startPoint x: 622, startPoint y: 187, endPoint x: 623, endPoint y: 77, distance: 109.9
click at [623, 77] on div at bounding box center [599, 146] width 114 height 254
drag, startPoint x: 623, startPoint y: 62, endPoint x: 607, endPoint y: 155, distance: 94.5
click at [607, 155] on div at bounding box center [599, 146] width 114 height 254
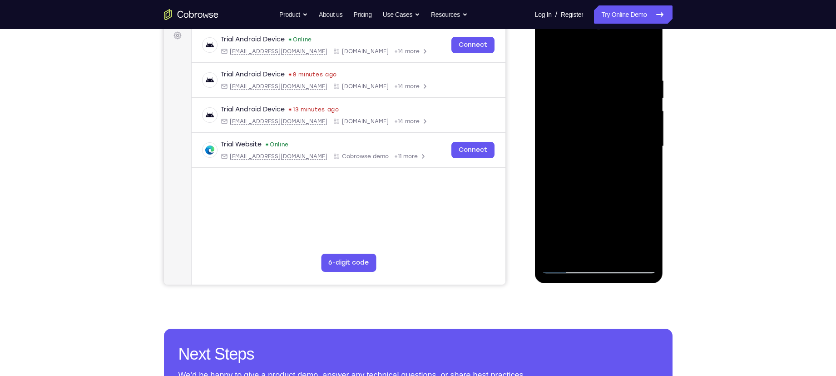
click at [599, 60] on div at bounding box center [599, 146] width 114 height 254
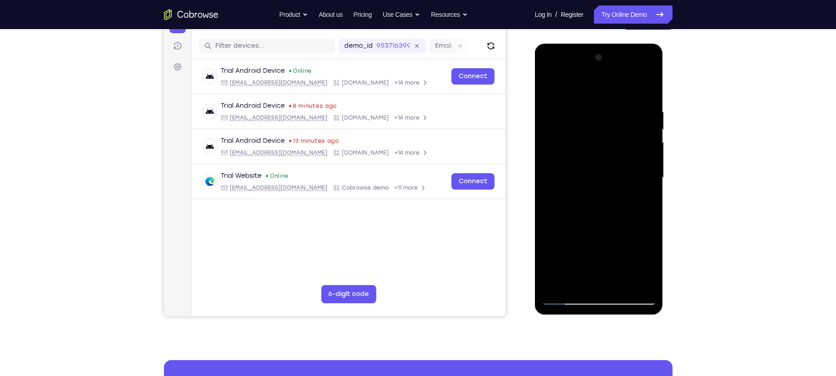
click at [599, 95] on div at bounding box center [599, 177] width 114 height 254
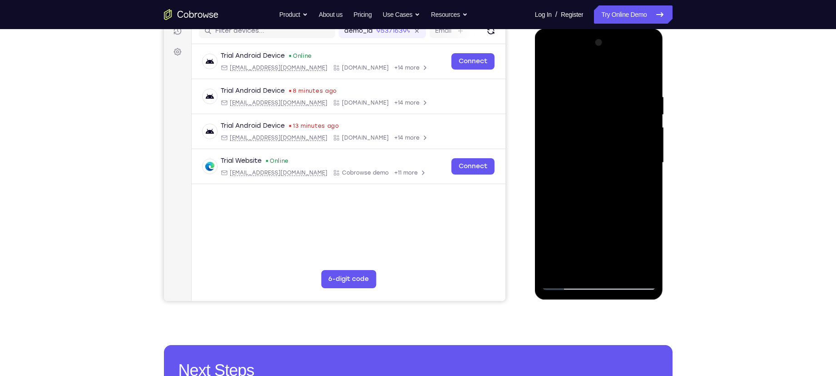
scroll to position [124, 0]
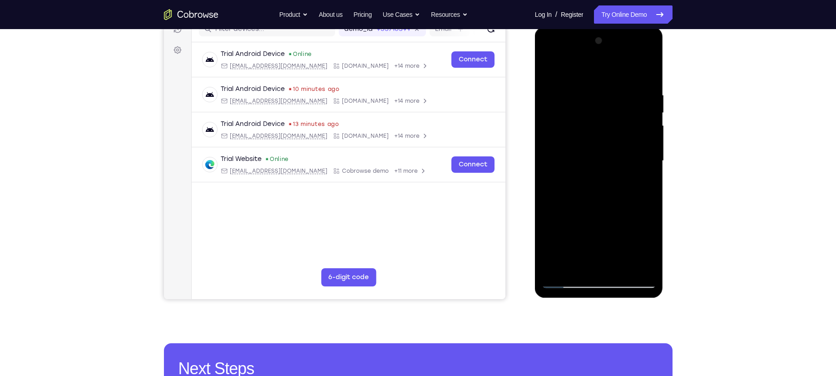
drag, startPoint x: 606, startPoint y: 197, endPoint x: 611, endPoint y: 88, distance: 109.1
click at [611, 88] on div at bounding box center [599, 161] width 114 height 254
drag, startPoint x: 618, startPoint y: 215, endPoint x: 618, endPoint y: 185, distance: 29.5
click at [618, 185] on div at bounding box center [599, 161] width 114 height 254
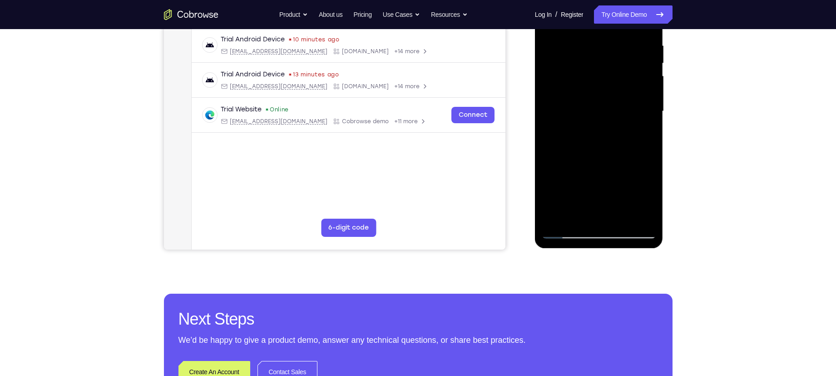
click at [570, 230] on div at bounding box center [599, 111] width 114 height 254
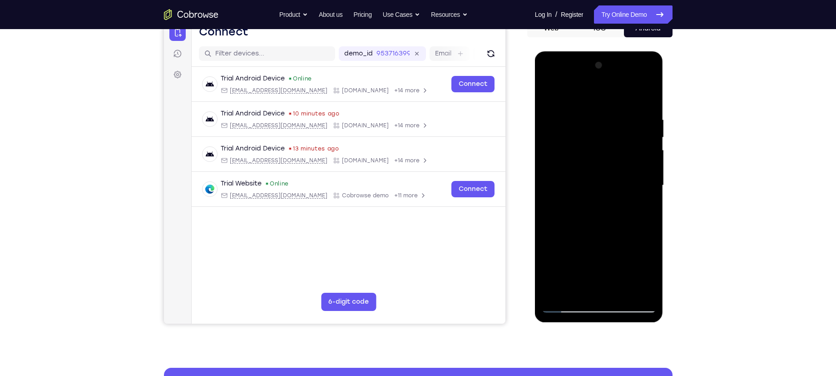
click at [566, 90] on div at bounding box center [599, 185] width 114 height 254
click at [616, 185] on div at bounding box center [599, 185] width 114 height 254
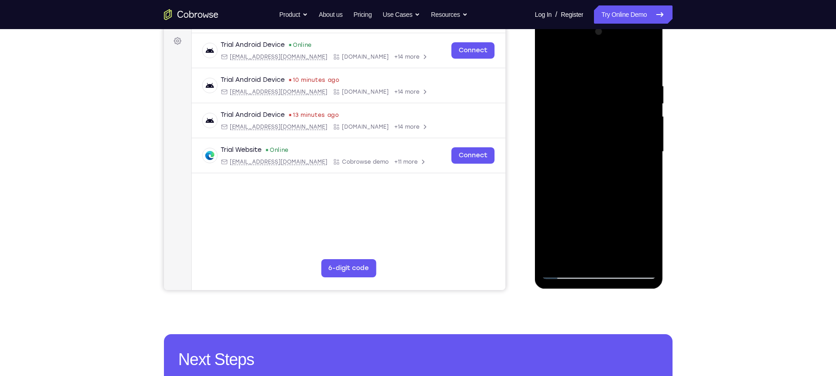
scroll to position [133, 0]
click at [633, 211] on div at bounding box center [599, 151] width 114 height 254
click at [577, 163] on div at bounding box center [599, 151] width 114 height 254
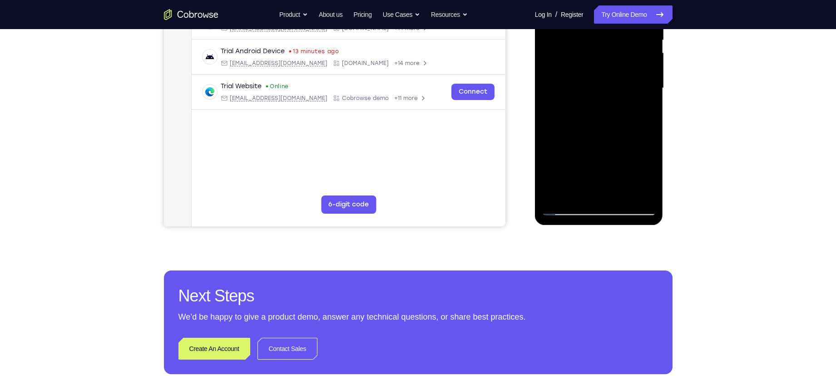
scroll to position [198, 0]
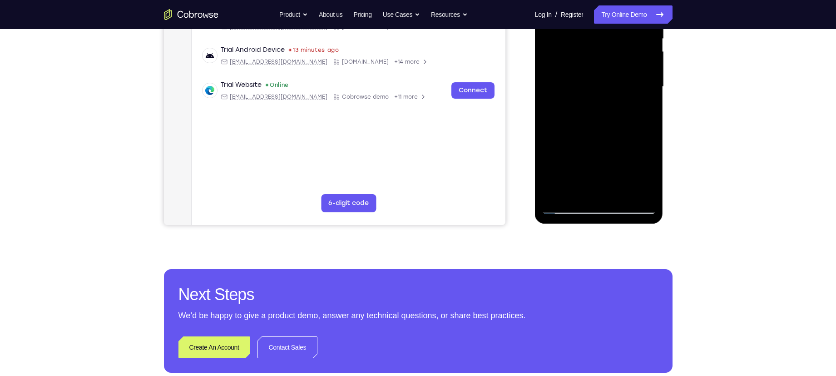
click at [565, 206] on div at bounding box center [599, 87] width 114 height 254
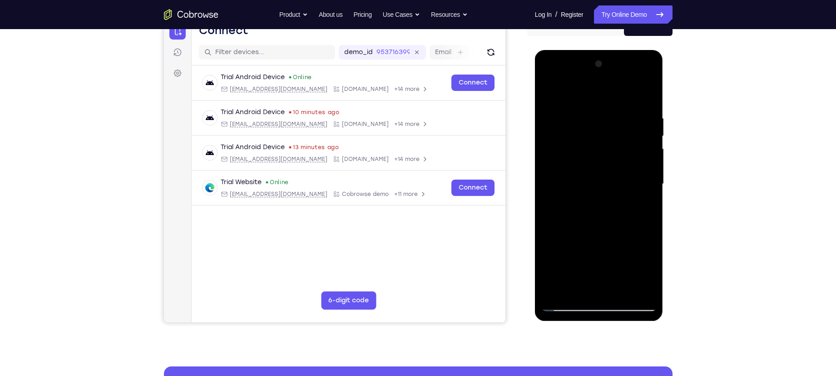
scroll to position [101, 0]
drag, startPoint x: 573, startPoint y: 199, endPoint x: 580, endPoint y: 165, distance: 34.7
click at [580, 165] on div at bounding box center [599, 183] width 114 height 254
click at [605, 128] on div at bounding box center [599, 183] width 114 height 254
click at [547, 96] on div at bounding box center [599, 183] width 114 height 254
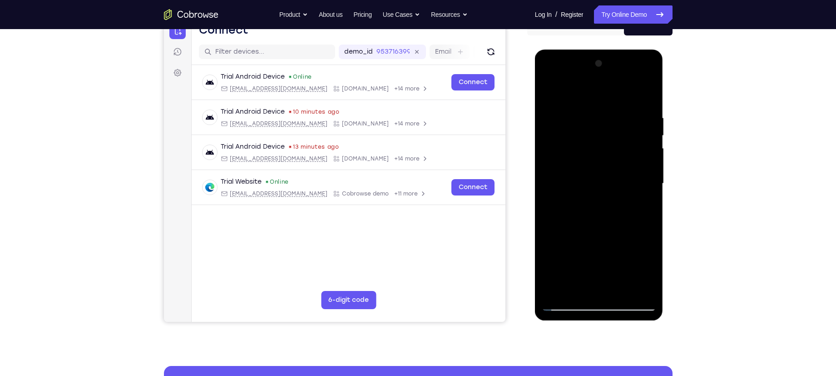
scroll to position [167, 0]
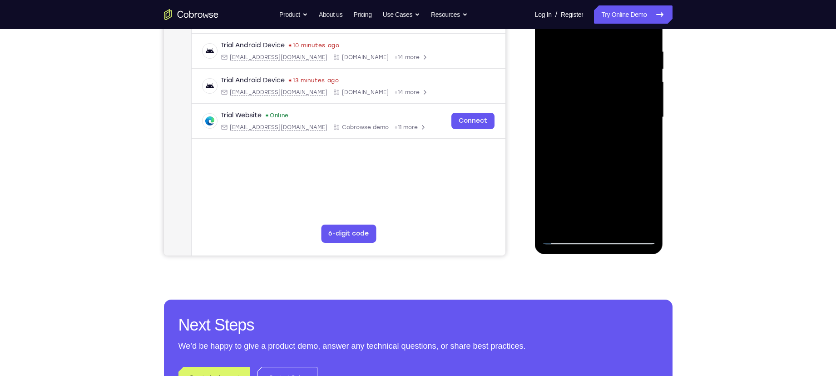
drag, startPoint x: 611, startPoint y: 189, endPoint x: 622, endPoint y: 95, distance: 93.8
click at [622, 95] on div at bounding box center [599, 117] width 114 height 254
drag, startPoint x: 614, startPoint y: 125, endPoint x: 597, endPoint y: 183, distance: 59.8
click at [597, 183] on div at bounding box center [599, 117] width 114 height 254
drag, startPoint x: 602, startPoint y: 153, endPoint x: 598, endPoint y: 178, distance: 25.8
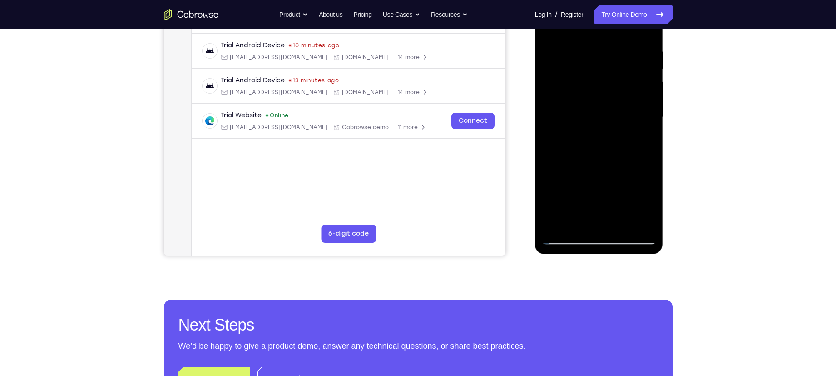
click at [598, 178] on div at bounding box center [599, 117] width 114 height 254
drag, startPoint x: 595, startPoint y: 186, endPoint x: 618, endPoint y: 86, distance: 103.0
click at [618, 86] on div at bounding box center [599, 117] width 114 height 254
drag, startPoint x: 604, startPoint y: 150, endPoint x: 611, endPoint y: 104, distance: 46.5
click at [611, 104] on div at bounding box center [599, 117] width 114 height 254
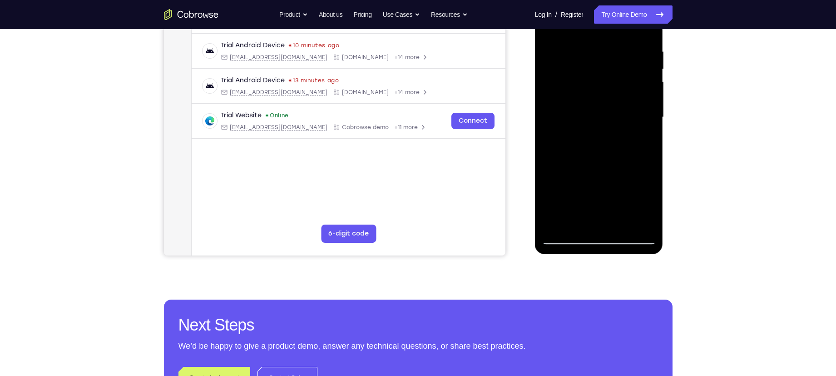
drag, startPoint x: 592, startPoint y: 159, endPoint x: 598, endPoint y: 97, distance: 62.1
click at [598, 97] on div at bounding box center [599, 117] width 114 height 254
drag, startPoint x: 579, startPoint y: 171, endPoint x: 614, endPoint y: 84, distance: 94.2
click at [614, 84] on div at bounding box center [599, 117] width 114 height 254
drag, startPoint x: 599, startPoint y: 168, endPoint x: 636, endPoint y: 38, distance: 135.7
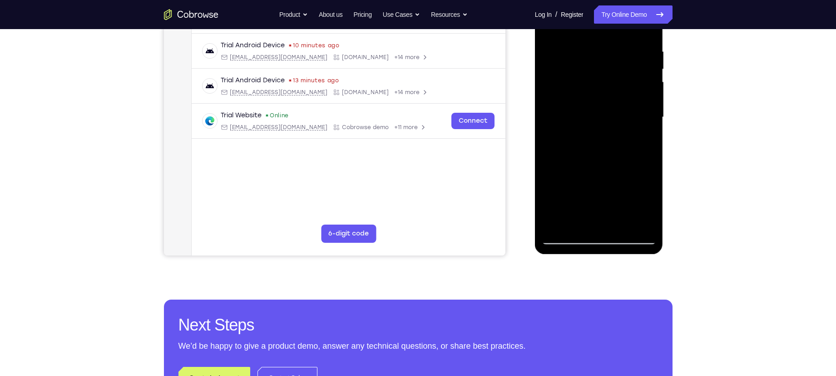
click at [636, 38] on div at bounding box center [599, 117] width 114 height 254
drag, startPoint x: 601, startPoint y: 140, endPoint x: 622, endPoint y: 62, distance: 81.6
click at [622, 62] on div at bounding box center [599, 117] width 114 height 254
drag, startPoint x: 591, startPoint y: 154, endPoint x: 603, endPoint y: 76, distance: 79.1
click at [603, 76] on div at bounding box center [599, 117] width 114 height 254
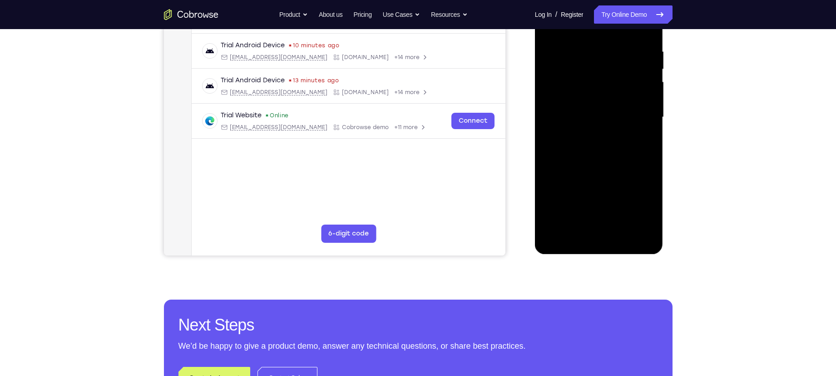
drag, startPoint x: 577, startPoint y: 168, endPoint x: 589, endPoint y: 97, distance: 71.9
click at [589, 97] on div at bounding box center [599, 117] width 114 height 254
